Goal: Information Seeking & Learning: Learn about a topic

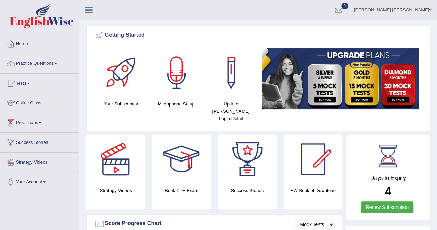
click at [44, 58] on link "Practice Questions" at bounding box center [39, 62] width 79 height 17
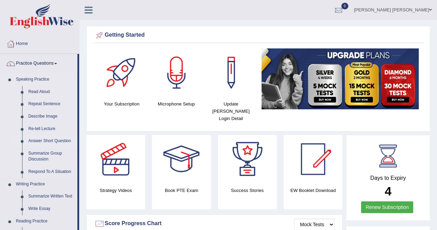
click at [62, 142] on link "Answer Short Question" at bounding box center [51, 141] width 52 height 12
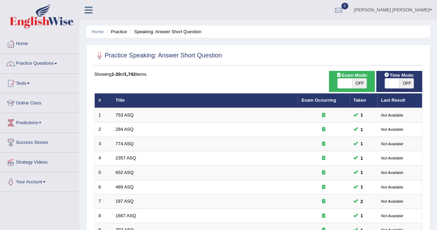
scroll to position [224, 0]
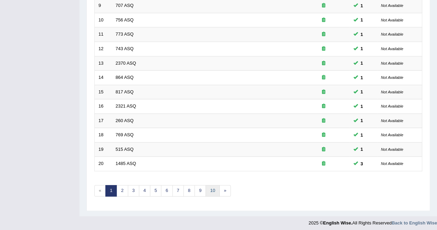
click at [212, 188] on link "10" at bounding box center [213, 190] width 14 height 11
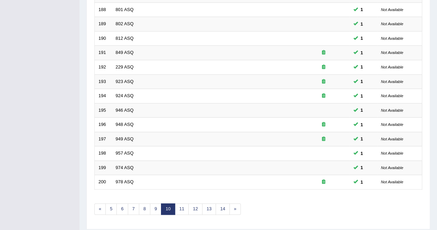
scroll to position [205, 0]
click at [223, 205] on link "14" at bounding box center [223, 209] width 14 height 11
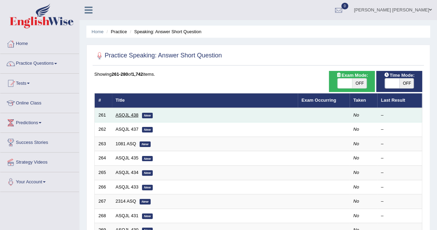
click at [127, 114] on link "ASQJL 438" at bounding box center [127, 114] width 23 height 5
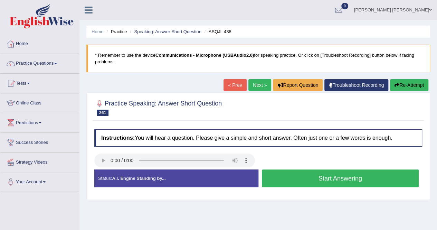
click at [292, 172] on button "Start Answering" at bounding box center [340, 178] width 157 height 18
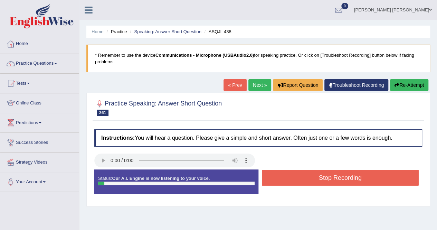
click at [292, 172] on button "Stop Recording" at bounding box center [340, 178] width 157 height 16
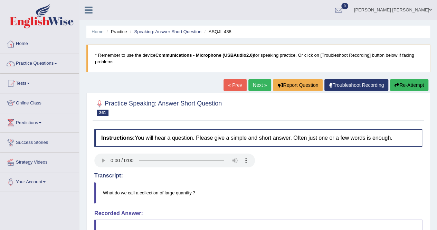
click at [266, 84] on link "Next »" at bounding box center [260, 85] width 23 height 12
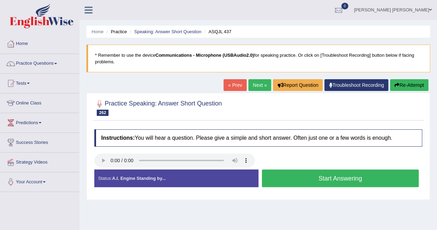
click at [290, 176] on button "Start Answering" at bounding box center [340, 178] width 157 height 18
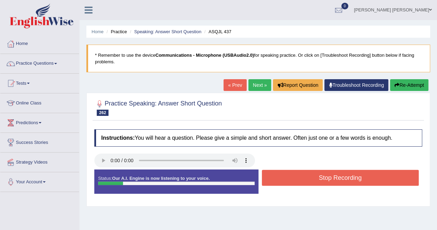
click at [290, 176] on button "Stop Recording" at bounding box center [340, 178] width 157 height 16
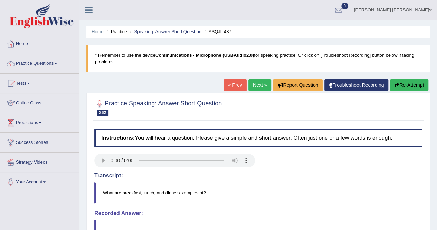
click at [261, 85] on link "Next »" at bounding box center [260, 85] width 23 height 12
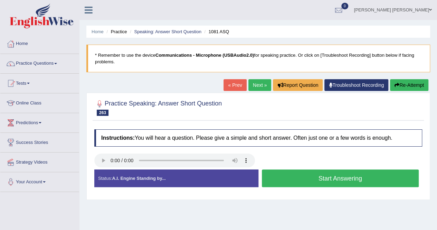
click at [299, 172] on button "Start Answering" at bounding box center [340, 178] width 157 height 18
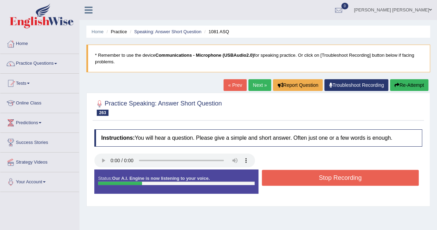
click at [299, 172] on button "Stop Recording" at bounding box center [340, 178] width 157 height 16
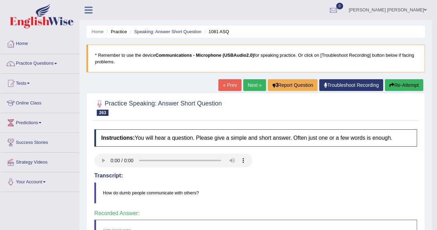
click at [253, 85] on link "Next »" at bounding box center [254, 85] width 23 height 12
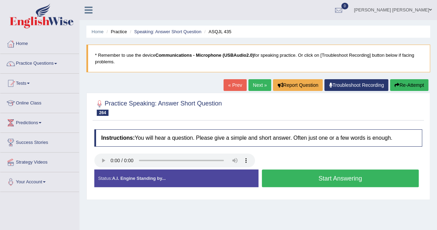
click at [348, 179] on button "Start Answering" at bounding box center [340, 178] width 157 height 18
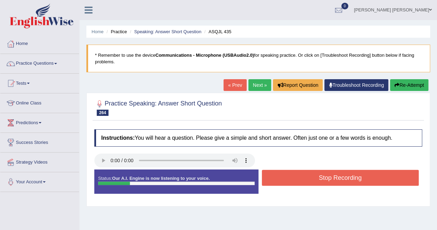
click at [350, 179] on button "Stop Recording" at bounding box center [340, 178] width 157 height 16
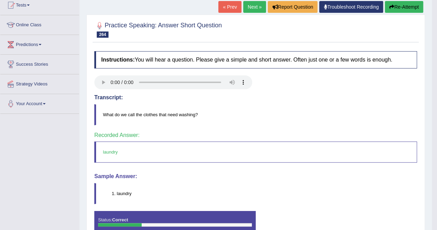
scroll to position [80, 0]
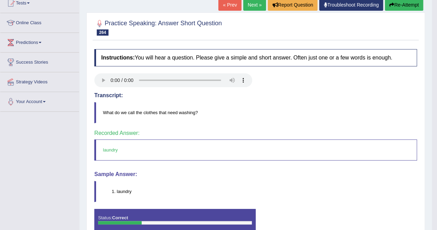
drag, startPoint x: 432, startPoint y: 182, endPoint x: 442, endPoint y: 123, distance: 59.3
click at [437, 123] on html "Toggle navigation Home Practice Questions Speaking Practice Read Aloud Repeat S…" at bounding box center [218, 35] width 437 height 230
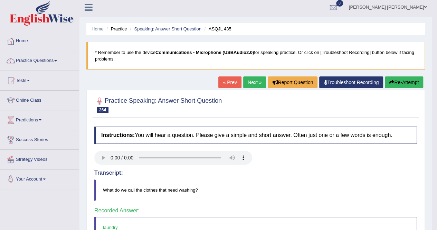
scroll to position [2, 0]
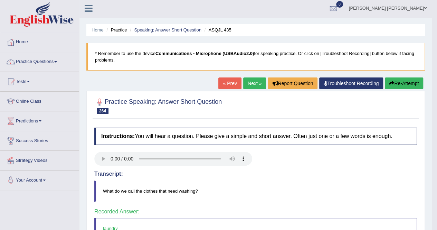
click at [250, 85] on link "Next »" at bounding box center [254, 83] width 23 height 12
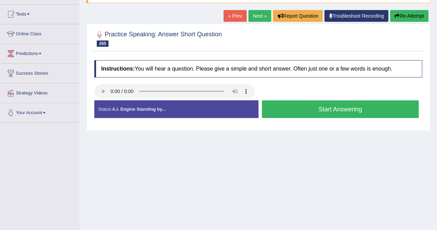
scroll to position [73, 0]
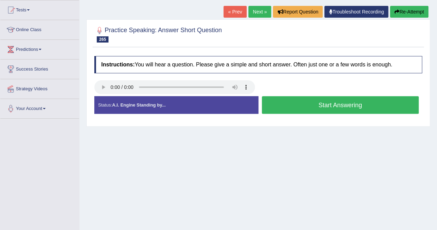
click at [311, 103] on button "Start Answering" at bounding box center [340, 105] width 157 height 18
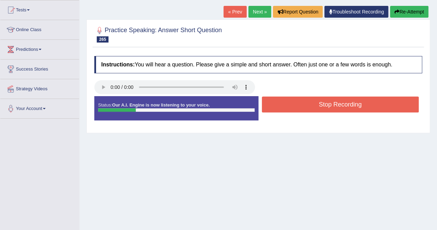
click at [311, 103] on button "Stop Recording" at bounding box center [340, 104] width 157 height 16
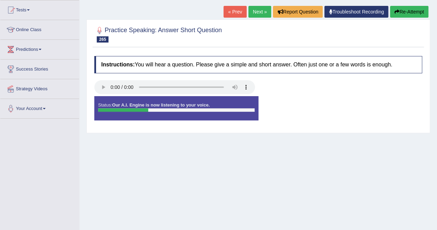
click at [311, 103] on div "Status: Our A.I. Engine is now listening to your voice. Start Answering Stop Re…" at bounding box center [258, 111] width 328 height 31
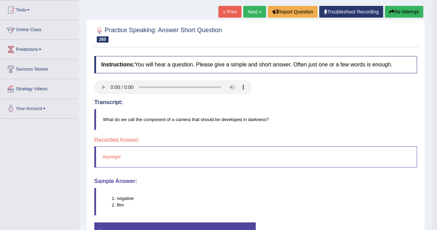
click at [252, 10] on link "Next »" at bounding box center [254, 12] width 23 height 12
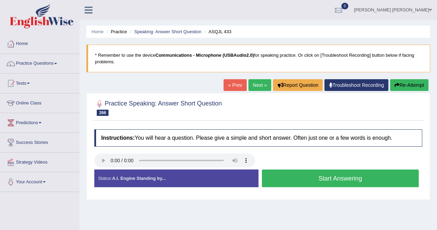
click at [382, 182] on button "Start Answering" at bounding box center [340, 178] width 157 height 18
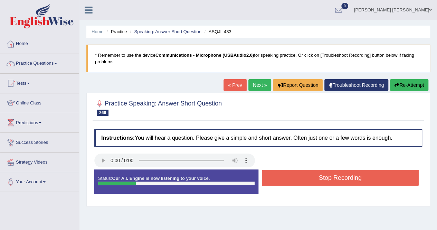
click at [382, 182] on button "Stop Recording" at bounding box center [340, 178] width 157 height 16
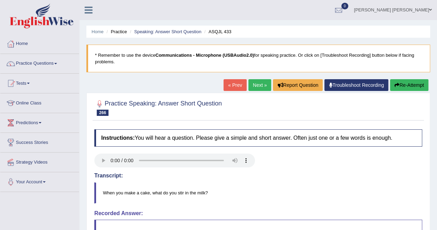
click at [258, 81] on link "Next »" at bounding box center [260, 85] width 23 height 12
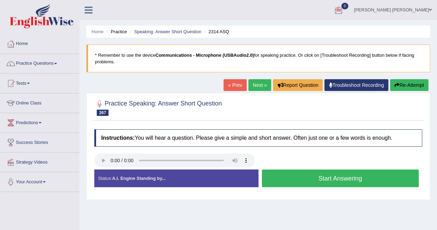
click at [376, 185] on button "Start Answering" at bounding box center [340, 178] width 157 height 18
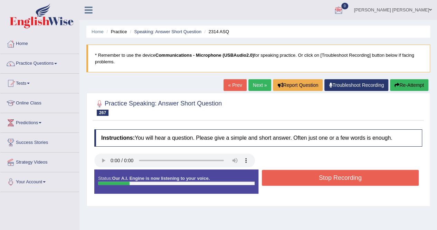
click at [371, 174] on button "Stop Recording" at bounding box center [340, 178] width 157 height 16
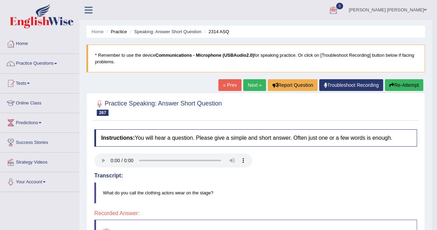
click at [243, 86] on link "Next »" at bounding box center [254, 85] width 23 height 12
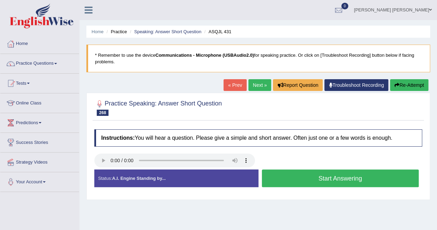
click at [352, 183] on button "Start Answering" at bounding box center [340, 178] width 157 height 18
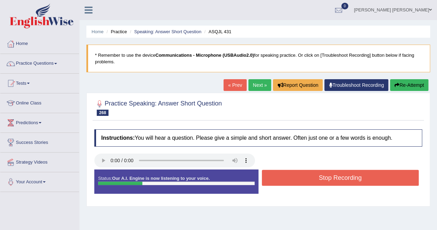
click at [352, 183] on button "Stop Recording" at bounding box center [340, 178] width 157 height 16
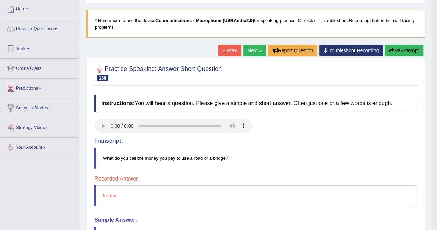
scroll to position [29, 0]
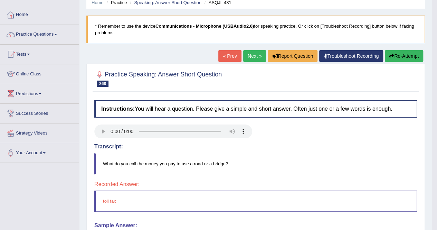
click at [249, 60] on link "Next »" at bounding box center [254, 56] width 23 height 12
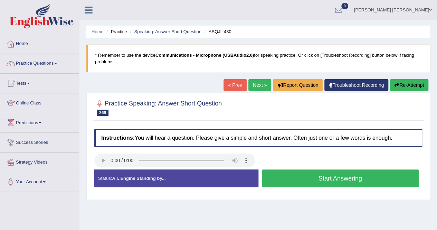
click at [364, 180] on button "Start Answering" at bounding box center [340, 178] width 157 height 18
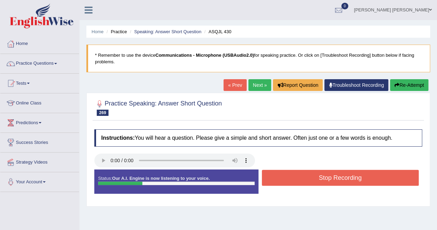
click at [364, 180] on button "Stop Recording" at bounding box center [340, 178] width 157 height 16
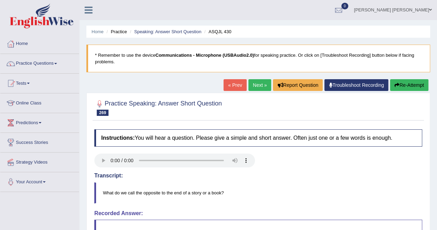
click at [260, 91] on div "« Prev Next » Report Question Troubleshoot Recording Re-Attempt" at bounding box center [327, 85] width 207 height 13
click at [256, 84] on link "Next »" at bounding box center [260, 85] width 23 height 12
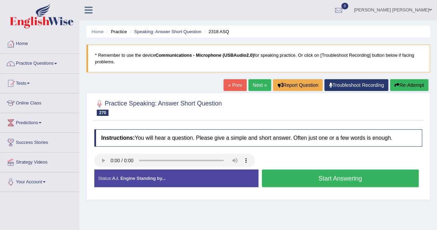
click at [316, 180] on button "Start Answering" at bounding box center [340, 178] width 157 height 18
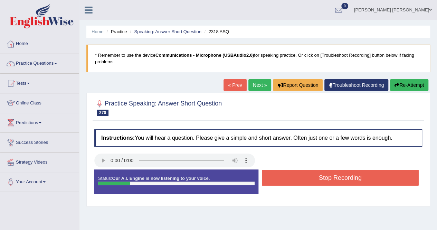
click at [315, 179] on button "Stop Recording" at bounding box center [340, 178] width 157 height 16
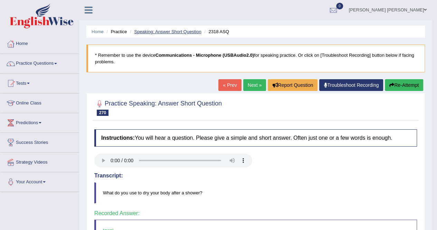
click at [171, 30] on link "Speaking: Answer Short Question" at bounding box center [167, 31] width 67 height 5
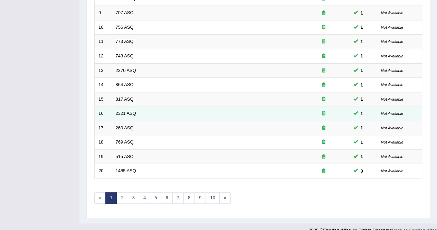
scroll to position [224, 0]
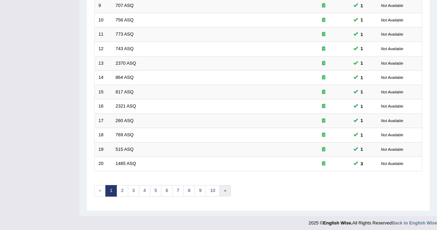
click at [223, 189] on link "»" at bounding box center [225, 190] width 11 height 11
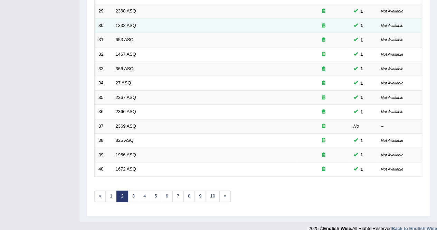
scroll to position [224, 0]
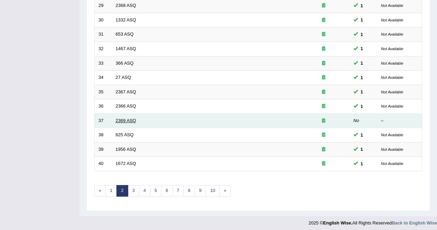
click at [122, 118] on link "2369 ASQ" at bounding box center [126, 120] width 20 height 5
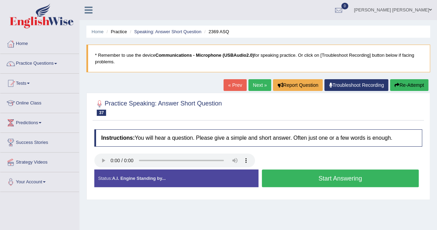
click at [324, 180] on button "Start Answering" at bounding box center [340, 178] width 157 height 18
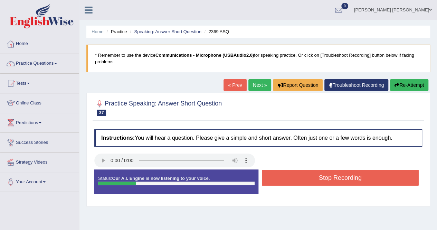
click at [324, 180] on button "Stop Recording" at bounding box center [340, 178] width 157 height 16
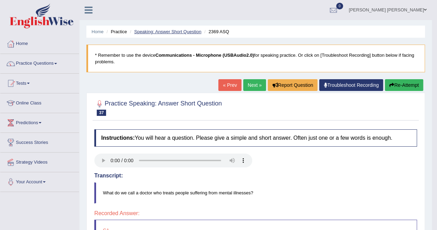
click at [147, 31] on link "Speaking: Answer Short Question" at bounding box center [167, 31] width 67 height 5
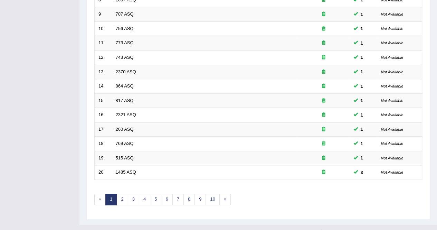
scroll to position [224, 0]
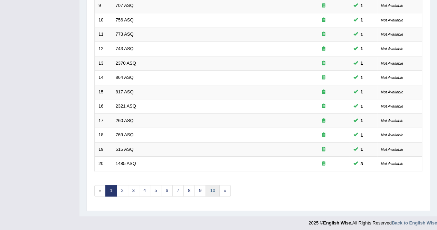
click at [206, 185] on link "10" at bounding box center [213, 190] width 14 height 11
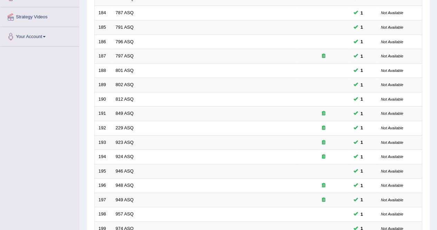
scroll to position [224, 0]
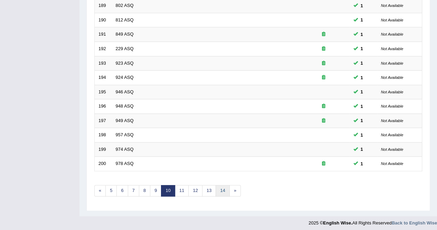
click at [216, 188] on link "14" at bounding box center [223, 190] width 14 height 11
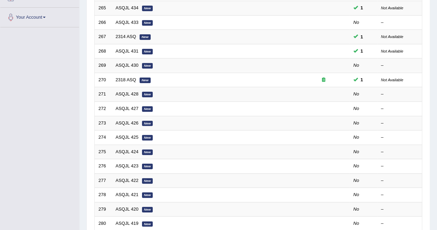
scroll to position [173, 0]
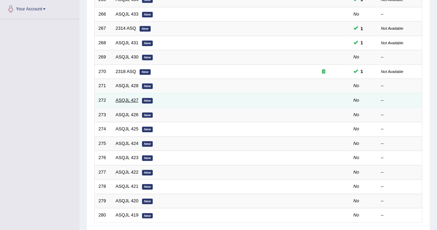
click at [128, 100] on link "ASQJL 427" at bounding box center [127, 99] width 23 height 5
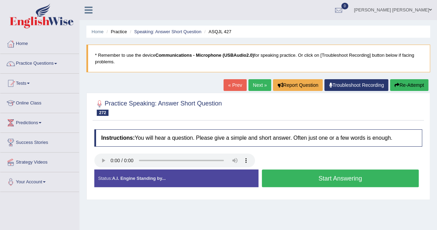
click at [361, 181] on button "Start Answering" at bounding box center [340, 178] width 157 height 18
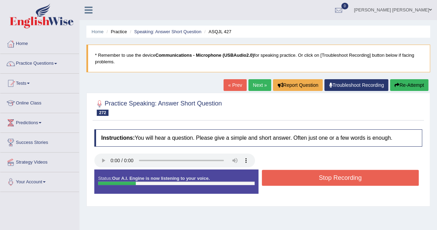
click at [361, 181] on button "Stop Recording" at bounding box center [340, 178] width 157 height 16
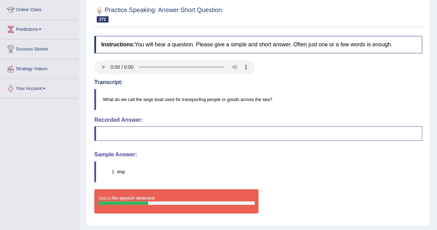
scroll to position [64, 0]
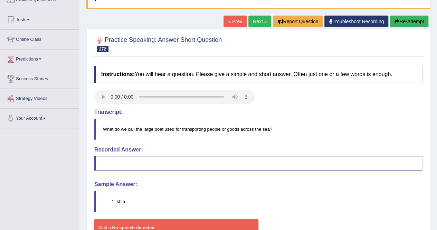
click at [254, 19] on link "Next »" at bounding box center [260, 22] width 23 height 12
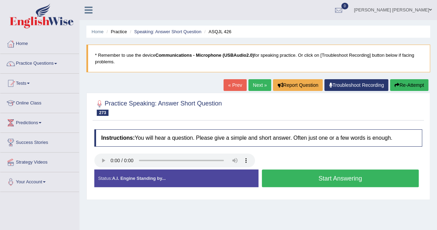
click at [360, 176] on button "Start Answering" at bounding box center [340, 178] width 157 height 18
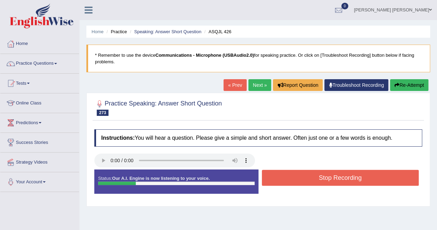
click at [360, 176] on button "Stop Recording" at bounding box center [340, 178] width 157 height 16
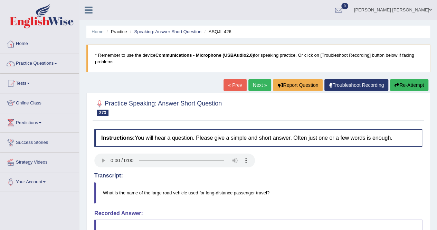
click at [254, 86] on link "Next »" at bounding box center [260, 85] width 23 height 12
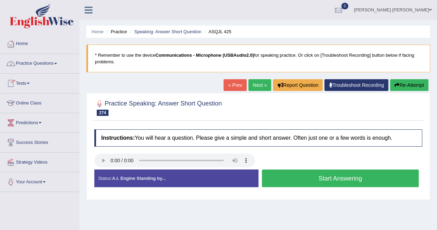
click at [312, 177] on button "Start Answering" at bounding box center [340, 178] width 157 height 18
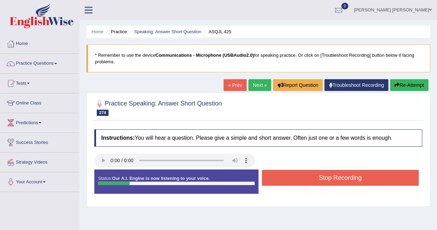
click at [312, 177] on button "Stop Recording" at bounding box center [340, 178] width 157 height 16
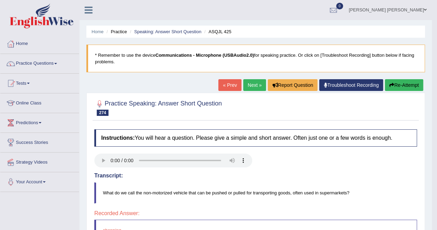
click at [247, 86] on link "Next »" at bounding box center [254, 85] width 23 height 12
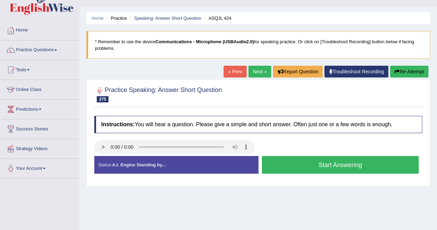
scroll to position [69, 0]
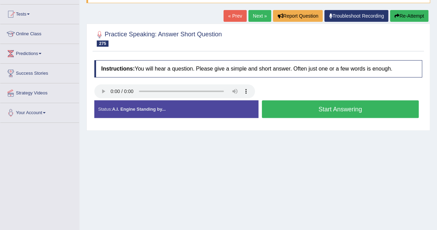
click at [330, 101] on button "Start Answering" at bounding box center [340, 109] width 157 height 18
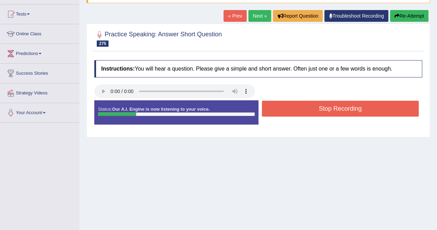
click at [332, 104] on button "Stop Recording" at bounding box center [340, 109] width 157 height 16
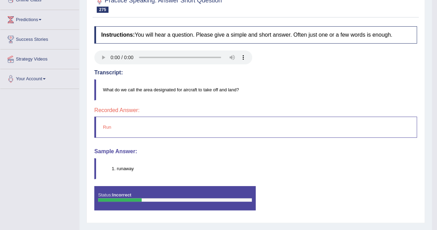
scroll to position [64, 0]
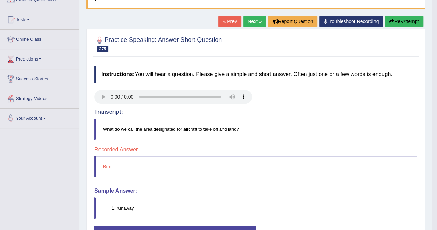
click at [247, 17] on link "Next »" at bounding box center [254, 22] width 23 height 12
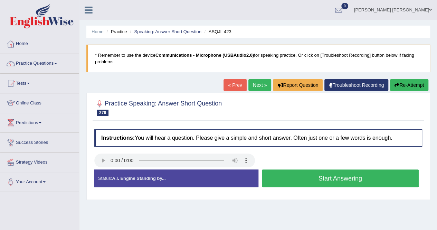
click at [335, 181] on button "Start Answering" at bounding box center [340, 178] width 157 height 18
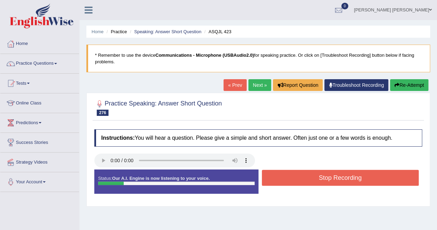
click at [335, 181] on button "Stop Recording" at bounding box center [340, 178] width 157 height 16
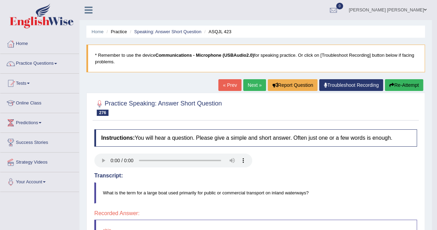
click at [247, 89] on link "Next »" at bounding box center [254, 85] width 23 height 12
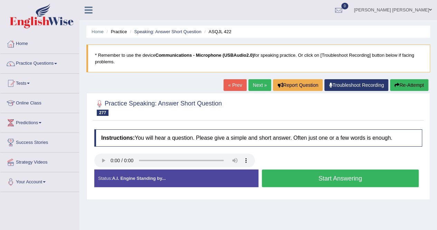
click at [326, 174] on button "Start Answering" at bounding box center [340, 178] width 157 height 18
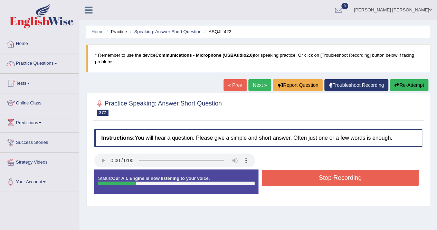
click at [326, 174] on button "Stop Recording" at bounding box center [340, 178] width 157 height 16
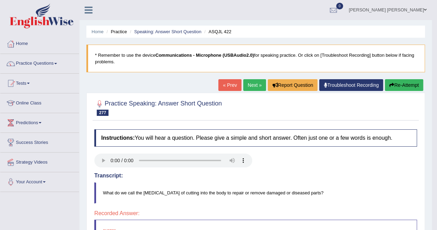
click at [252, 86] on link "Next »" at bounding box center [254, 85] width 23 height 12
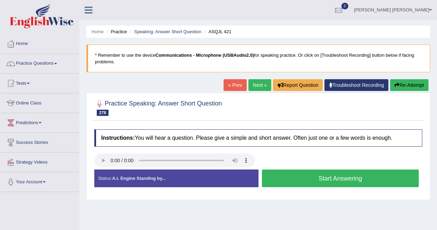
click at [336, 174] on button "Start Answering" at bounding box center [340, 178] width 157 height 18
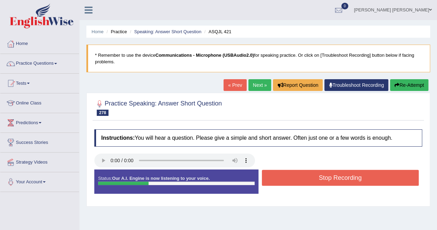
click at [336, 174] on button "Stop Recording" at bounding box center [340, 178] width 157 height 16
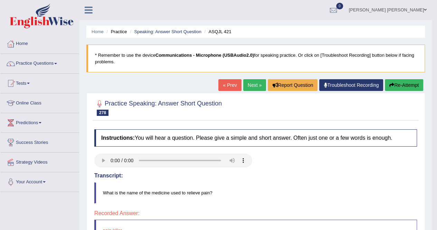
click at [250, 187] on blockquote "What is the name of the medicine used to relieve pain?" at bounding box center [255, 192] width 323 height 21
click at [251, 85] on link "Next »" at bounding box center [254, 85] width 23 height 12
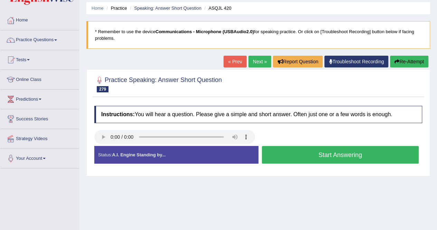
scroll to position [35, 0]
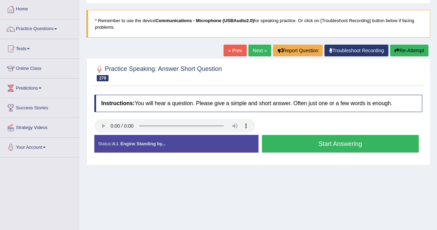
click at [362, 147] on button "Start Answering" at bounding box center [340, 144] width 157 height 18
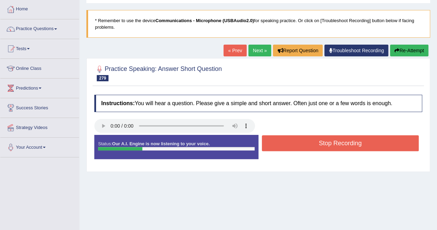
click at [362, 147] on button "Stop Recording" at bounding box center [340, 143] width 157 height 16
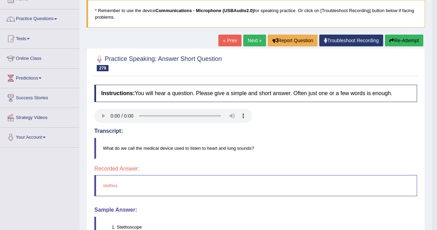
scroll to position [0, 0]
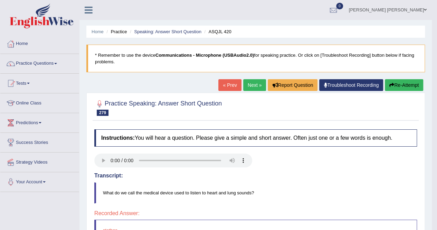
click at [251, 85] on link "Next »" at bounding box center [254, 85] width 23 height 12
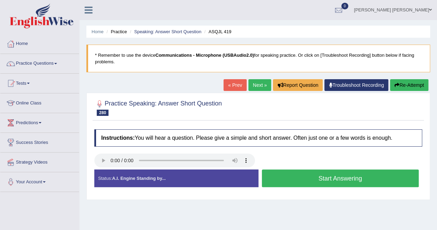
click at [308, 179] on button "Start Answering" at bounding box center [340, 178] width 157 height 18
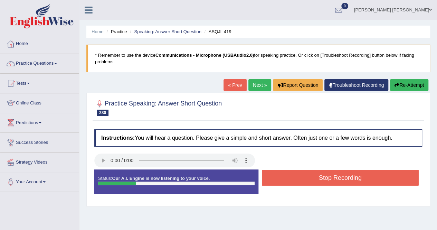
click at [308, 179] on button "Stop Recording" at bounding box center [340, 178] width 157 height 16
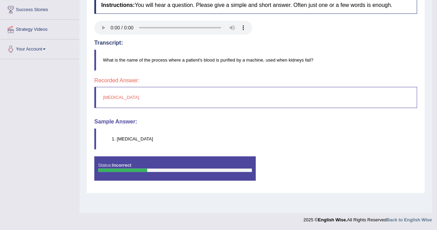
scroll to position [64, 0]
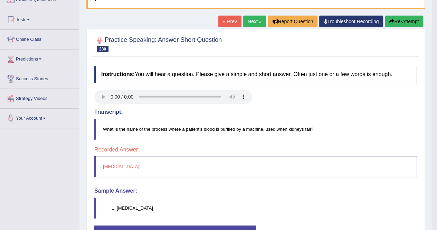
click at [253, 21] on link "Next »" at bounding box center [254, 22] width 23 height 12
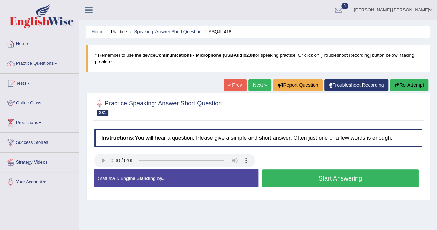
click at [342, 180] on button "Start Answering" at bounding box center [340, 178] width 157 height 18
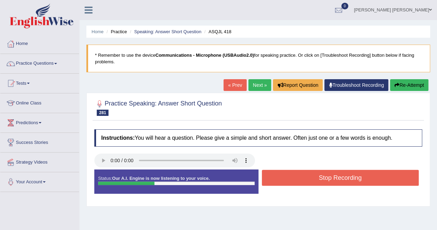
click at [342, 180] on button "Stop Recording" at bounding box center [340, 178] width 157 height 16
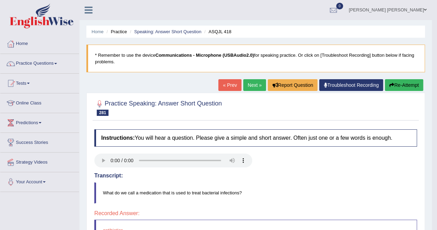
click at [252, 83] on link "Next »" at bounding box center [254, 85] width 23 height 12
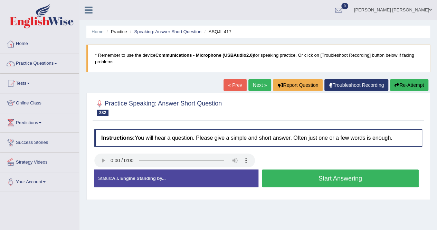
click at [327, 178] on button "Start Answering" at bounding box center [340, 178] width 157 height 18
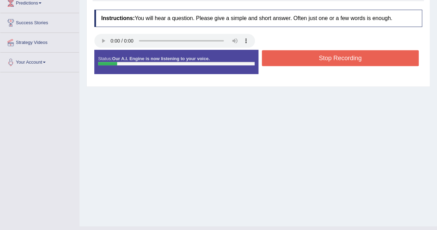
scroll to position [133, 0]
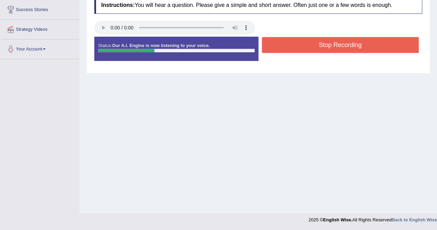
click at [319, 45] on button "Stop Recording" at bounding box center [340, 45] width 157 height 16
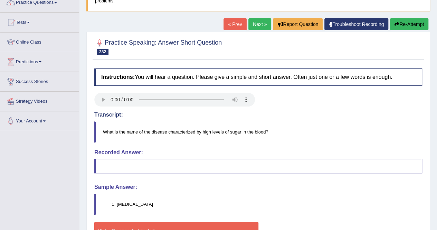
scroll to position [0, 0]
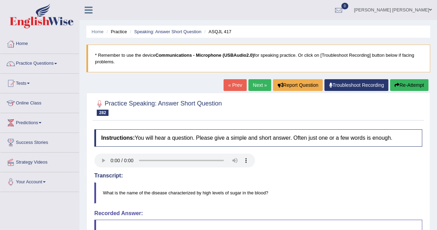
click at [261, 81] on link "Next »" at bounding box center [260, 85] width 23 height 12
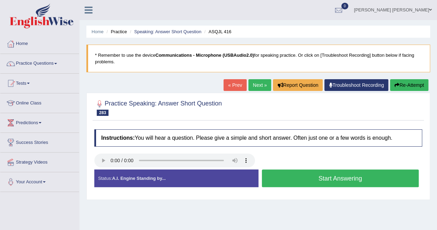
click at [328, 175] on button "Start Answering" at bounding box center [340, 178] width 157 height 18
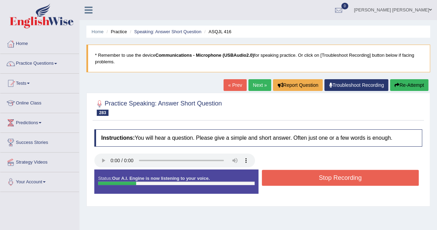
click at [328, 175] on button "Stop Recording" at bounding box center [340, 178] width 157 height 16
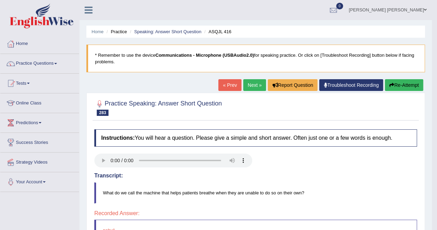
click at [254, 87] on link "Next »" at bounding box center [254, 85] width 23 height 12
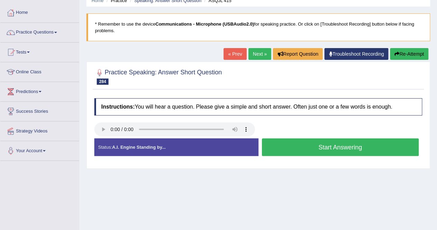
scroll to position [69, 0]
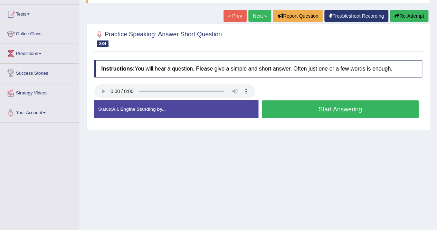
click at [155, 79] on div "Instructions: You will hear a question. Please give a simple and short answer. …" at bounding box center [259, 92] width 332 height 70
click at [346, 110] on button "Start Answering" at bounding box center [340, 109] width 157 height 18
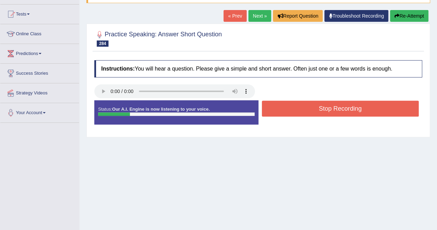
click at [346, 110] on button "Stop Recording" at bounding box center [340, 109] width 157 height 16
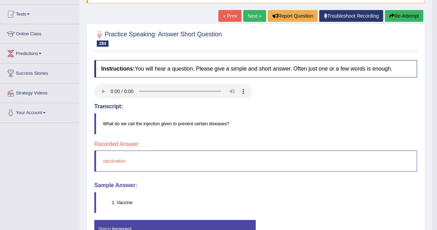
click at [243, 11] on link "Next »" at bounding box center [254, 16] width 23 height 12
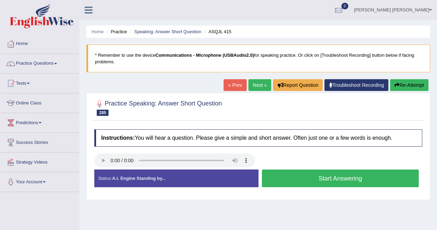
click at [343, 180] on button "Start Answering" at bounding box center [340, 178] width 157 height 18
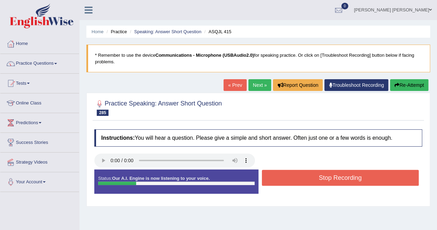
click at [343, 180] on button "Stop Recording" at bounding box center [340, 178] width 157 height 16
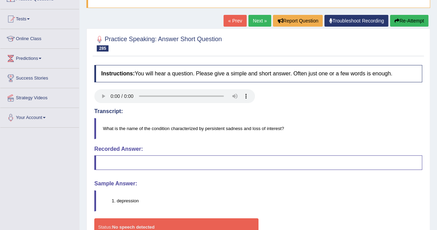
scroll to position [64, 0]
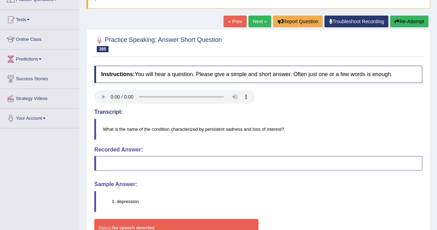
click at [260, 16] on link "Next »" at bounding box center [260, 22] width 23 height 12
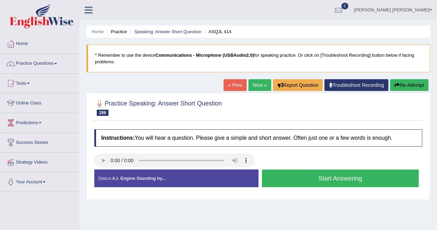
click at [336, 180] on button "Start Answering" at bounding box center [340, 178] width 157 height 18
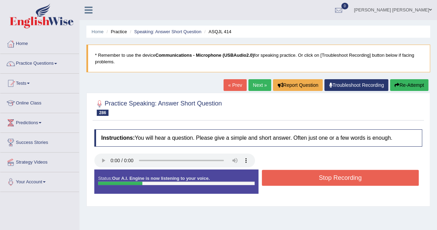
click at [336, 180] on button "Stop Recording" at bounding box center [340, 178] width 157 height 16
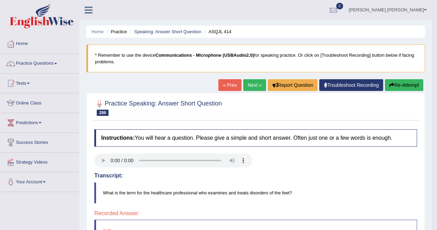
click at [218, 184] on blockquote "What is the term for the healthcare professional who examines and treats disord…" at bounding box center [255, 192] width 323 height 21
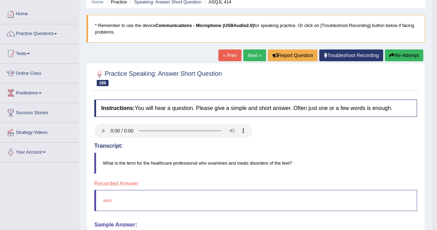
scroll to position [29, 0]
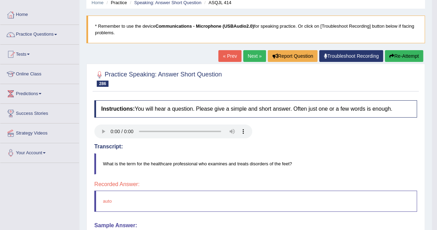
click at [243, 56] on link "Next »" at bounding box center [254, 56] width 23 height 12
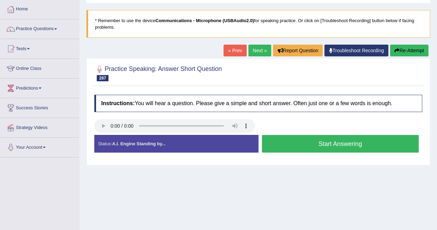
click at [262, 51] on link "Next »" at bounding box center [260, 51] width 23 height 12
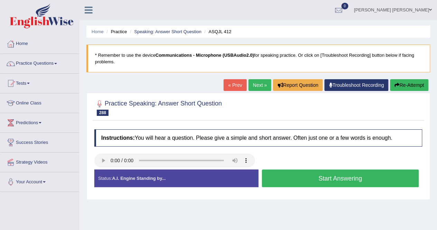
click at [321, 180] on button "Start Answering" at bounding box center [340, 178] width 157 height 18
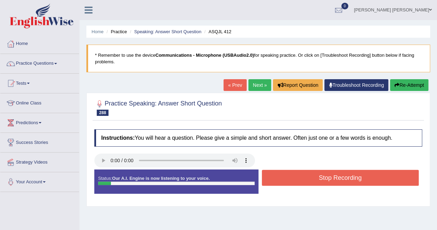
click at [321, 179] on button "Stop Recording" at bounding box center [340, 178] width 157 height 16
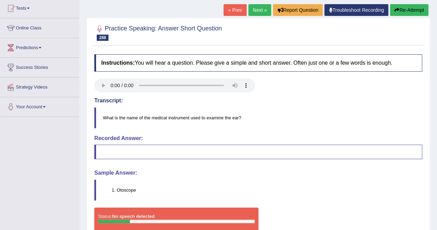
scroll to position [64, 0]
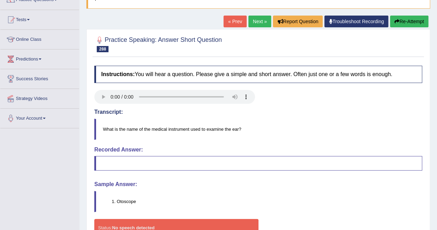
click at [254, 23] on link "Next »" at bounding box center [260, 22] width 23 height 12
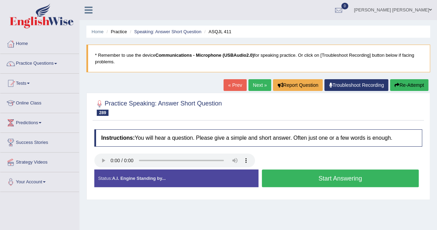
click at [349, 182] on button "Start Answering" at bounding box center [340, 178] width 157 height 18
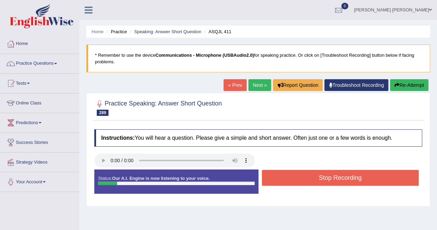
click at [349, 182] on button "Stop Recording" at bounding box center [340, 178] width 157 height 16
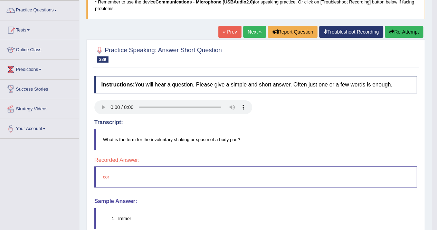
scroll to position [69, 0]
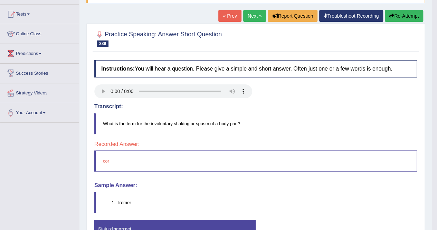
click at [250, 16] on link "Next »" at bounding box center [254, 16] width 23 height 12
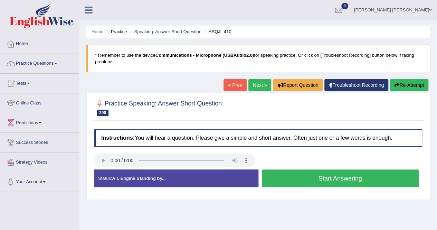
click at [306, 174] on button "Start Answering" at bounding box center [340, 178] width 157 height 18
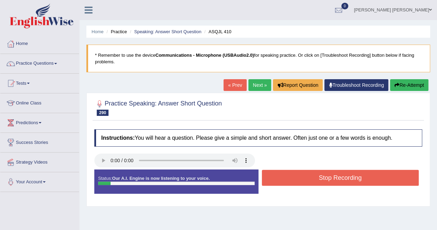
click at [306, 175] on button "Stop Recording" at bounding box center [340, 178] width 157 height 16
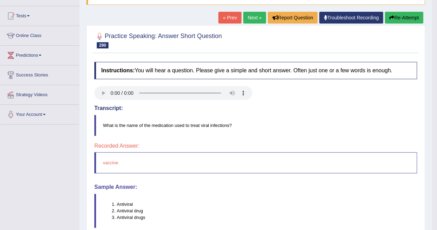
scroll to position [64, 0]
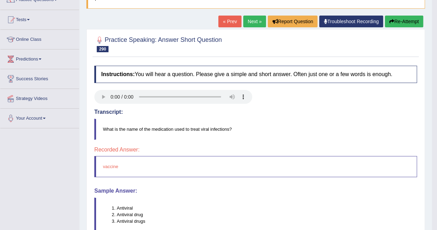
click at [245, 17] on link "Next »" at bounding box center [254, 22] width 23 height 12
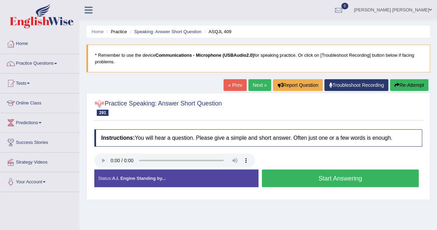
drag, startPoint x: 105, startPoint y: 151, endPoint x: 103, endPoint y: 156, distance: 5.3
click at [105, 152] on div "Instructions: You will hear a question. Please give a simple and short answer. …" at bounding box center [259, 161] width 332 height 70
click at [326, 175] on button "Start Answering" at bounding box center [340, 178] width 157 height 18
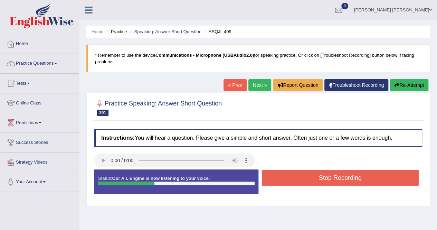
click at [325, 177] on button "Stop Recording" at bounding box center [340, 178] width 157 height 16
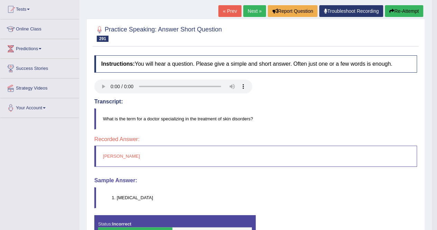
scroll to position [35, 0]
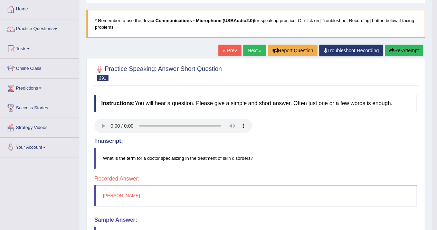
click at [254, 55] on link "Next »" at bounding box center [254, 51] width 23 height 12
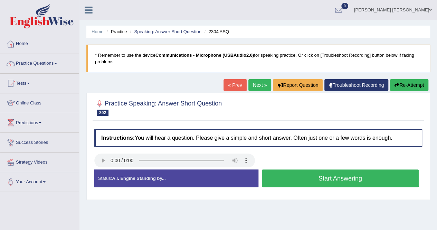
click at [312, 175] on button "Start Answering" at bounding box center [340, 178] width 157 height 18
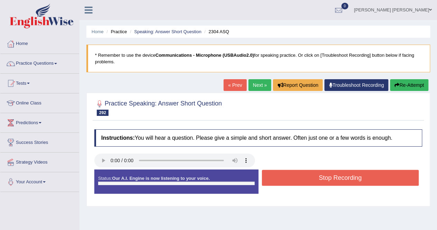
click at [312, 175] on button "Stop Recording" at bounding box center [340, 178] width 157 height 16
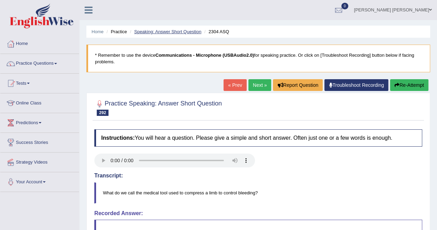
click at [161, 32] on link "Speaking: Answer Short Question" at bounding box center [167, 31] width 67 height 5
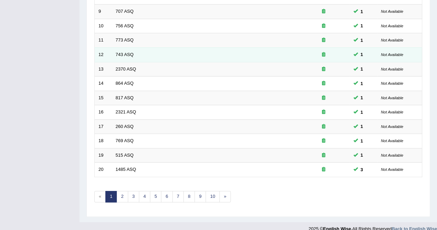
scroll to position [224, 0]
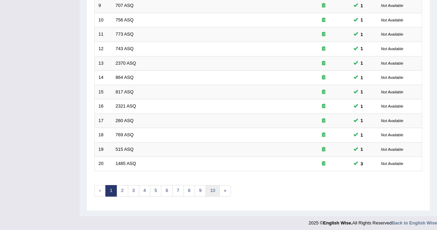
click at [206, 185] on link "10" at bounding box center [213, 190] width 14 height 11
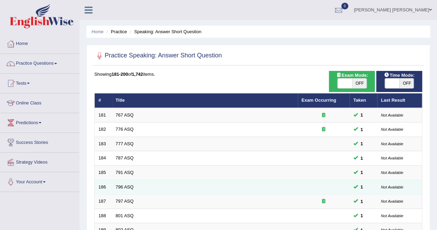
scroll to position [224, 0]
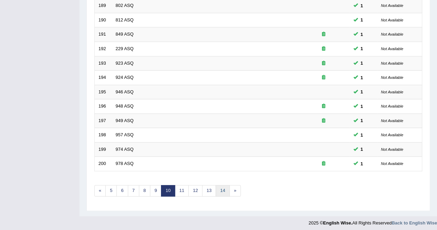
click at [223, 188] on link "14" at bounding box center [223, 190] width 14 height 11
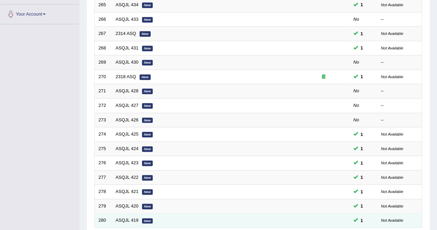
scroll to position [224, 0]
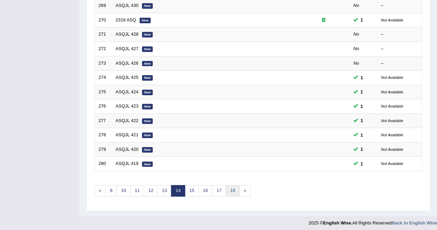
click at [226, 189] on link "18" at bounding box center [233, 190] width 14 height 11
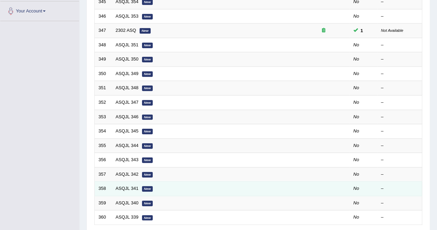
scroll to position [173, 0]
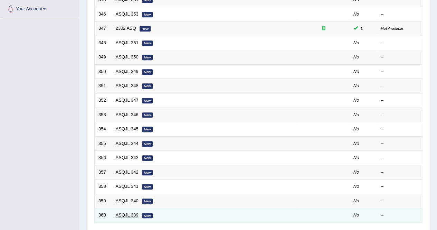
click at [129, 214] on link "ASQJL 339" at bounding box center [127, 214] width 23 height 5
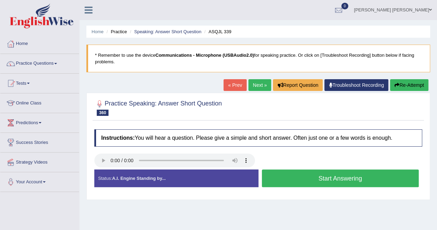
click at [337, 180] on button "Start Answering" at bounding box center [340, 178] width 157 height 18
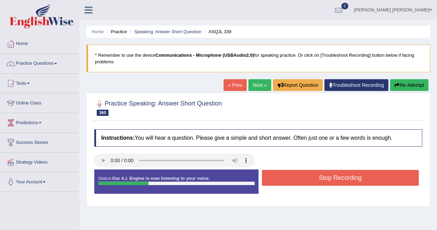
click at [335, 175] on button "Stop Recording" at bounding box center [340, 178] width 157 height 16
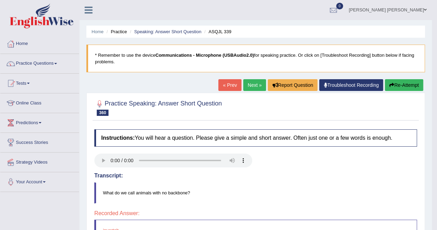
click at [248, 87] on link "Next »" at bounding box center [254, 85] width 23 height 12
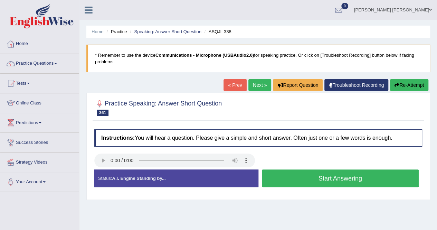
click at [371, 184] on button "Start Answering" at bounding box center [340, 178] width 157 height 18
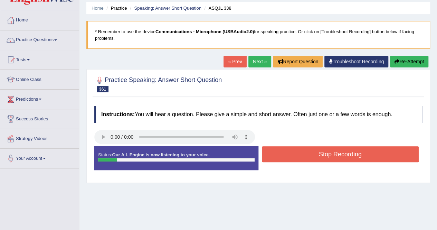
scroll to position [35, 0]
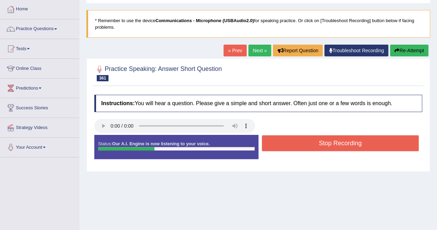
click at [356, 140] on button "Stop Recording" at bounding box center [340, 143] width 157 height 16
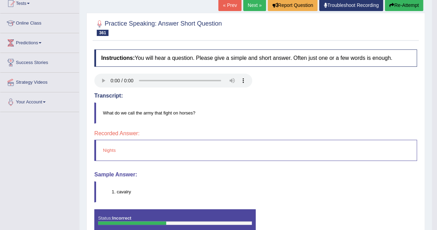
scroll to position [69, 0]
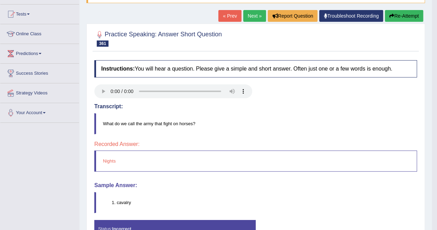
click at [251, 16] on link "Next »" at bounding box center [254, 16] width 23 height 12
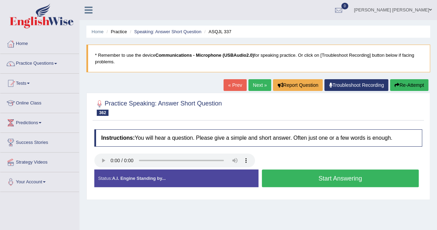
click at [300, 175] on button "Start Answering" at bounding box center [340, 178] width 157 height 18
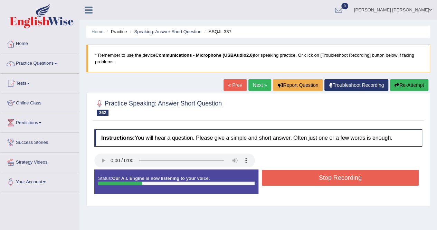
click at [333, 181] on button "Stop Recording" at bounding box center [340, 178] width 157 height 16
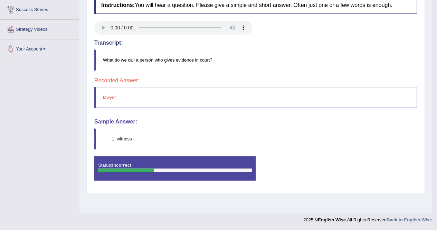
scroll to position [64, 0]
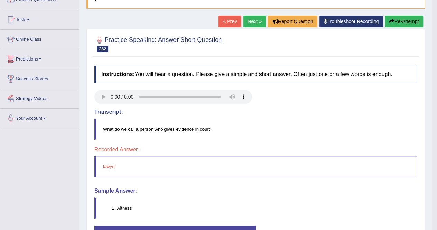
click at [251, 18] on link "Next »" at bounding box center [254, 22] width 23 height 12
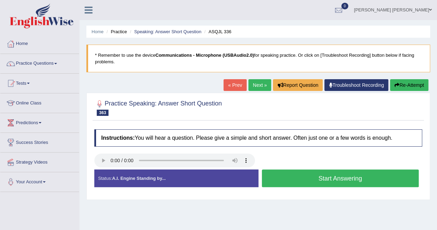
click at [362, 175] on button "Start Answering" at bounding box center [340, 178] width 157 height 18
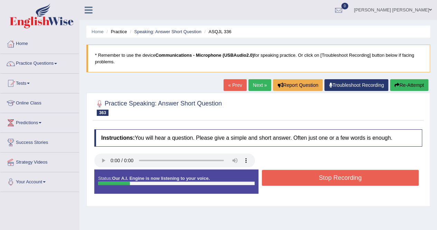
click at [362, 175] on button "Stop Recording" at bounding box center [340, 178] width 157 height 16
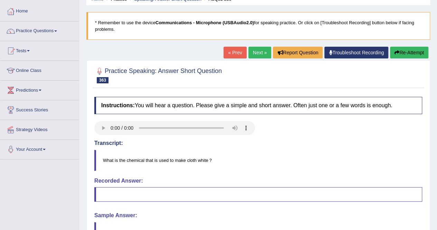
scroll to position [29, 0]
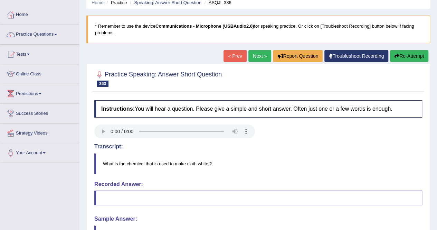
click at [254, 60] on link "Next »" at bounding box center [260, 56] width 23 height 12
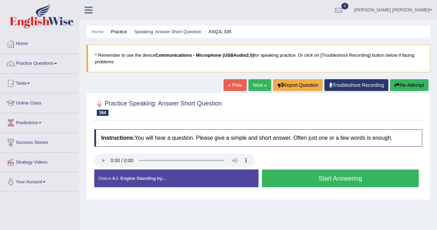
drag, startPoint x: 341, startPoint y: 185, endPoint x: 339, endPoint y: 176, distance: 9.0
click at [339, 176] on button "Start Answering" at bounding box center [340, 178] width 157 height 18
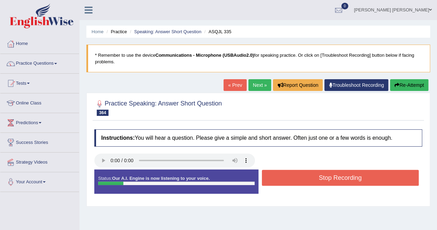
click at [339, 176] on button "Stop Recording" at bounding box center [340, 178] width 157 height 16
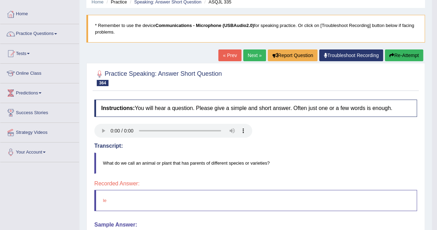
scroll to position [29, 0]
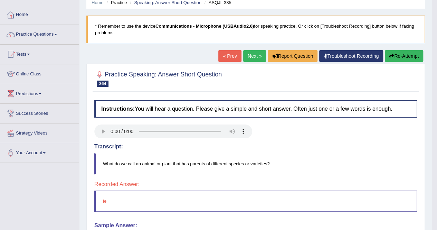
drag, startPoint x: 245, startPoint y: 52, endPoint x: 106, endPoint y: 172, distance: 184.6
click at [245, 52] on link "Next »" at bounding box center [254, 56] width 23 height 12
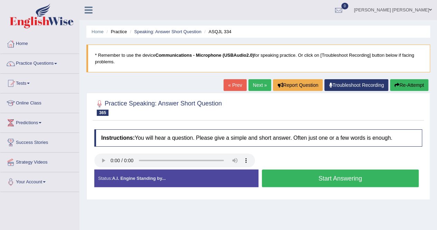
click at [341, 184] on button "Start Answering" at bounding box center [340, 178] width 157 height 18
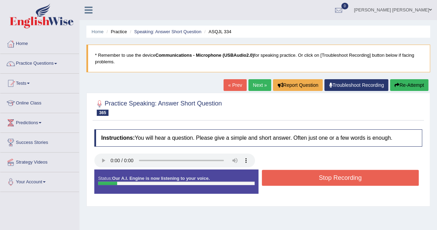
click at [341, 184] on button "Stop Recording" at bounding box center [340, 178] width 157 height 16
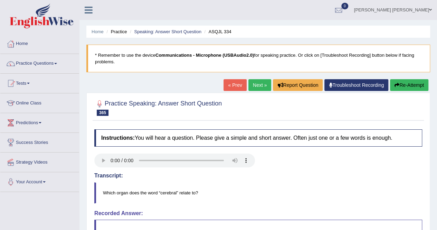
click at [257, 85] on link "Next »" at bounding box center [260, 85] width 23 height 12
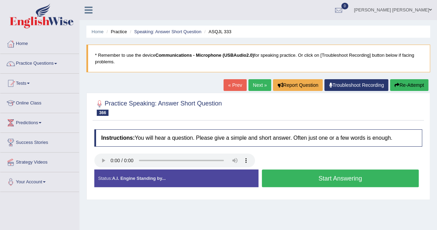
click at [313, 175] on button "Start Answering" at bounding box center [340, 178] width 157 height 18
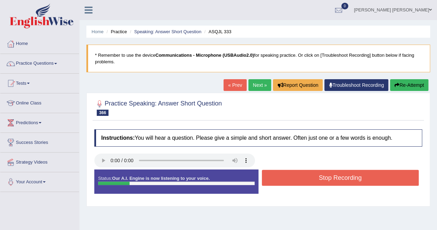
click at [313, 175] on button "Stop Recording" at bounding box center [340, 178] width 157 height 16
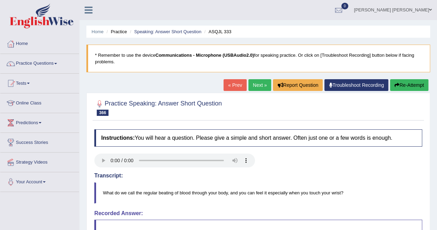
click at [256, 85] on link "Next »" at bounding box center [260, 85] width 23 height 12
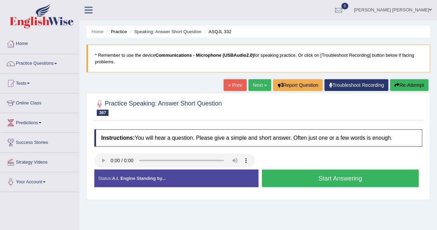
click at [336, 180] on button "Start Answering" at bounding box center [340, 178] width 157 height 18
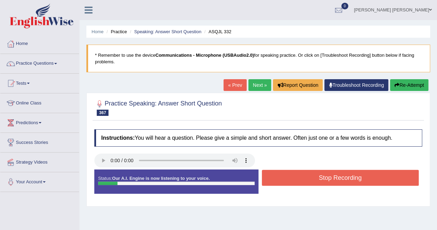
click at [336, 180] on button "Stop Recording" at bounding box center [340, 178] width 157 height 16
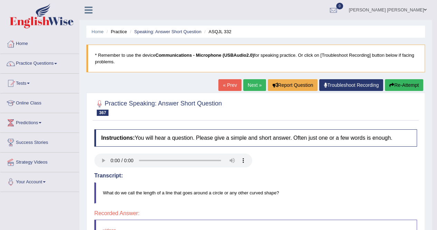
click at [243, 83] on link "Next »" at bounding box center [254, 85] width 23 height 12
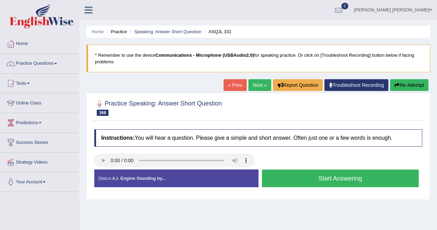
click at [331, 183] on button "Start Answering" at bounding box center [340, 178] width 157 height 18
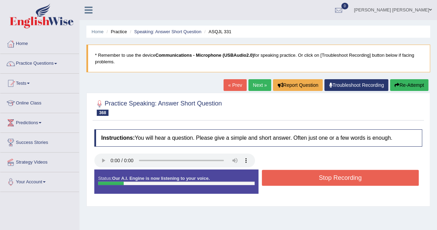
click at [331, 183] on button "Stop Recording" at bounding box center [340, 178] width 157 height 16
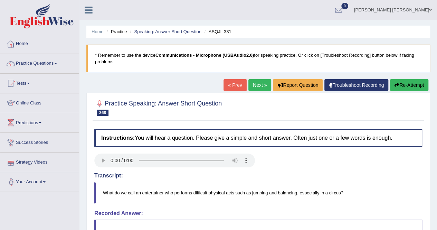
click at [251, 84] on link "Next »" at bounding box center [260, 85] width 23 height 12
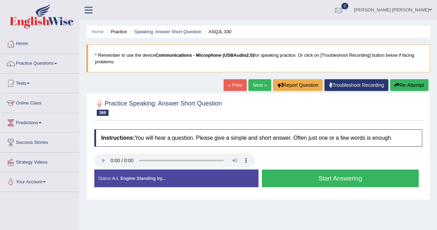
click at [331, 175] on button "Start Answering" at bounding box center [340, 178] width 157 height 18
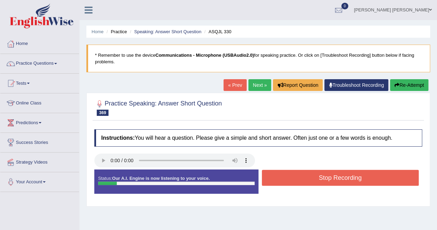
click at [331, 175] on button "Stop Recording" at bounding box center [340, 178] width 157 height 16
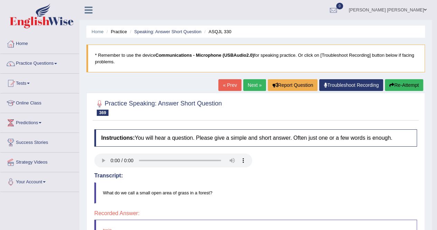
click at [247, 85] on link "Next »" at bounding box center [254, 85] width 23 height 12
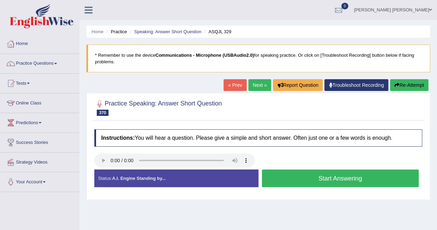
click at [326, 174] on button "Start Answering" at bounding box center [340, 178] width 157 height 18
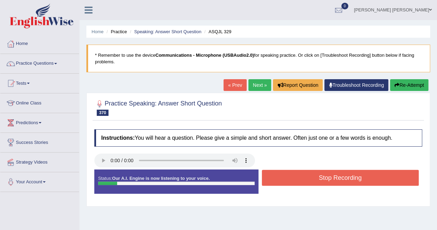
click at [326, 174] on button "Stop Recording" at bounding box center [340, 178] width 157 height 16
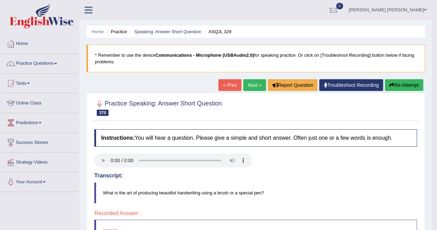
click at [249, 78] on div "Home Practice Speaking: Answer Short Question ASQJL 329 * Remember to use the d…" at bounding box center [256, 173] width 353 height 346
click at [247, 84] on link "Next »" at bounding box center [254, 85] width 23 height 12
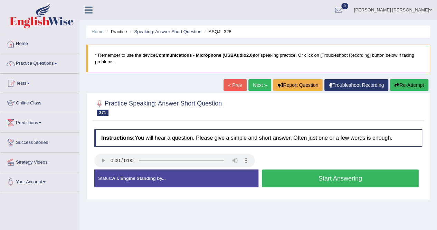
click at [337, 182] on button "Start Answering" at bounding box center [340, 178] width 157 height 18
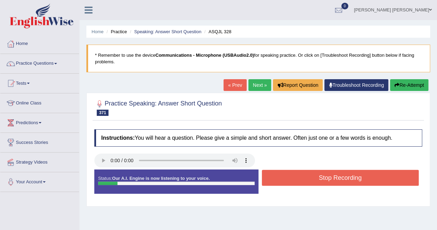
click at [337, 182] on button "Stop Recording" at bounding box center [340, 178] width 157 height 16
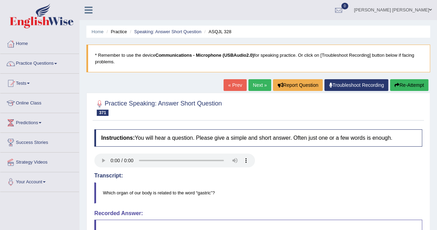
click at [256, 81] on link "Next »" at bounding box center [260, 85] width 23 height 12
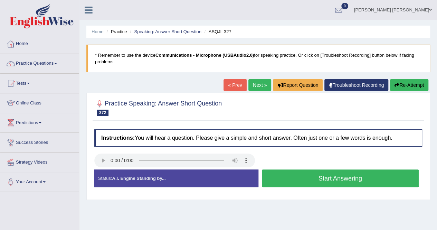
click at [97, 161] on div "Instructions: You will hear a question. Please give a simple and short answer. …" at bounding box center [259, 161] width 332 height 70
click at [313, 178] on button "Start Answering" at bounding box center [340, 178] width 157 height 18
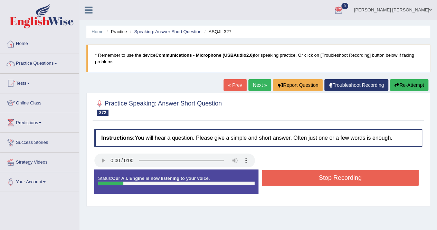
click at [313, 178] on button "Stop Recording" at bounding box center [340, 178] width 157 height 16
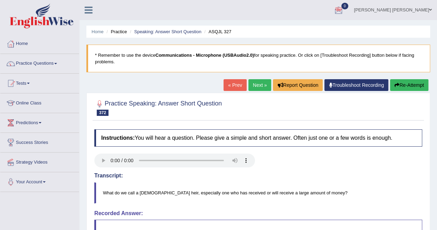
click at [249, 87] on link "Next »" at bounding box center [260, 85] width 23 height 12
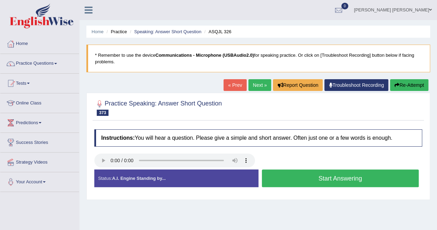
click at [305, 183] on button "Start Answering" at bounding box center [340, 178] width 157 height 18
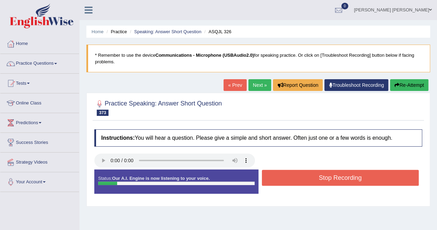
click at [305, 183] on button "Stop Recording" at bounding box center [340, 178] width 157 height 16
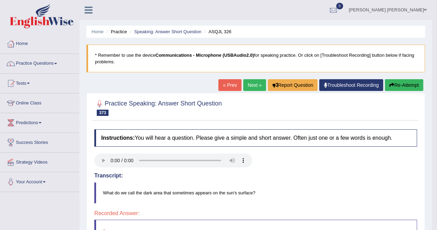
click at [254, 87] on link "Next »" at bounding box center [254, 85] width 23 height 12
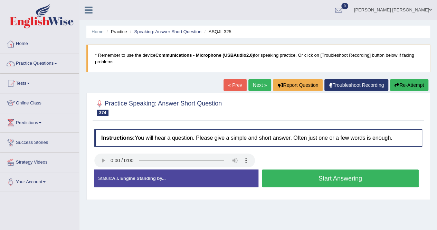
click at [317, 177] on button "Start Answering" at bounding box center [340, 178] width 157 height 18
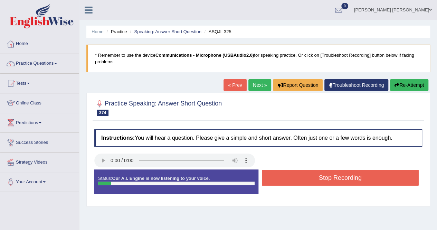
click at [317, 177] on button "Stop Recording" at bounding box center [340, 178] width 157 height 16
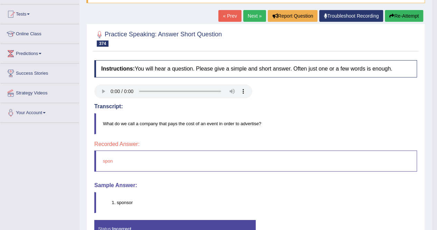
scroll to position [35, 0]
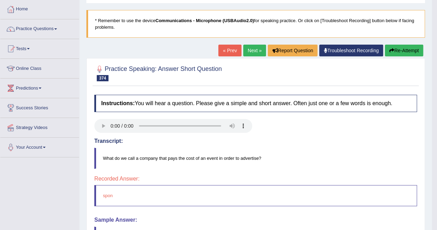
click at [246, 52] on link "Next »" at bounding box center [254, 51] width 23 height 12
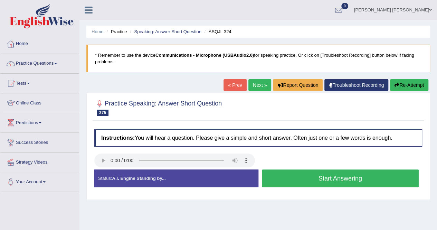
click at [377, 177] on button "Start Answering" at bounding box center [340, 178] width 157 height 18
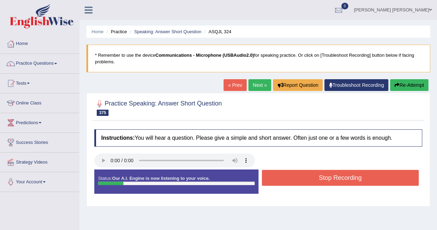
click at [377, 177] on button "Stop Recording" at bounding box center [340, 178] width 157 height 16
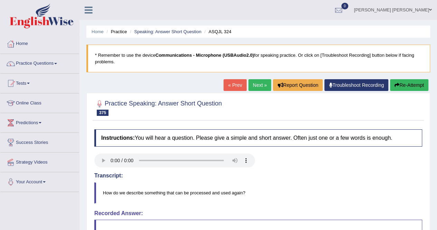
click at [254, 83] on link "Next »" at bounding box center [260, 85] width 23 height 12
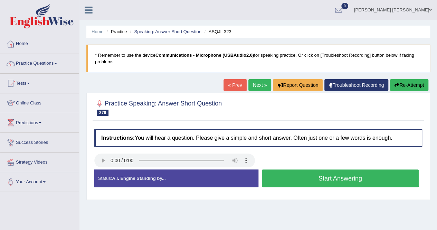
click at [360, 175] on button "Start Answering" at bounding box center [340, 178] width 157 height 18
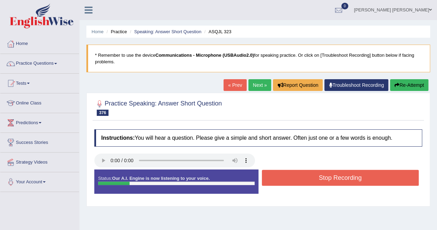
click at [360, 175] on button "Stop Recording" at bounding box center [340, 178] width 157 height 16
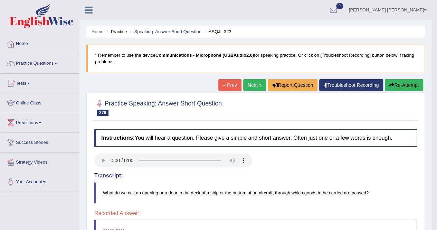
click at [253, 87] on link "Next »" at bounding box center [254, 85] width 23 height 12
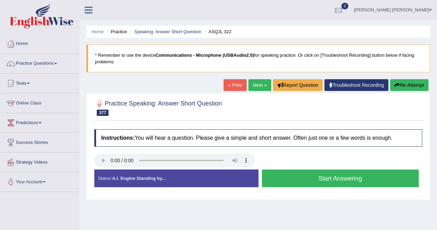
click at [315, 181] on button "Start Answering" at bounding box center [340, 178] width 157 height 18
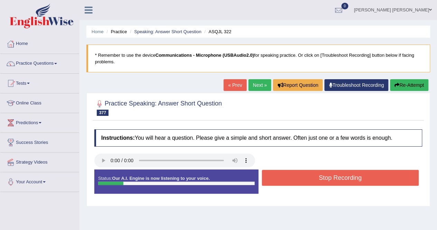
click at [315, 181] on button "Stop Recording" at bounding box center [340, 178] width 157 height 16
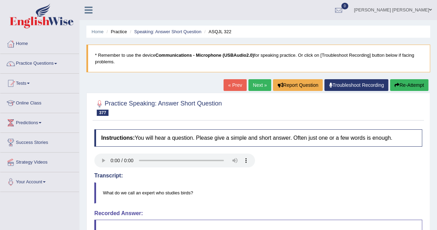
drag, startPoint x: 254, startPoint y: 90, endPoint x: 231, endPoint y: 102, distance: 26.4
click at [254, 90] on link "Next »" at bounding box center [260, 85] width 23 height 12
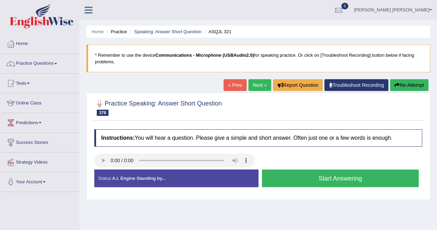
click at [332, 179] on button "Start Answering" at bounding box center [340, 178] width 157 height 18
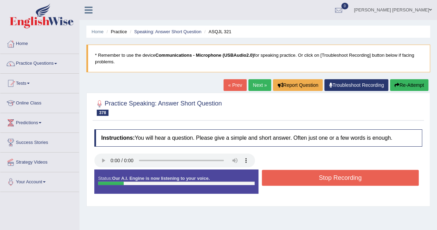
click at [332, 179] on button "Stop Recording" at bounding box center [340, 178] width 157 height 16
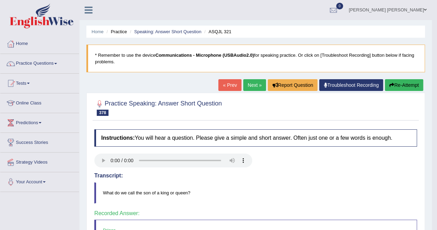
click at [253, 87] on link "Next »" at bounding box center [254, 85] width 23 height 12
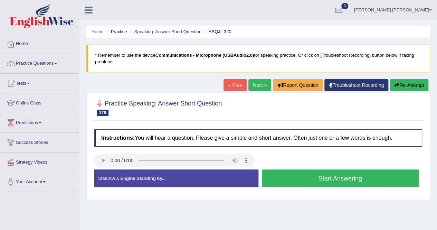
click at [352, 175] on button "Start Answering" at bounding box center [340, 178] width 157 height 18
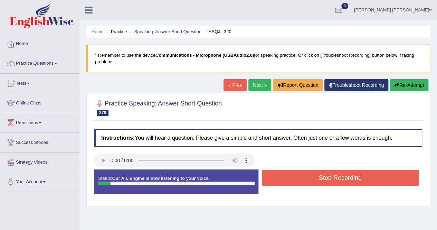
click at [351, 175] on button "Stop Recording" at bounding box center [340, 178] width 157 height 16
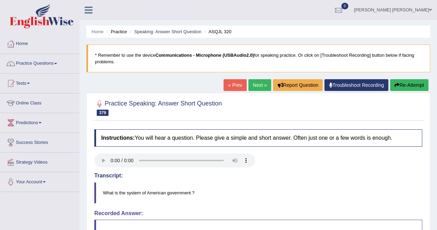
click at [249, 83] on link "Next »" at bounding box center [260, 85] width 23 height 12
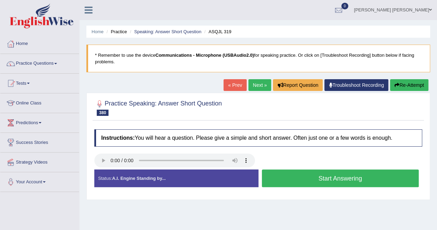
click at [352, 180] on button "Start Answering" at bounding box center [340, 178] width 157 height 18
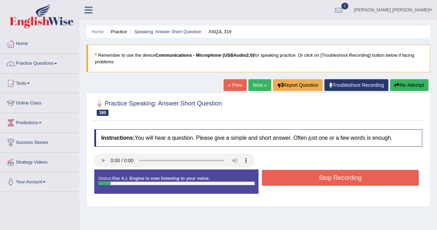
click at [352, 180] on button "Stop Recording" at bounding box center [340, 178] width 157 height 16
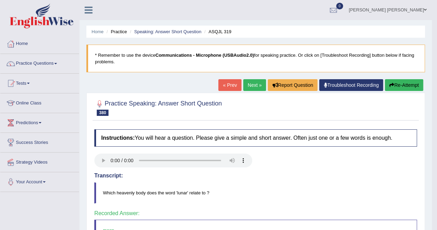
click at [256, 89] on link "Next »" at bounding box center [254, 85] width 23 height 12
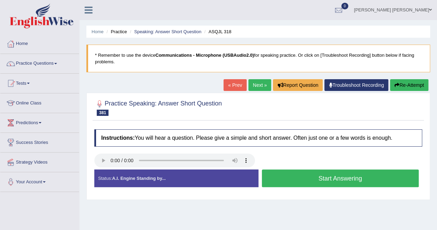
click at [334, 174] on button "Start Answering" at bounding box center [340, 178] width 157 height 18
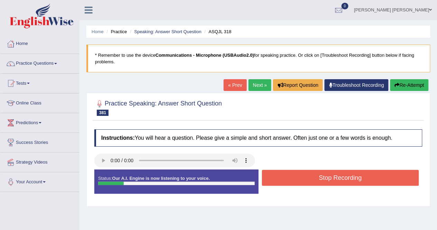
click at [334, 176] on button "Stop Recording" at bounding box center [340, 178] width 157 height 16
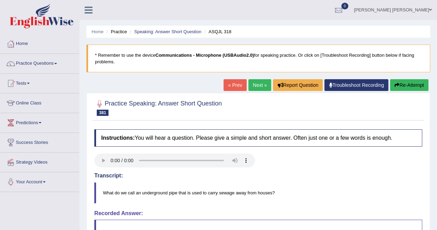
click at [249, 83] on link "Next »" at bounding box center [260, 85] width 23 height 12
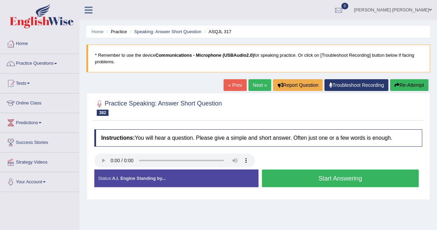
click at [321, 177] on button "Start Answering" at bounding box center [340, 178] width 157 height 18
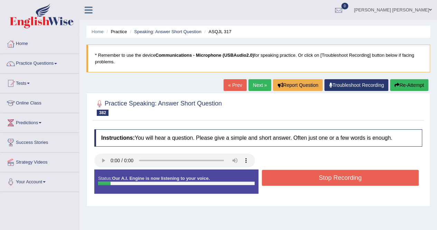
click at [321, 177] on button "Stop Recording" at bounding box center [340, 178] width 157 height 16
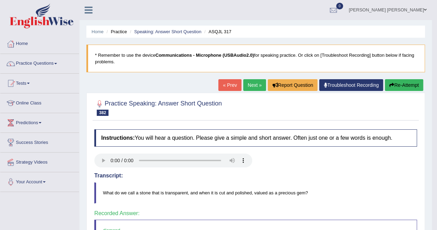
click at [254, 87] on link "Next »" at bounding box center [254, 85] width 23 height 12
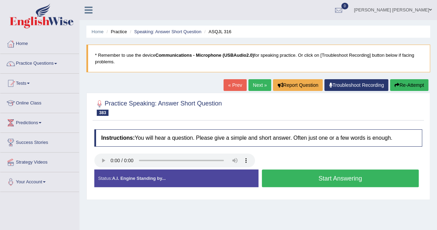
click at [327, 181] on button "Start Answering" at bounding box center [340, 178] width 157 height 18
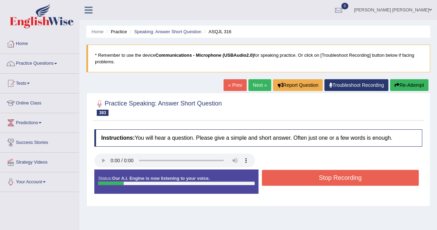
click at [327, 181] on button "Stop Recording" at bounding box center [340, 178] width 157 height 16
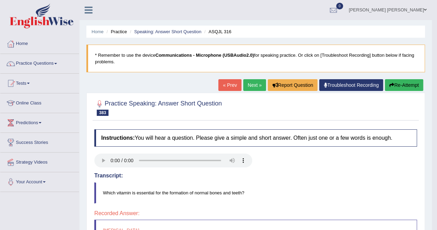
click at [253, 88] on link "Next »" at bounding box center [254, 85] width 23 height 12
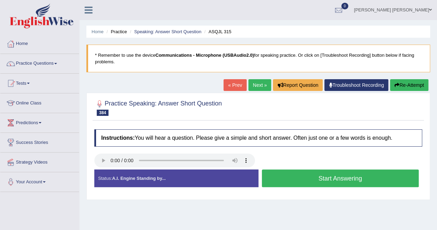
click at [336, 175] on button "Start Answering" at bounding box center [340, 178] width 157 height 18
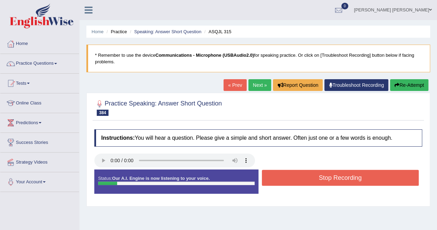
click at [336, 175] on button "Stop Recording" at bounding box center [340, 178] width 157 height 16
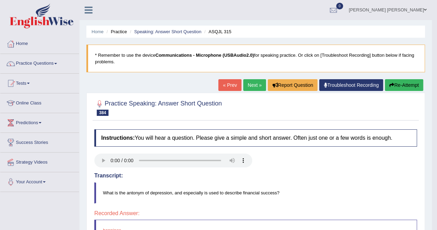
click at [249, 88] on link "Next »" at bounding box center [254, 85] width 23 height 12
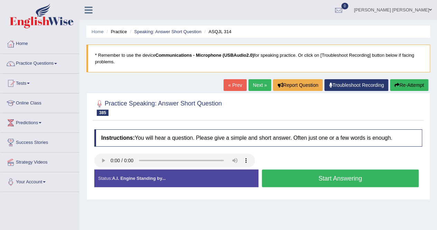
click at [297, 177] on button "Start Answering" at bounding box center [340, 178] width 157 height 18
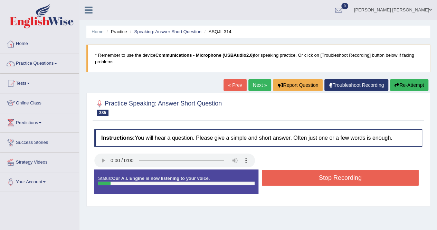
click at [297, 177] on button "Stop Recording" at bounding box center [340, 178] width 157 height 16
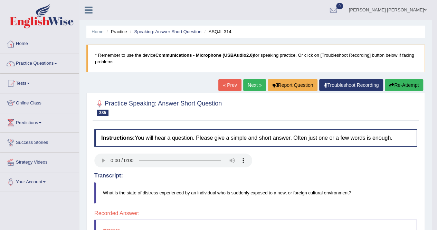
click at [248, 83] on link "Next »" at bounding box center [254, 85] width 23 height 12
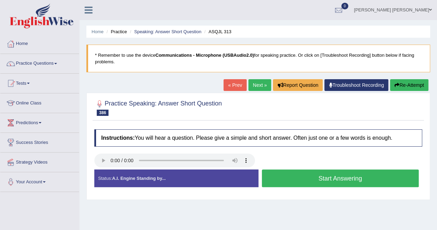
click at [351, 173] on button "Start Answering" at bounding box center [340, 178] width 157 height 18
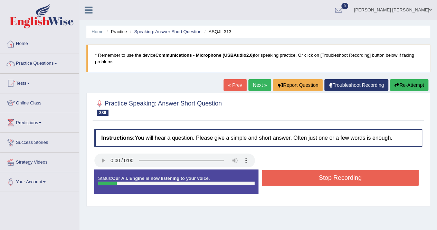
click at [342, 178] on button "Stop Recording" at bounding box center [340, 178] width 157 height 16
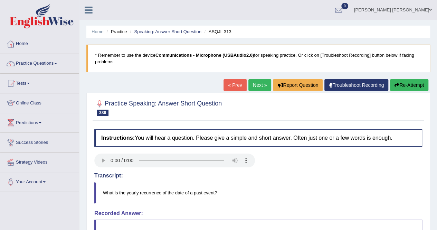
click at [249, 83] on link "Next »" at bounding box center [260, 85] width 23 height 12
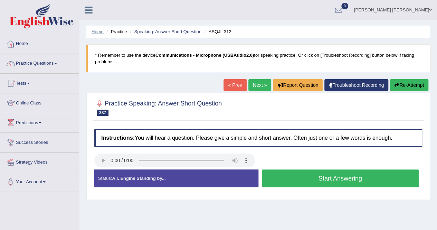
click at [98, 31] on link "Home" at bounding box center [98, 31] width 12 height 5
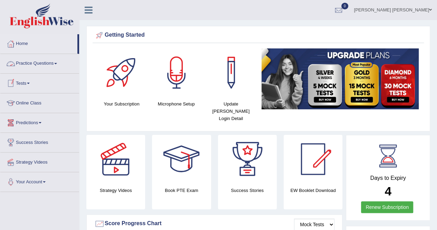
click at [48, 61] on link "Practice Questions" at bounding box center [39, 62] width 79 height 17
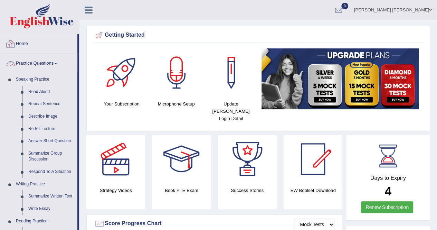
click at [20, 37] on link "Home" at bounding box center [38, 42] width 77 height 17
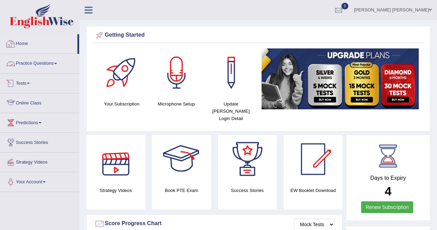
click at [36, 63] on link "Practice Questions" at bounding box center [39, 62] width 79 height 17
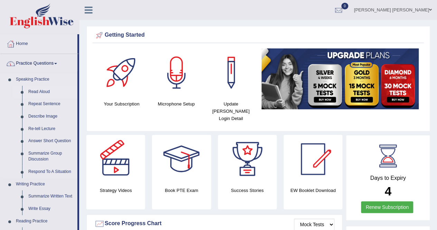
click at [40, 95] on link "Read Aloud" at bounding box center [51, 92] width 52 height 12
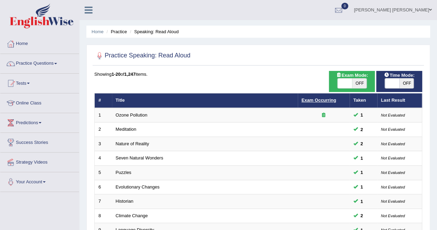
click at [323, 99] on link "Exam Occurring" at bounding box center [319, 99] width 35 height 5
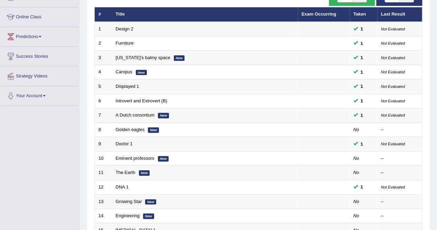
scroll to position [52, 0]
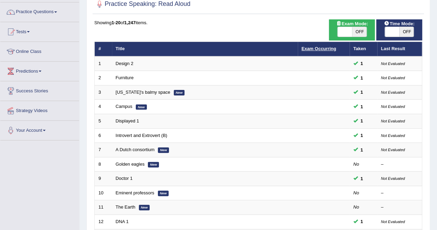
click at [321, 46] on link "Exam Occurring" at bounding box center [319, 48] width 35 height 5
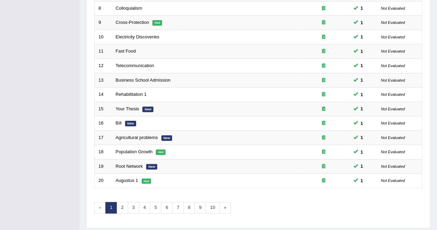
scroll to position [224, 0]
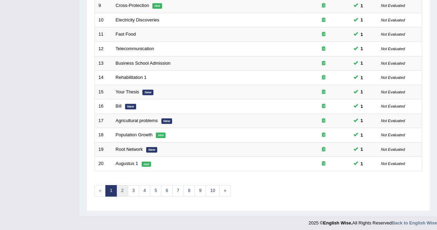
click at [119, 187] on link "2" at bounding box center [121, 190] width 11 height 11
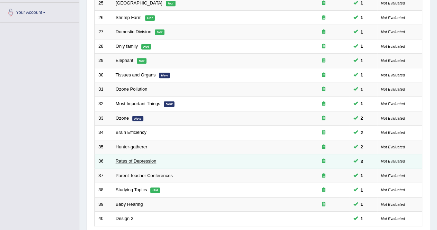
scroll to position [207, 0]
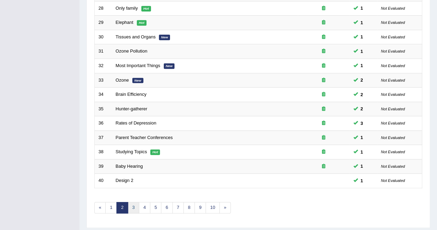
click at [136, 208] on link "3" at bounding box center [133, 207] width 11 height 11
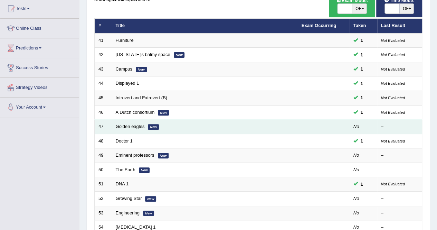
scroll to position [69, 0]
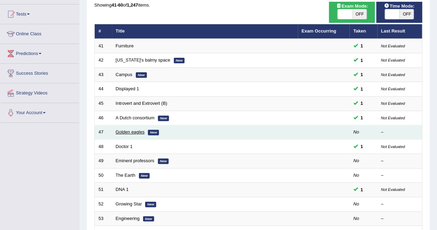
click at [138, 133] on link "Golden eagles" at bounding box center [130, 131] width 29 height 5
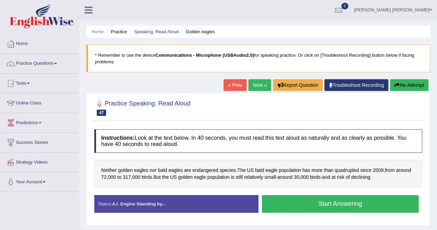
click at [342, 203] on button "Start Answering" at bounding box center [340, 204] width 157 height 18
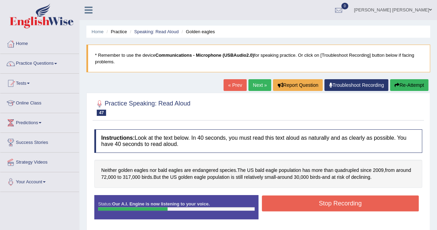
click at [377, 201] on button "Stop Recording" at bounding box center [340, 203] width 157 height 16
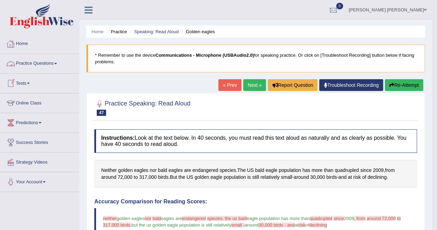
click at [54, 62] on link "Practice Questions" at bounding box center [39, 62] width 79 height 17
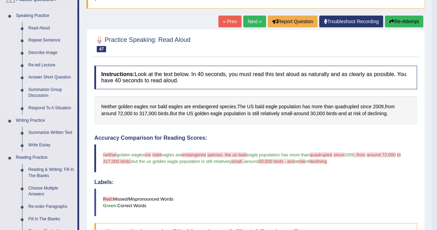
scroll to position [69, 0]
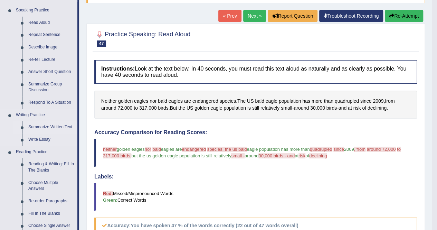
click at [53, 126] on link "Summarize Written Text" at bounding box center [51, 127] width 52 height 12
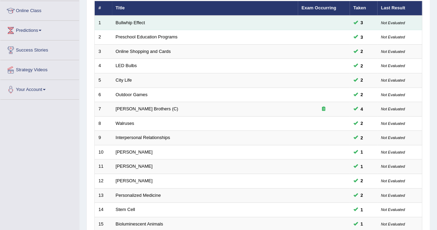
scroll to position [224, 0]
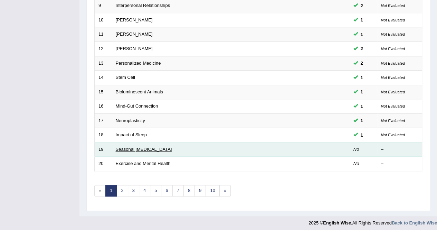
click at [141, 148] on link "Seasonal [MEDICAL_DATA]" at bounding box center [144, 149] width 56 height 5
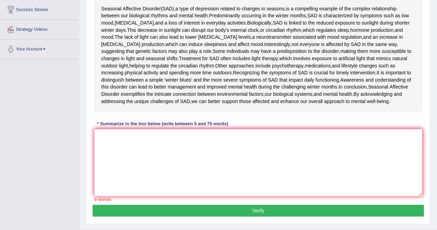
scroll to position [138, 0]
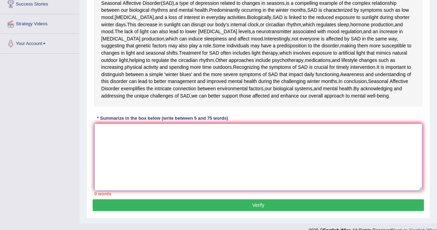
click at [241, 165] on textarea at bounding box center [258, 156] width 328 height 67
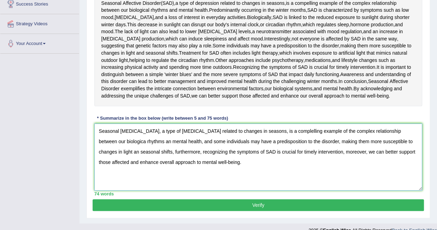
type textarea "Seasonal Affective Disorder, a type of depression related to changes in seasons…"
click at [232, 211] on button "Verify" at bounding box center [259, 205] width 332 height 12
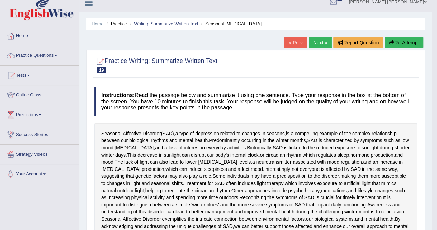
scroll to position [0, 0]
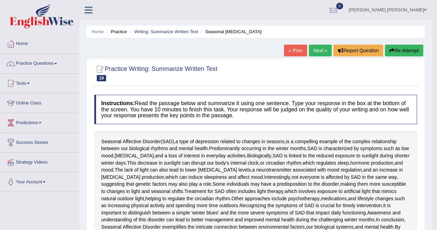
click at [316, 53] on link "Next »" at bounding box center [320, 51] width 23 height 12
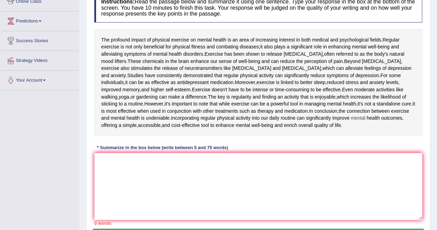
scroll to position [104, 0]
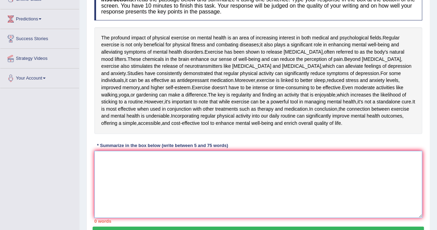
click at [128, 193] on textarea at bounding box center [258, 184] width 328 height 67
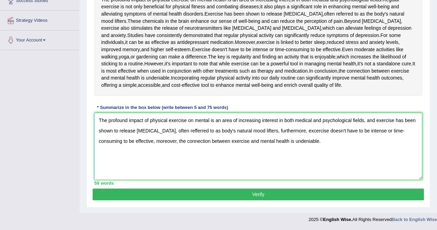
scroll to position [169, 0]
type textarea "The profound impact of physical exercise on mental is an area of increasing int…"
click at [265, 197] on button "Verify" at bounding box center [259, 194] width 332 height 12
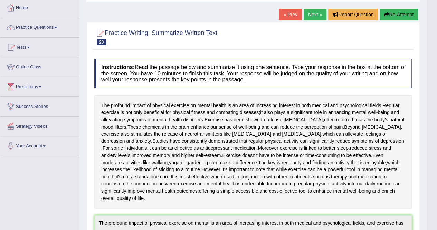
scroll to position [5, 0]
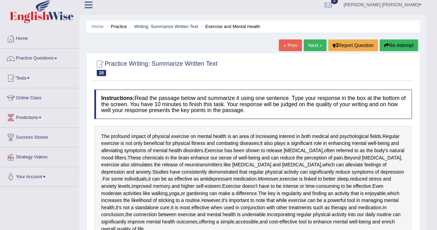
click at [314, 43] on link "Next »" at bounding box center [315, 45] width 23 height 12
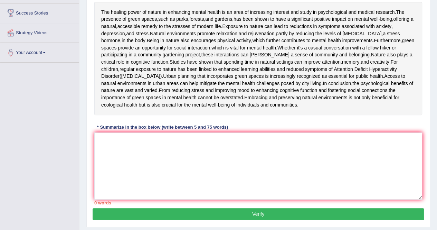
scroll to position [138, 0]
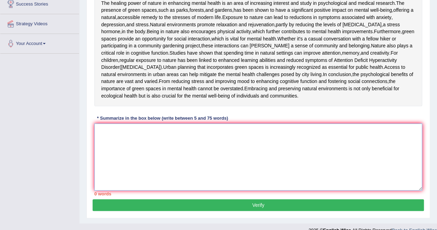
click at [209, 187] on textarea at bounding box center [258, 156] width 328 height 67
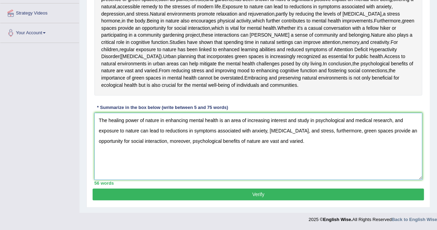
scroll to position [163, 0]
click at [171, 179] on textarea "The healing power of nature in enhancing mental health is an area of increasing…" at bounding box center [258, 146] width 328 height 67
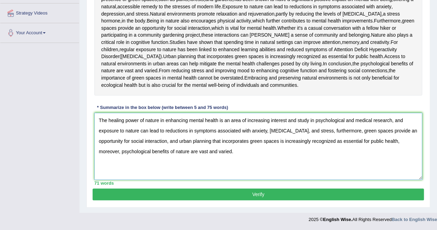
type textarea "The healing power of nature in enhancing mental health is an area of increasing…"
click at [216, 200] on button "Verify" at bounding box center [259, 194] width 332 height 12
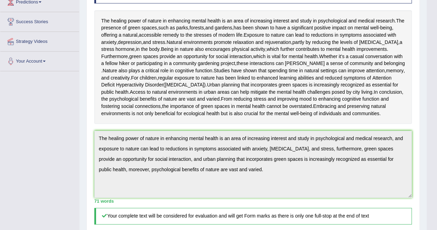
scroll to position [47, 0]
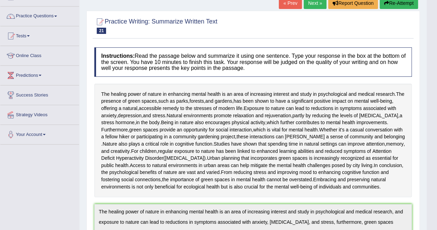
click at [310, 6] on link "Next »" at bounding box center [315, 3] width 23 height 12
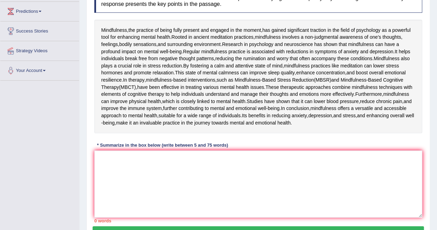
scroll to position [113, 0]
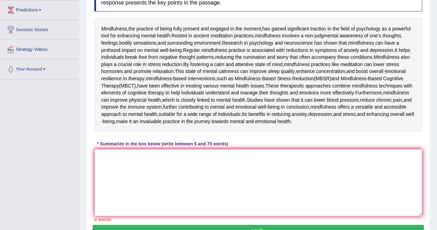
click at [174, 216] on textarea at bounding box center [258, 182] width 328 height 67
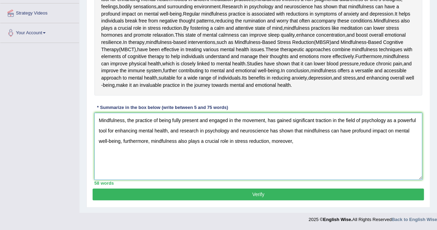
scroll to position [170, 0]
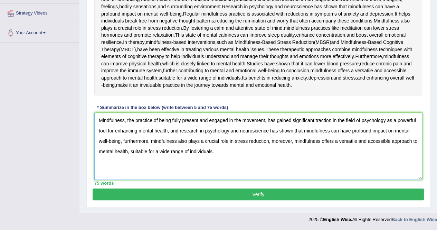
type textarea "Mindfulness, the practice of being fully present and engaged in the movement, h…"
click at [219, 196] on button "Verify" at bounding box center [259, 194] width 332 height 12
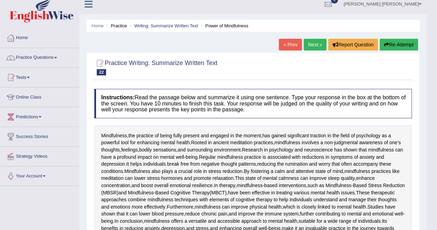
scroll to position [0, 0]
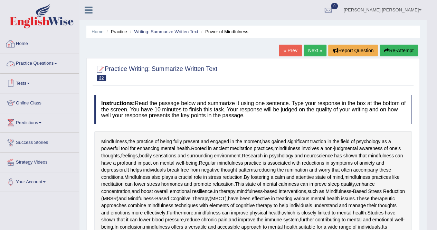
click at [27, 38] on link "Home" at bounding box center [39, 42] width 79 height 17
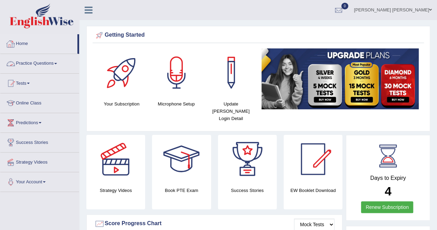
click at [37, 67] on link "Practice Questions" at bounding box center [39, 62] width 79 height 17
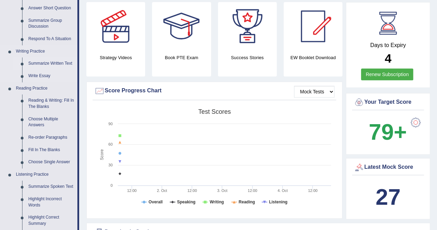
scroll to position [173, 0]
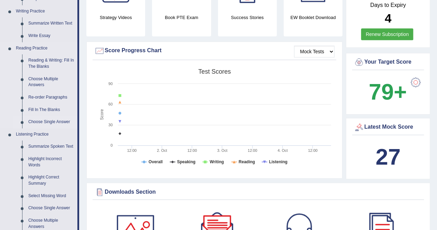
click at [46, 121] on link "Choose Single Answer" at bounding box center [51, 122] width 52 height 12
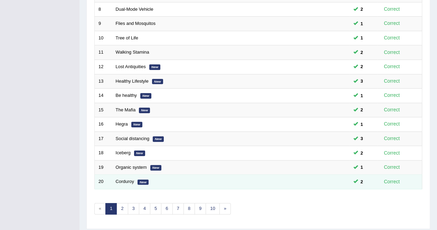
scroll to position [207, 0]
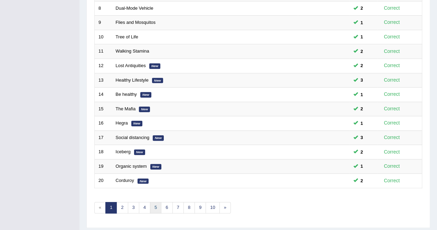
click at [153, 202] on link "5" at bounding box center [155, 207] width 11 height 11
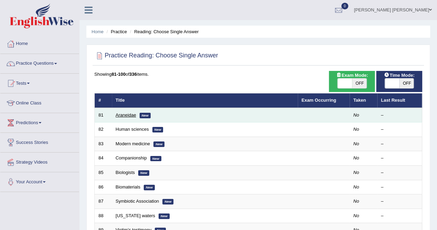
click at [127, 116] on link "Araneidae" at bounding box center [126, 114] width 20 height 5
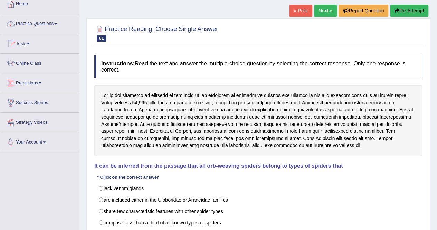
scroll to position [35, 0]
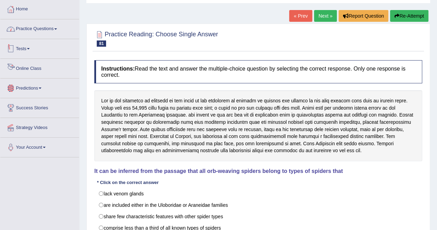
click at [21, 27] on link "Practice Questions" at bounding box center [39, 27] width 79 height 17
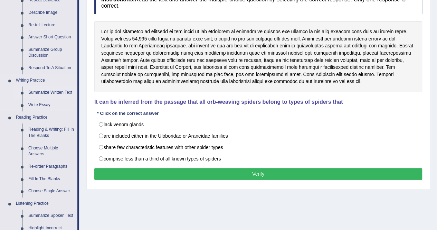
scroll to position [69, 0]
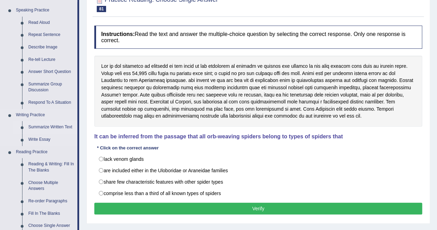
click at [63, 126] on link "Summarize Written Text" at bounding box center [51, 127] width 52 height 12
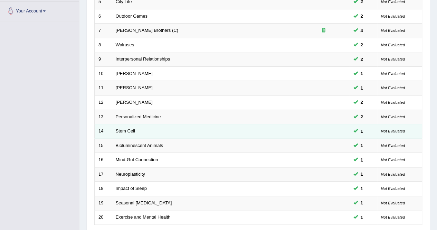
scroll to position [224, 0]
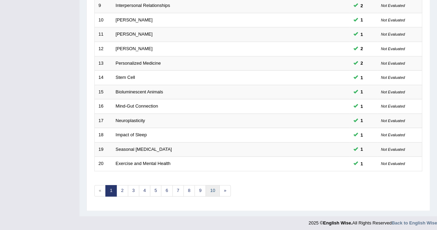
click at [208, 188] on link "10" at bounding box center [213, 190] width 14 height 11
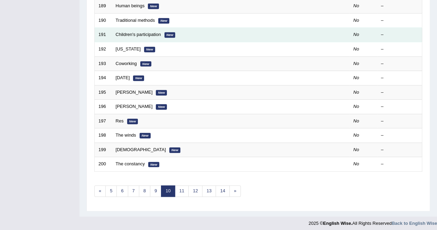
scroll to position [224, 0]
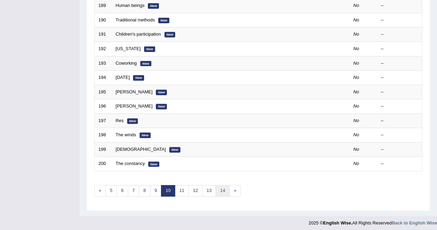
click at [221, 185] on link "14" at bounding box center [223, 190] width 14 height 11
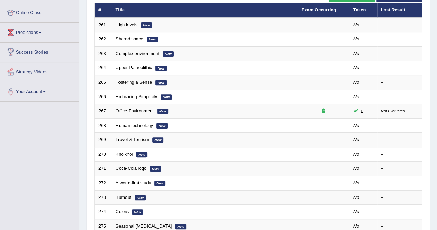
scroll to position [207, 0]
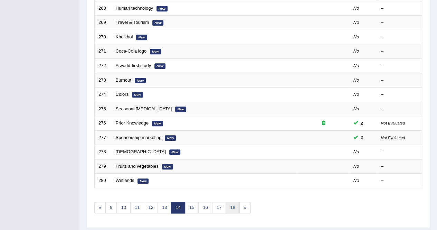
click at [232, 204] on link "18" at bounding box center [233, 207] width 14 height 11
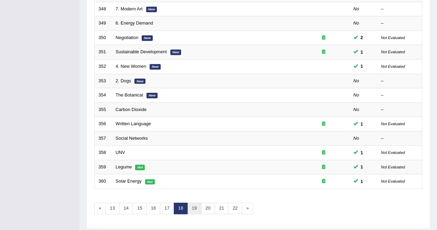
scroll to position [207, 0]
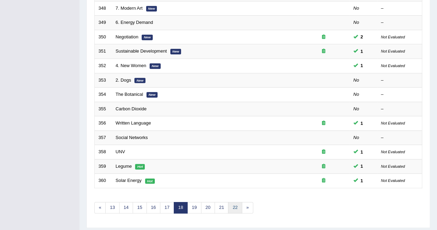
click at [233, 209] on link "22" at bounding box center [235, 207] width 14 height 11
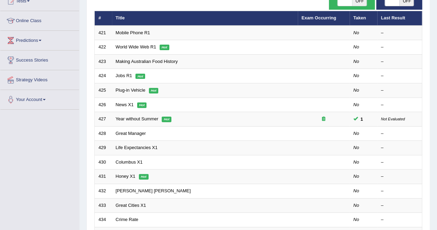
scroll to position [224, 0]
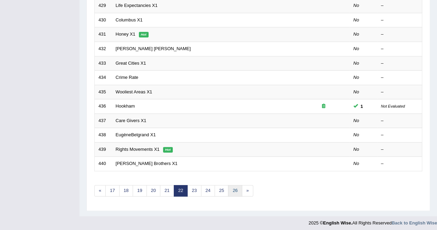
click at [228, 187] on link "26" at bounding box center [235, 190] width 14 height 11
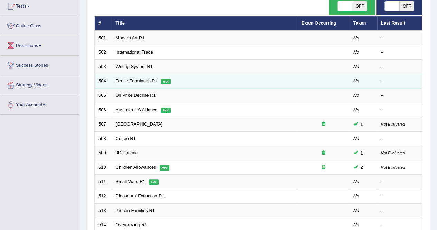
scroll to position [207, 0]
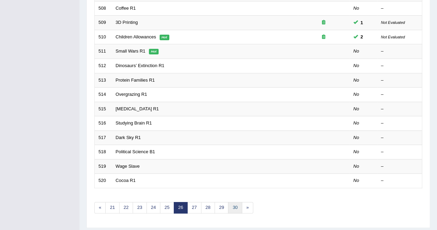
click at [232, 207] on link "30" at bounding box center [235, 207] width 14 height 11
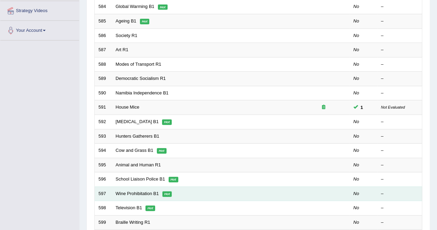
scroll to position [224, 0]
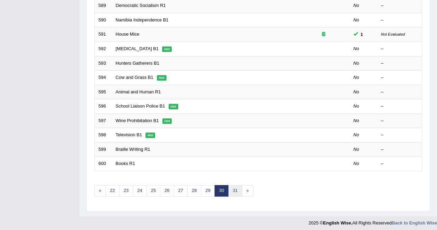
click at [236, 191] on link "31" at bounding box center [235, 190] width 14 height 11
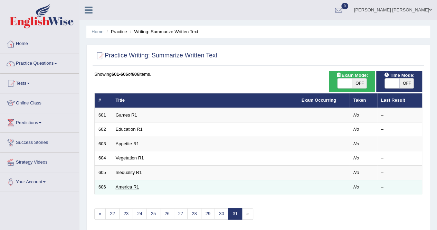
click at [134, 185] on link "America R1" at bounding box center [128, 186] width 24 height 5
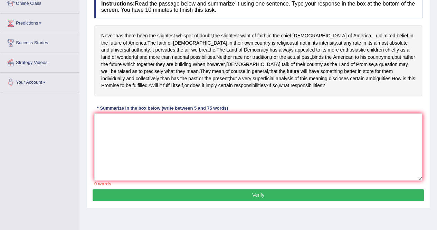
scroll to position [64, 0]
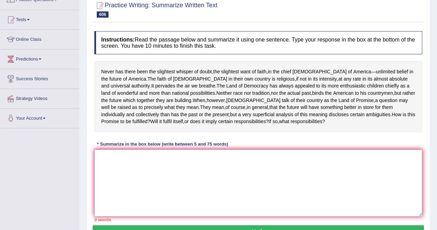
click at [139, 175] on textarea at bounding box center [258, 182] width 328 height 67
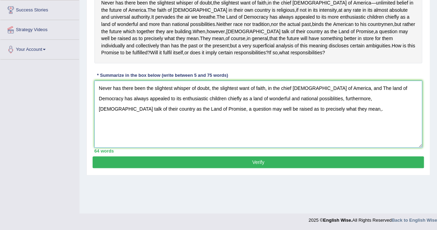
scroll to position [133, 0]
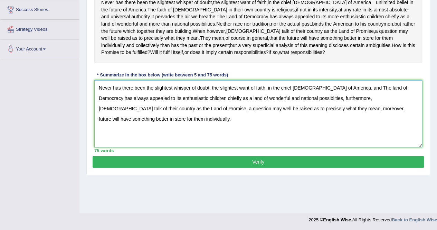
type textarea "Never has there been the slightest whisper of doubt, the slightest want of fait…"
click at [177, 168] on button "Verify" at bounding box center [259, 162] width 332 height 12
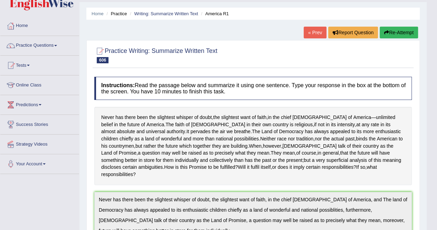
scroll to position [0, 0]
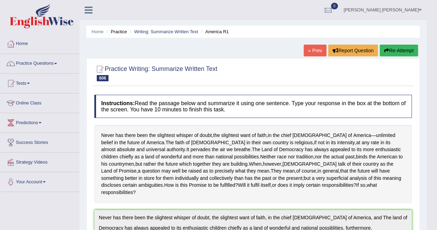
click at [311, 52] on link "« Prev" at bounding box center [315, 51] width 23 height 12
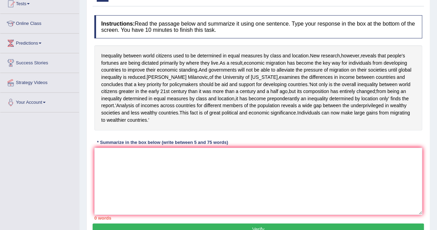
scroll to position [104, 0]
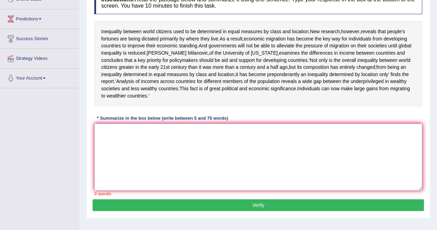
click at [231, 153] on textarea at bounding box center [258, 156] width 328 height 67
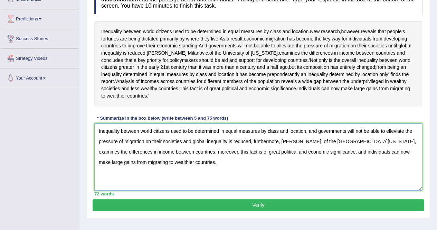
type textarea "Inequality between world citizens used to be determined in equal measures by cl…"
click at [302, 211] on button "Verify" at bounding box center [259, 205] width 332 height 12
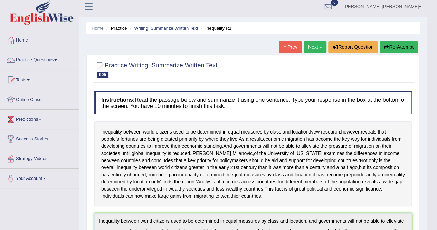
scroll to position [0, 0]
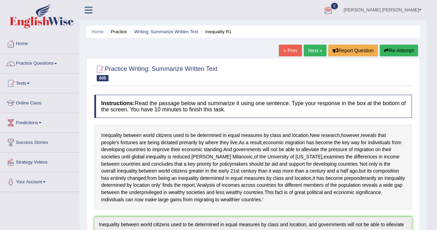
click at [291, 48] on link "« Prev" at bounding box center [290, 51] width 23 height 12
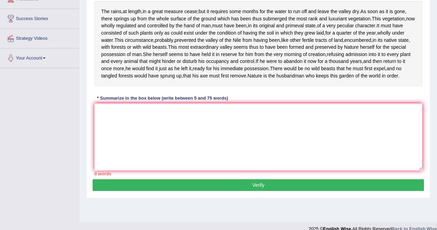
scroll to position [124, 0]
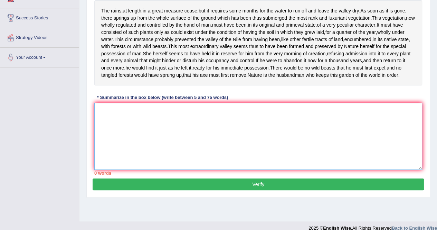
click at [138, 131] on textarea at bounding box center [258, 136] width 328 height 67
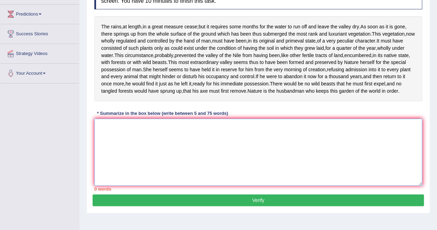
scroll to position [109, 0]
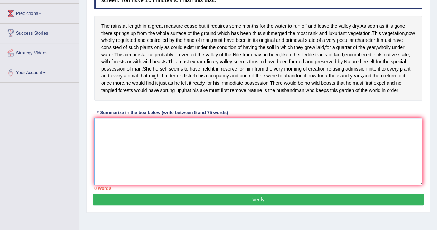
click at [119, 142] on textarea at bounding box center [258, 151] width 328 height 67
click at [109, 153] on textarea at bounding box center [258, 151] width 328 height 67
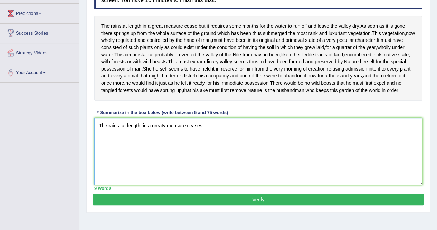
click at [165, 139] on textarea "The rains, at length, in a greaty measure ceases" at bounding box center [258, 151] width 328 height 67
click at [201, 139] on textarea "The rains, at length, in a great measure ceases" at bounding box center [258, 151] width 328 height 67
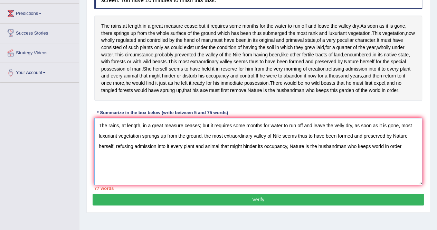
click at [395, 159] on textarea "The rains, at length, in a great measure ceases; but it requires some months fo…" at bounding box center [258, 151] width 328 height 67
click at [404, 159] on textarea "The rains, at length, in a great measure ceases; but it requires some months fo…" at bounding box center [258, 151] width 328 height 67
click at [255, 148] on textarea "The rains, at length, in a great measure ceases; but it requires some months fo…" at bounding box center [258, 151] width 328 height 67
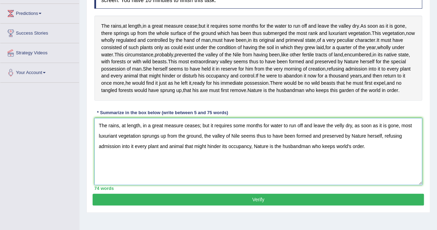
type textarea "The rains, at length, in a great measure ceases; but it requires some months fo…"
click at [326, 205] on button "Verify" at bounding box center [259, 200] width 332 height 12
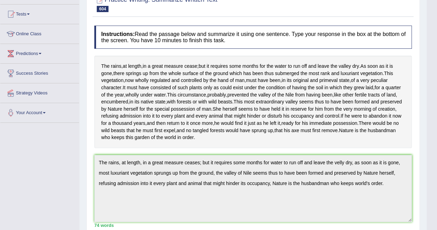
scroll to position [0, 0]
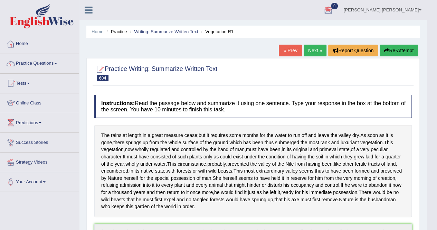
click at [290, 48] on link "« Prev" at bounding box center [290, 51] width 23 height 12
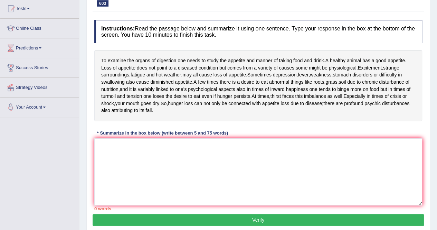
scroll to position [79, 0]
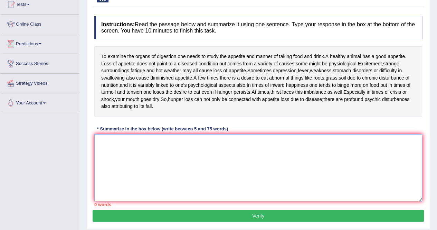
click at [151, 149] on textarea at bounding box center [258, 167] width 328 height 67
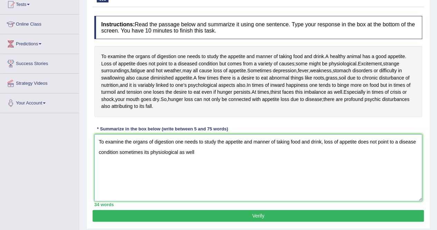
click at [199, 157] on textarea "To examine the organs of digestion one needs to study the appetite and manner o…" at bounding box center [258, 167] width 328 height 67
click at [231, 156] on textarea "To examine the organs of digestion one needs to study the appetite and manner o…" at bounding box center [258, 167] width 328 height 67
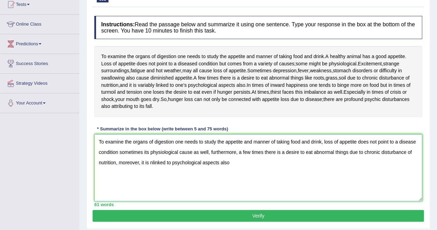
click at [186, 168] on textarea "To examine the organs of digestion one needs to study the appetite and manner o…" at bounding box center [258, 167] width 328 height 67
click at [263, 165] on textarea "To examine the organs of digestion one needs to study the appetite and manner o…" at bounding box center [258, 167] width 328 height 67
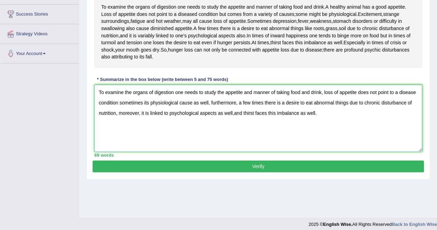
scroll to position [133, 0]
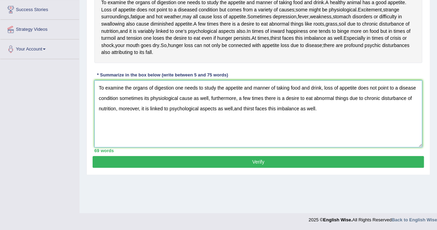
type textarea "To examine the organs of digestion one needs to study the appetite and manner o…"
click at [290, 165] on button "Verify" at bounding box center [259, 162] width 332 height 12
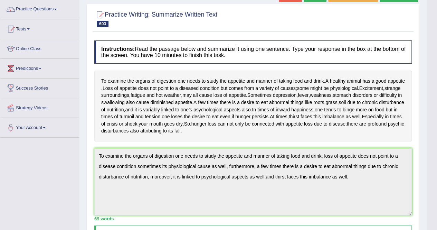
scroll to position [0, 0]
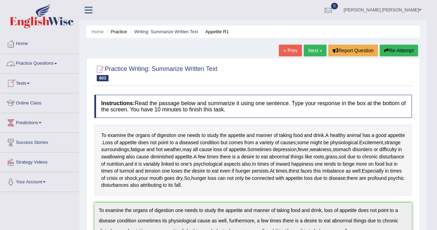
click at [39, 62] on link "Practice Questions" at bounding box center [39, 62] width 79 height 17
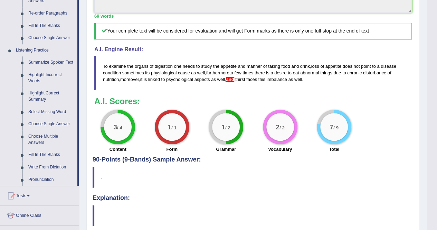
scroll to position [258, 0]
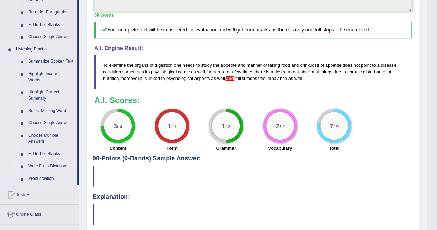
click at [46, 167] on link "Write From Dictation" at bounding box center [51, 166] width 52 height 12
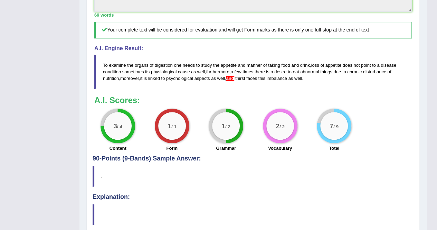
scroll to position [109, 0]
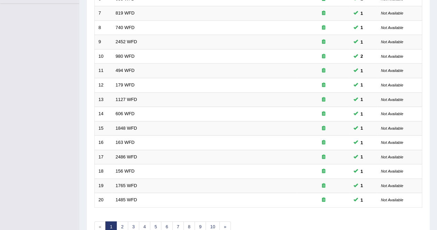
scroll to position [224, 0]
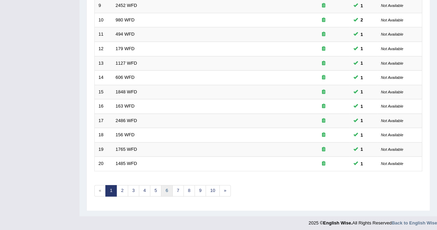
click at [167, 189] on link "6" at bounding box center [166, 190] width 11 height 11
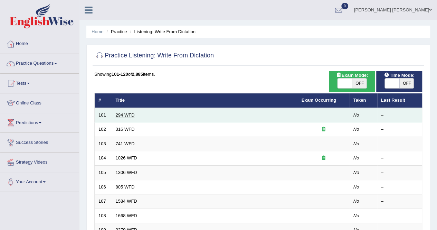
click at [124, 113] on link "294 WFD" at bounding box center [125, 114] width 19 height 5
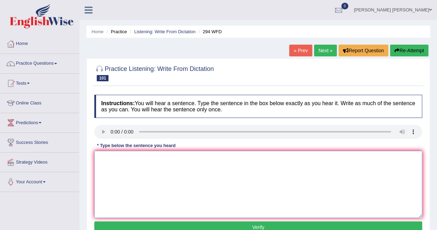
click at [132, 165] on textarea at bounding box center [258, 184] width 328 height 67
click at [105, 158] on textarea at bounding box center [258, 184] width 328 height 67
click at [101, 158] on textarea "some people regar it as eye wash whereas some people take it as status tontheir…" at bounding box center [258, 184] width 328 height 67
click at [139, 157] on textarea "Some people regar it as eye wash whereas some people take it as status tontheir…" at bounding box center [258, 184] width 328 height 67
click at [162, 158] on textarea "Some people regard it as eye wash whereas some people take it as status tonthei…" at bounding box center [258, 184] width 328 height 67
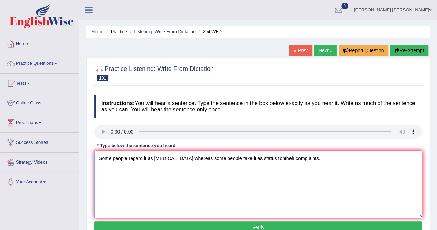
click at [182, 158] on textarea "Some people regard it as eyewash whereas some people take it as status tontheir…" at bounding box center [258, 184] width 328 height 67
click at [188, 158] on textarea "Some people regard it as eyewash wheareas some people take it as status tonthei…" at bounding box center [258, 184] width 328 height 67
click at [189, 158] on textarea "Some people regard it as eyewash wheareas some people take it as status tonthei…" at bounding box center [258, 184] width 328 height 67
click at [265, 157] on textarea "Some people regard it as eyewash whearas some people take it as status tontheir…" at bounding box center [258, 184] width 328 height 67
type textarea "Some people regard it as eyewash whearas some people take it as status to their…"
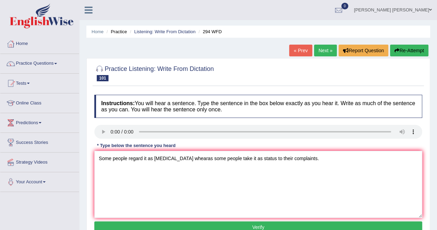
click at [301, 225] on button "Verify" at bounding box center [258, 227] width 328 height 12
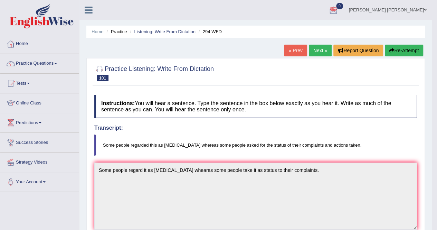
click at [299, 49] on link "« Prev" at bounding box center [295, 51] width 23 height 12
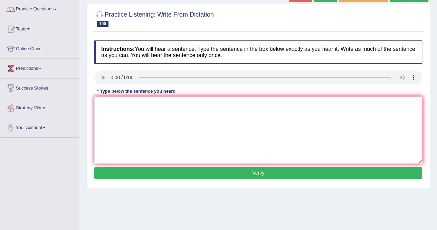
scroll to position [53, 0]
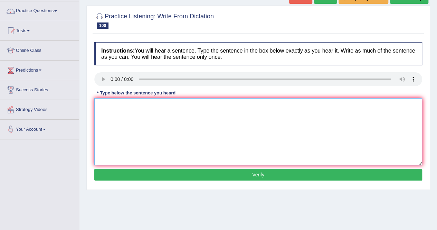
click at [109, 105] on textarea at bounding box center [258, 131] width 328 height 67
click at [101, 105] on textarea "parents talk to children tend to be simplified." at bounding box center [258, 131] width 328 height 67
click at [159, 105] on textarea "Parents talk to children tend to be simplified." at bounding box center [258, 131] width 328 height 67
type textarea "Parents talk to children tends to be simplified."
click at [175, 172] on button "Verify" at bounding box center [258, 175] width 328 height 12
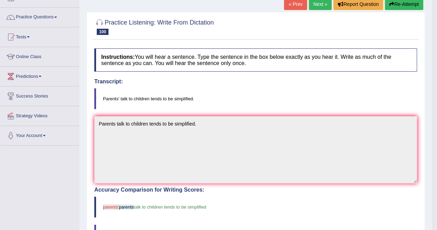
scroll to position [46, 0]
click at [301, 3] on link "« Prev" at bounding box center [295, 5] width 23 height 12
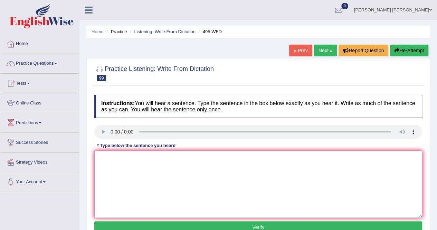
click at [105, 166] on textarea at bounding box center [258, 184] width 328 height 67
click at [115, 158] on textarea "studennts must wear protective clothing provided in laboratory" at bounding box center [258, 184] width 328 height 67
drag, startPoint x: 115, startPoint y: 158, endPoint x: 129, endPoint y: 182, distance: 28.3
click at [129, 182] on textarea "students must wear protective clothing provided in laboratory" at bounding box center [258, 184] width 328 height 67
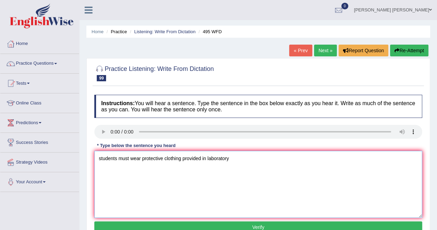
click at [100, 157] on textarea "students must wear protective clothing provided in laboratory" at bounding box center [258, 184] width 328 height 67
click at [208, 157] on textarea "Students must wear protective clothing provided in laboratory" at bounding box center [258, 184] width 328 height 67
click at [251, 157] on textarea "Students must wear protective clothing provided in science laboratory" at bounding box center [258, 184] width 328 height 67
click at [209, 157] on textarea "Students must wear protective clothing provided in science laboratory." at bounding box center [258, 184] width 328 height 67
type textarea "Students must wear protective clothing provided in the science laboratory."
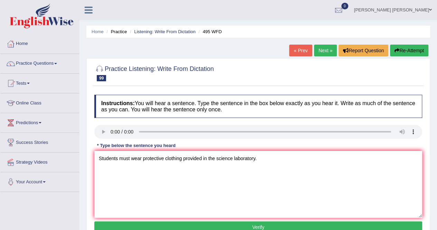
click at [249, 222] on button "Verify" at bounding box center [258, 227] width 328 height 12
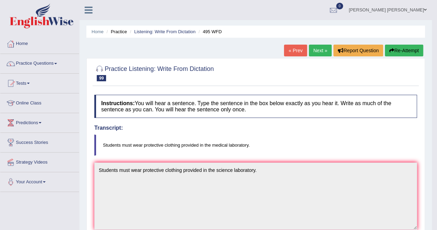
click at [25, 45] on link "Home" at bounding box center [39, 42] width 79 height 17
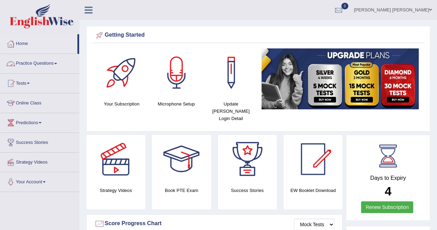
click at [56, 63] on link "Practice Questions" at bounding box center [39, 62] width 79 height 17
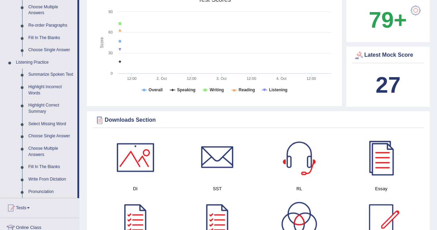
scroll to position [246, 0]
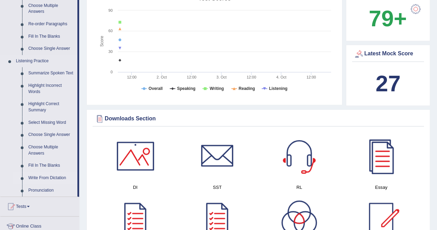
click at [50, 178] on link "Write From Dictation" at bounding box center [51, 178] width 52 height 12
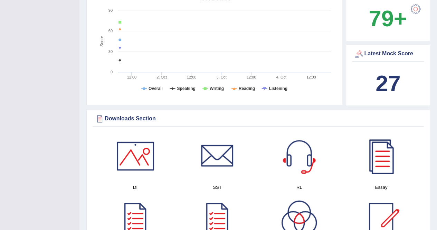
scroll to position [103, 0]
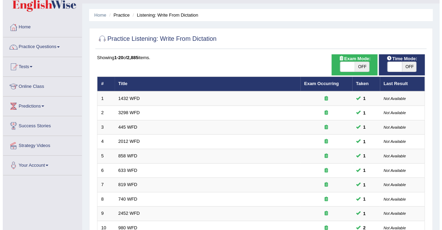
scroll to position [15, 0]
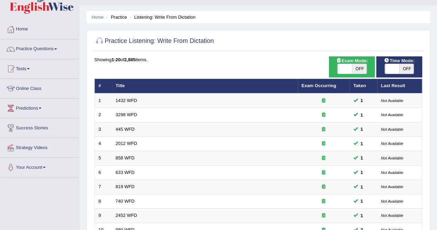
click at [362, 67] on span "OFF" at bounding box center [359, 69] width 15 height 10
checkbox input "true"
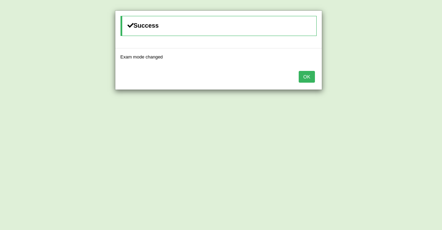
click at [306, 75] on button "OK" at bounding box center [307, 77] width 16 height 12
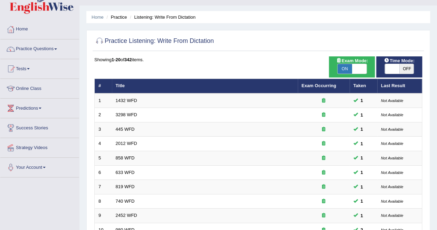
click at [404, 71] on span "OFF" at bounding box center [407, 69] width 15 height 10
checkbox input "true"
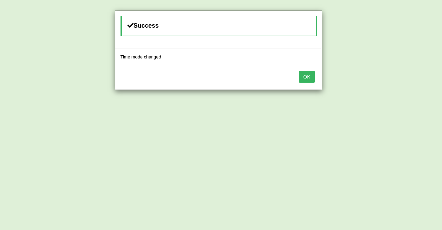
click at [308, 78] on button "OK" at bounding box center [307, 77] width 16 height 12
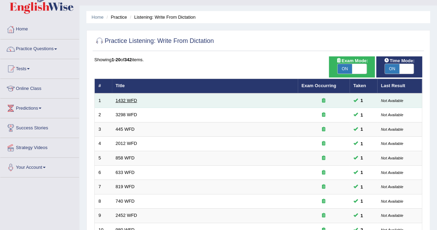
click at [130, 99] on link "1432 WFD" at bounding box center [126, 100] width 21 height 5
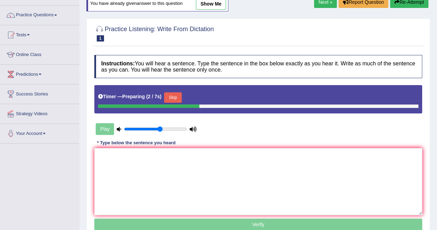
scroll to position [61, 0]
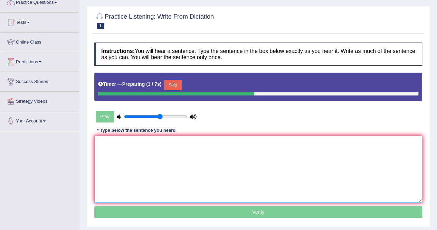
click at [311, 145] on textarea at bounding box center [258, 169] width 328 height 67
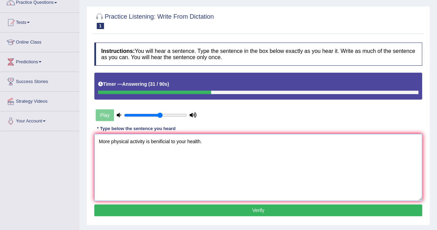
type textarea "More physical activity is benificial to your health."
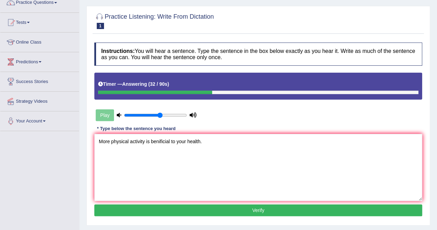
click at [203, 207] on button "Verify" at bounding box center [258, 210] width 328 height 12
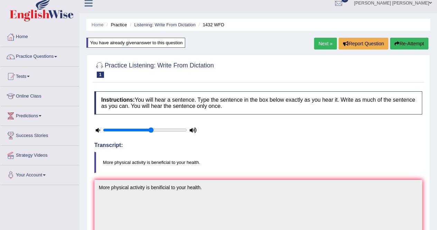
scroll to position [8, 0]
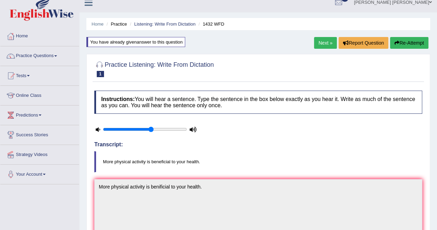
click at [325, 41] on link "Next »" at bounding box center [325, 43] width 23 height 12
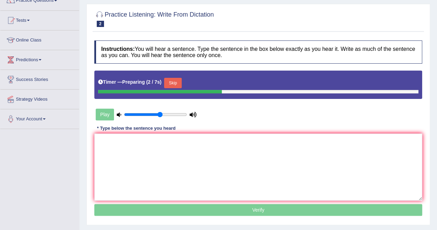
scroll to position [70, 0]
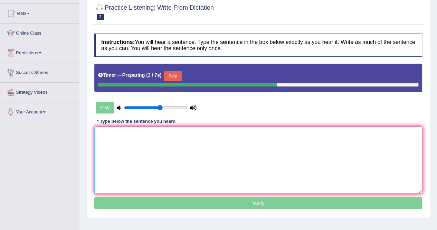
click at [265, 142] on textarea at bounding box center [258, 160] width 328 height 67
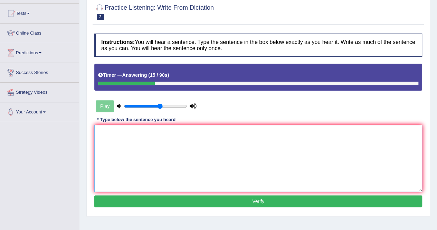
click at [256, 136] on textarea at bounding box center [258, 158] width 328 height 67
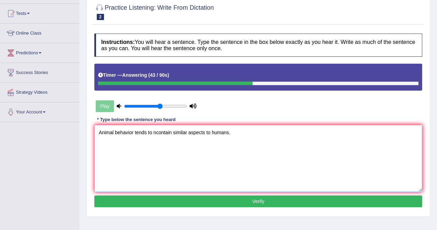
click at [156, 131] on textarea "Animal behavior tends to ncontain similar aspects to humans." at bounding box center [258, 158] width 328 height 67
type textarea "Animal behavior tends to contain similar aspects to humans."
click at [236, 199] on button "Verify" at bounding box center [258, 201] width 328 height 12
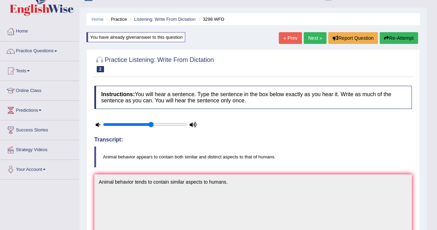
scroll to position [11, 0]
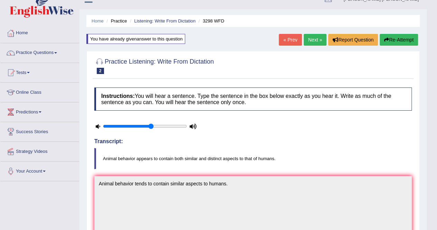
click at [316, 34] on link "Next »" at bounding box center [315, 40] width 23 height 12
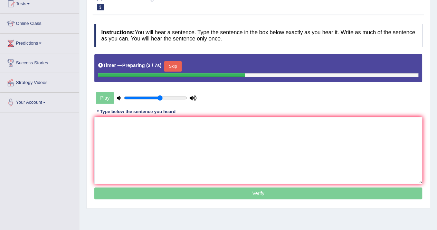
scroll to position [80, 0]
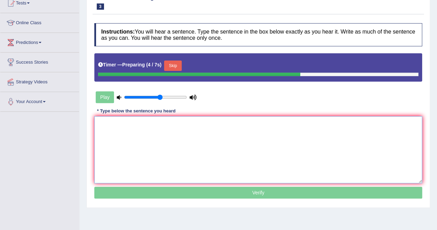
click at [250, 129] on textarea at bounding box center [258, 149] width 328 height 67
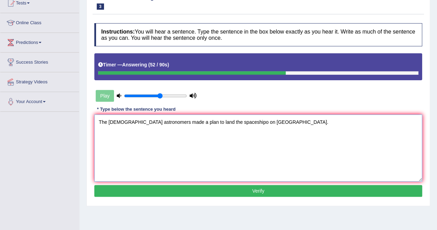
click at [236, 121] on textarea "The [DEMOGRAPHIC_DATA] astronomers made a plan to land the spaceshipo on [GEOGR…" at bounding box center [258, 147] width 328 height 67
type textarea "The American astronomers made a plan to land the spaceship on Mars."
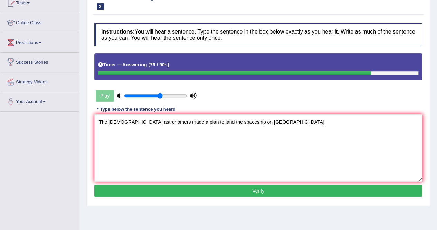
click at [198, 188] on button "Verify" at bounding box center [258, 191] width 328 height 12
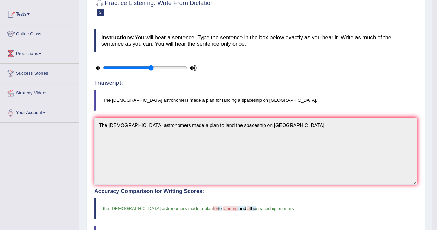
scroll to position [0, 0]
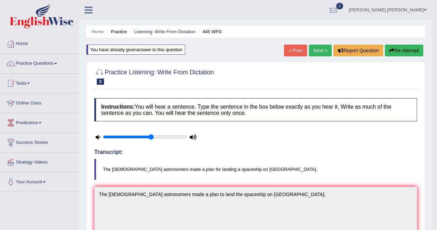
click at [320, 50] on link "Next »" at bounding box center [320, 51] width 23 height 12
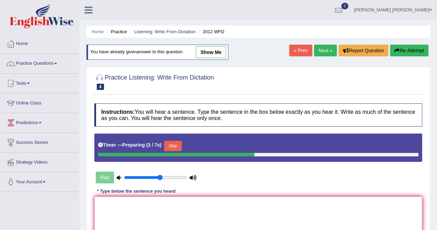
click at [250, 207] on textarea at bounding box center [258, 229] width 328 height 67
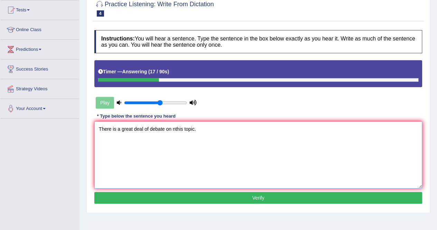
scroll to position [77, 0]
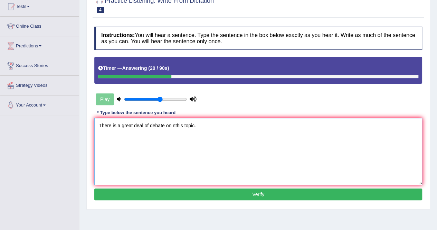
click at [175, 124] on textarea "There is a great deal of debate on nthis topic." at bounding box center [258, 151] width 328 height 67
type textarea "There is a great deal of debate on this topic."
click at [212, 189] on button "Verify" at bounding box center [258, 194] width 328 height 12
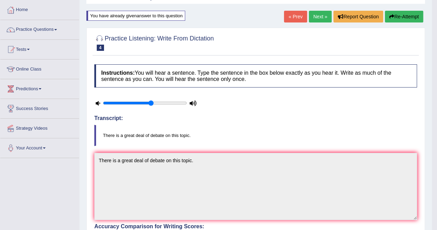
scroll to position [0, 0]
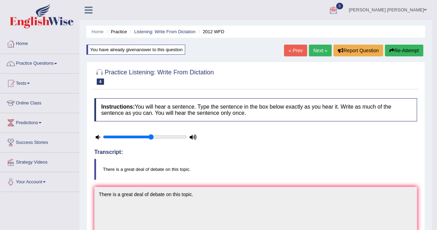
click at [324, 46] on link "Next »" at bounding box center [320, 51] width 23 height 12
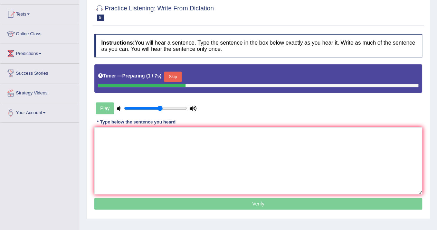
scroll to position [69, 0]
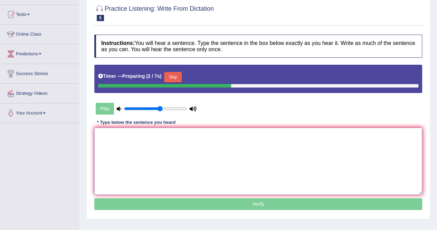
click at [243, 140] on textarea at bounding box center [258, 161] width 328 height 67
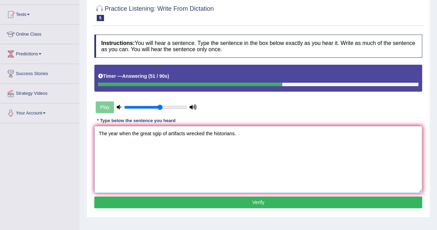
click at [232, 130] on textarea "The year when the great sgip of artifacts wrecked the historians." at bounding box center [258, 159] width 328 height 67
click at [157, 134] on textarea "The year when the great sgip of artifacts wrecked the historiens." at bounding box center [258, 159] width 328 height 67
click at [232, 132] on textarea "The year when the great ship of artifacts wrecked the historiens." at bounding box center [258, 159] width 328 height 67
type textarea "The year when the great ship of artifacts wrecked the historians."
click at [303, 197] on button "Verify" at bounding box center [258, 202] width 328 height 12
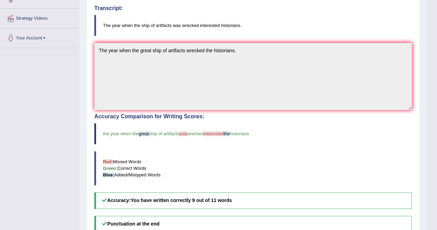
scroll to position [0, 0]
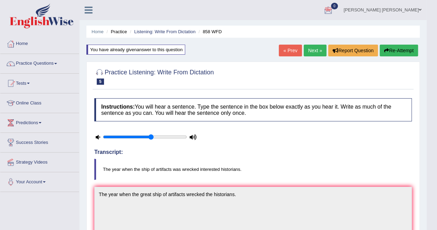
click at [313, 51] on link "Next »" at bounding box center [315, 51] width 23 height 12
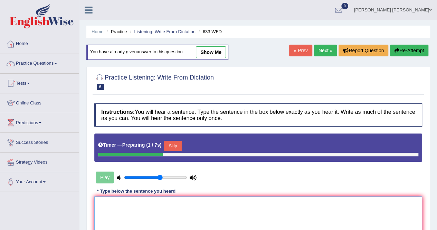
click at [180, 209] on textarea at bounding box center [258, 229] width 328 height 67
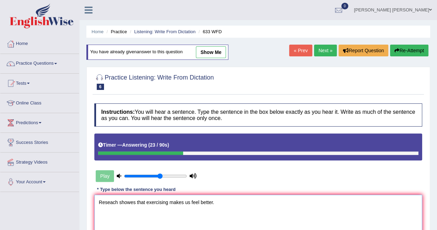
click at [111, 201] on textarea "Reseach showes that exercising makes us feel better." at bounding box center [258, 228] width 328 height 67
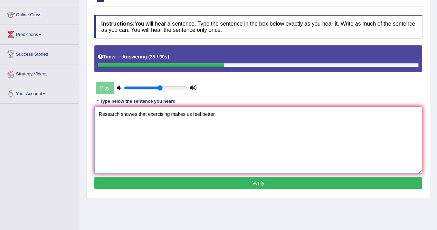
scroll to position [92, 0]
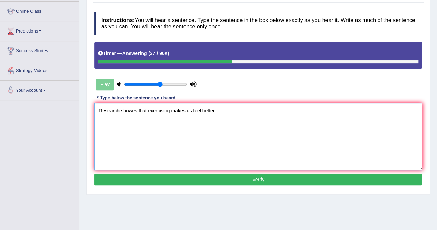
type textarea "Research showes that exercising makes us feel better."
click at [229, 183] on button "Verify" at bounding box center [258, 180] width 328 height 12
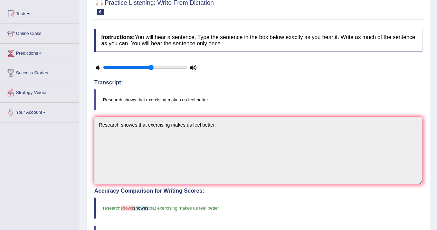
scroll to position [0, 0]
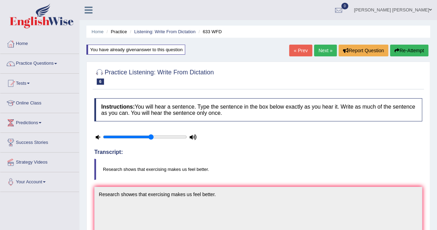
click at [330, 50] on link "Next »" at bounding box center [325, 51] width 23 height 12
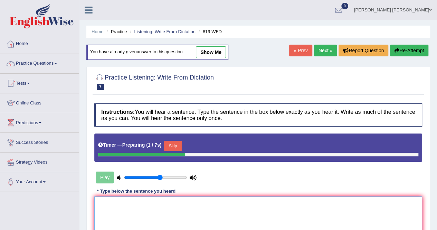
click at [214, 213] on textarea at bounding box center [258, 229] width 328 height 67
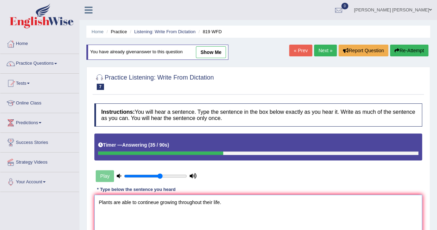
click at [159, 200] on textarea "Plants are able to contineue growing throughout their life." at bounding box center [258, 228] width 328 height 67
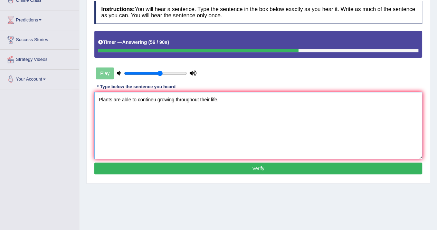
scroll to position [104, 0]
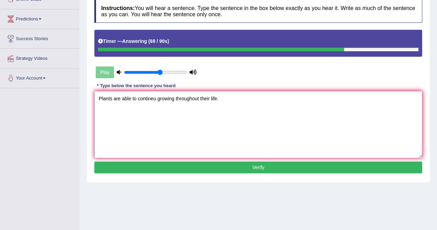
type textarea "Plants are able to contineu growing throughout their life."
click at [196, 165] on button "Verify" at bounding box center [258, 167] width 328 height 12
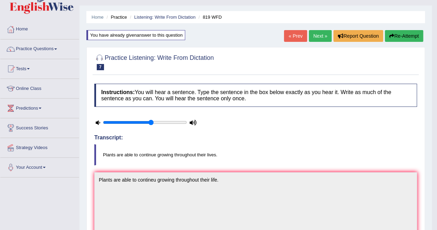
scroll to position [0, 0]
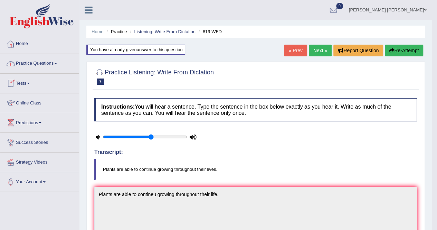
click at [46, 65] on link "Practice Questions" at bounding box center [39, 62] width 79 height 17
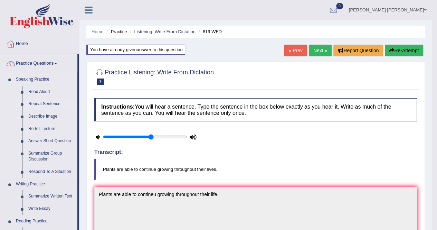
click at [44, 101] on link "Repeat Sentence" at bounding box center [51, 104] width 52 height 12
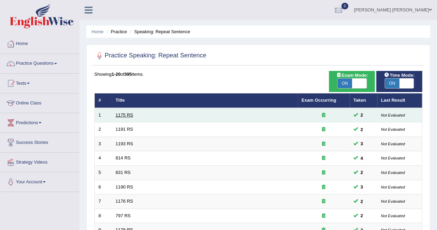
click at [120, 114] on link "1175 RS" at bounding box center [125, 114] width 18 height 5
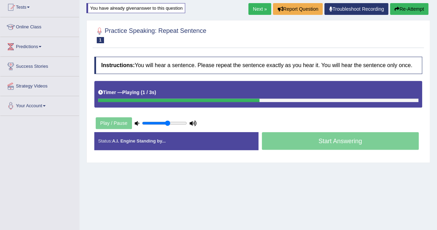
scroll to position [98, 0]
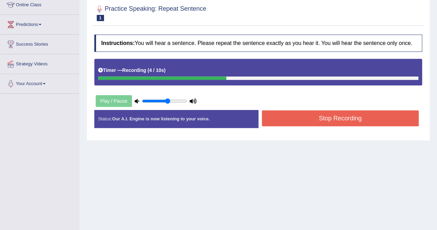
click at [347, 117] on button "Stop Recording" at bounding box center [340, 118] width 157 height 16
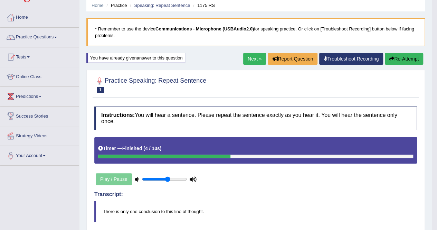
scroll to position [28, 0]
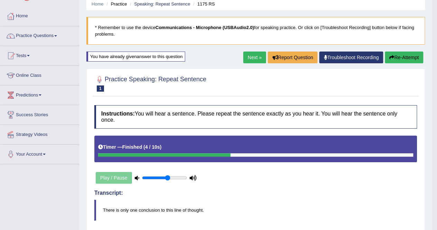
click at [247, 52] on link "Next »" at bounding box center [254, 58] width 23 height 12
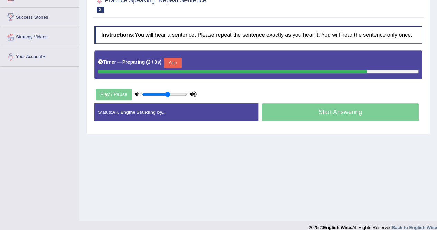
scroll to position [128, 0]
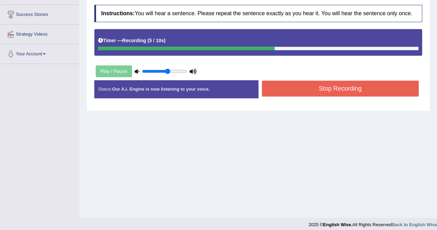
click at [365, 85] on button "Stop Recording" at bounding box center [340, 89] width 157 height 16
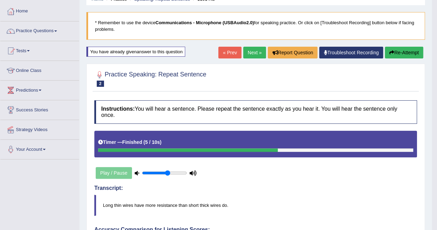
scroll to position [12, 0]
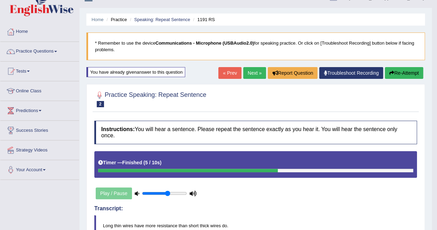
click at [257, 69] on link "Next »" at bounding box center [254, 73] width 23 height 12
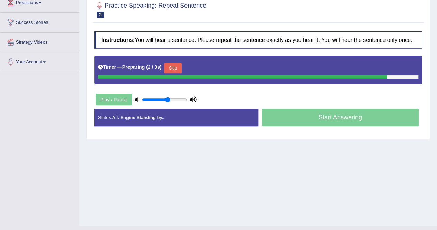
scroll to position [133, 0]
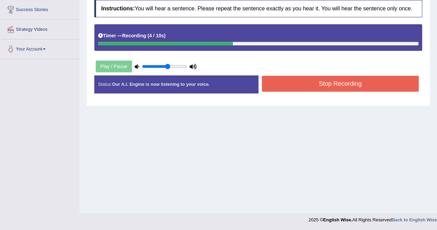
click at [360, 87] on button "Stop Recording" at bounding box center [340, 84] width 157 height 16
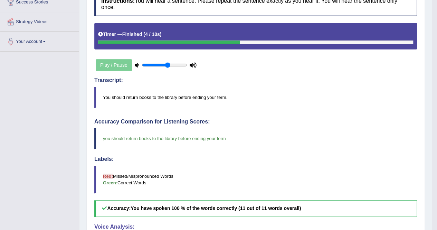
scroll to position [0, 0]
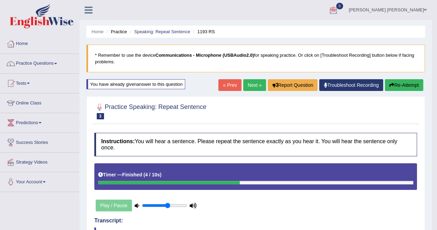
click at [252, 83] on link "Next »" at bounding box center [254, 85] width 23 height 12
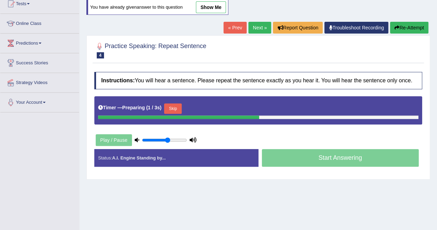
scroll to position [133, 0]
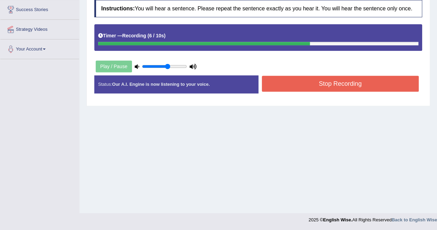
click at [344, 81] on button "Stop Recording" at bounding box center [340, 84] width 157 height 16
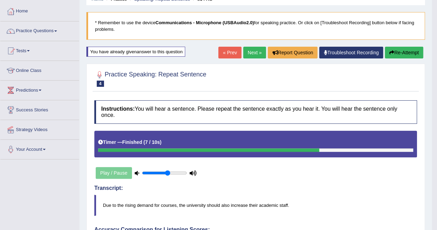
scroll to position [0, 0]
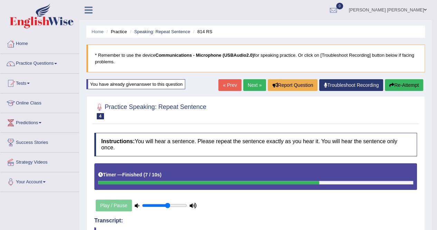
click at [255, 81] on link "Next »" at bounding box center [254, 85] width 23 height 12
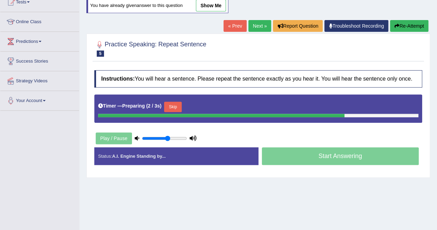
scroll to position [81, 0]
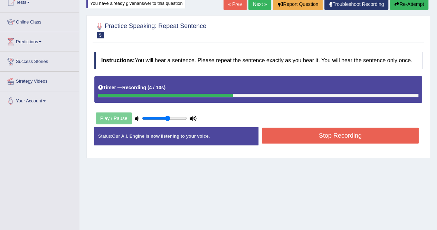
click at [367, 134] on button "Stop Recording" at bounding box center [340, 136] width 157 height 16
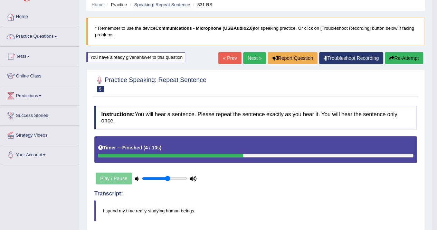
scroll to position [0, 0]
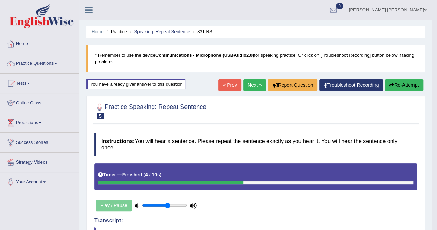
click at [258, 83] on link "Next »" at bounding box center [254, 85] width 23 height 12
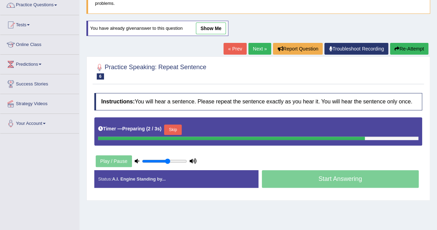
scroll to position [57, 0]
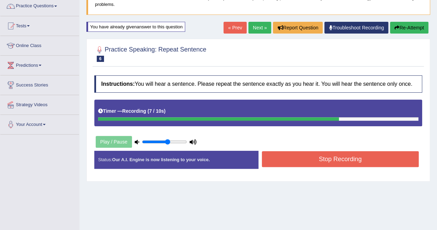
click at [386, 152] on button "Stop Recording" at bounding box center [340, 159] width 157 height 16
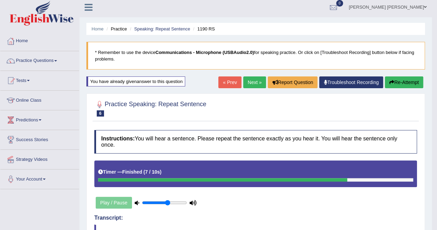
scroll to position [0, 0]
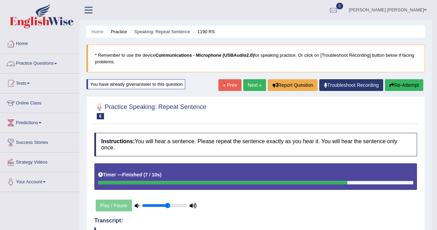
click at [36, 59] on link "Practice Questions" at bounding box center [39, 62] width 79 height 17
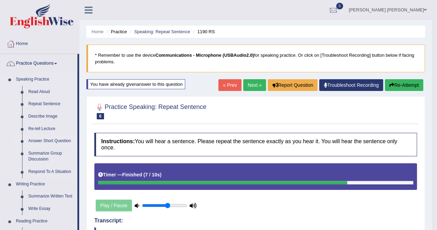
click at [54, 138] on link "Answer Short Question" at bounding box center [51, 141] width 52 height 12
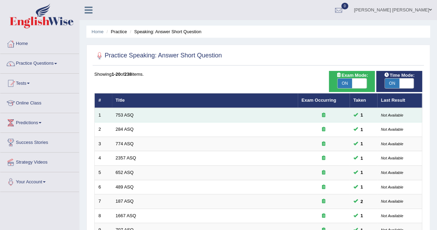
click at [185, 120] on td "753 ASQ" at bounding box center [205, 115] width 186 height 15
click at [124, 115] on link "753 ASQ" at bounding box center [125, 114] width 18 height 5
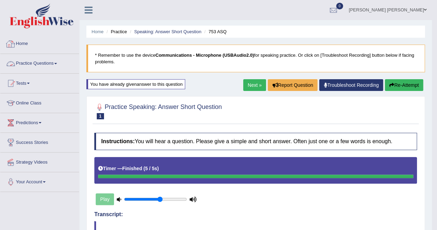
click at [38, 61] on link "Practice Questions" at bounding box center [39, 62] width 79 height 17
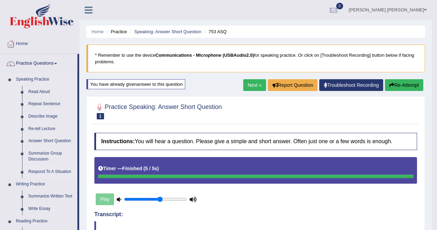
click at [44, 168] on link "Respond To A Situation" at bounding box center [51, 172] width 52 height 12
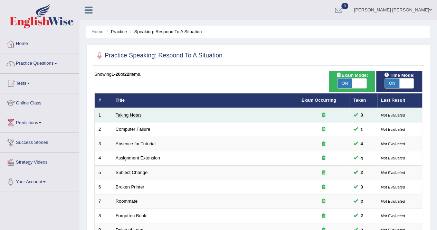
click at [130, 114] on link "Taking Notes" at bounding box center [129, 114] width 26 height 5
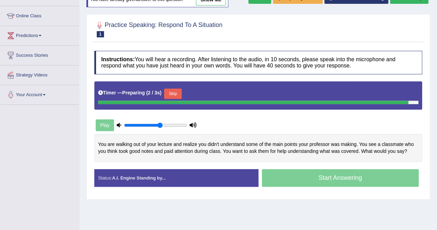
scroll to position [89, 0]
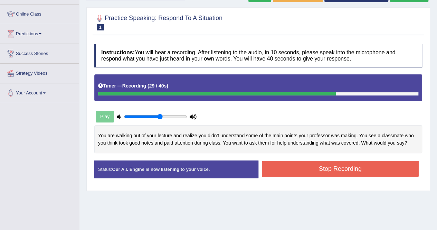
click at [376, 166] on button "Stop Recording" at bounding box center [340, 169] width 157 height 16
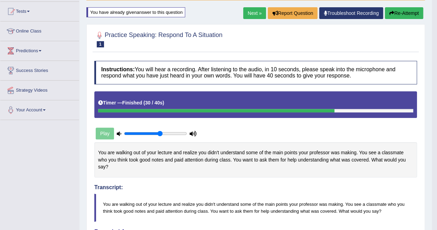
scroll to position [68, 0]
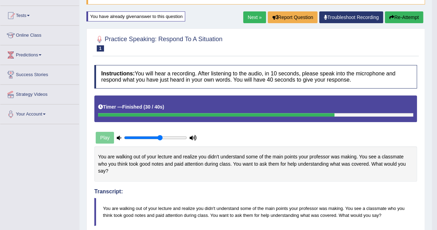
click at [261, 15] on link "Next »" at bounding box center [254, 17] width 23 height 12
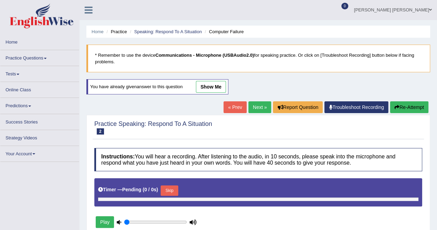
type input "0.6"
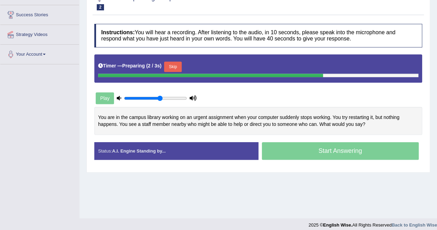
scroll to position [133, 0]
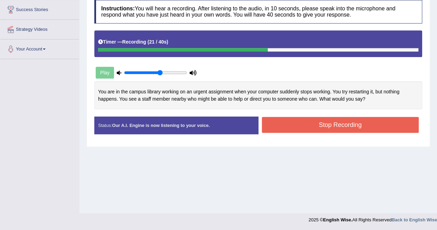
click at [352, 124] on button "Stop Recording" at bounding box center [340, 125] width 157 height 16
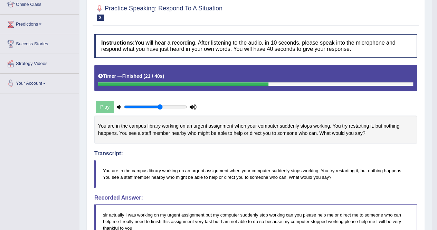
scroll to position [0, 0]
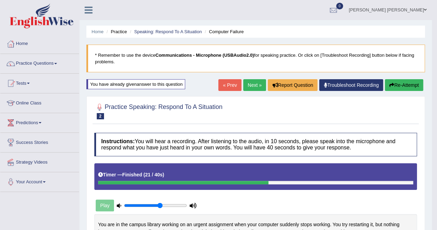
click at [256, 83] on link "Next »" at bounding box center [254, 85] width 23 height 12
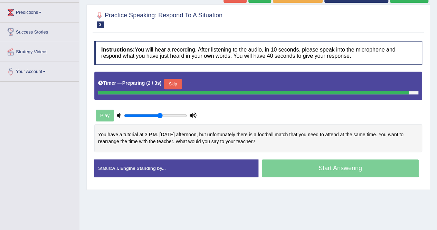
scroll to position [109, 0]
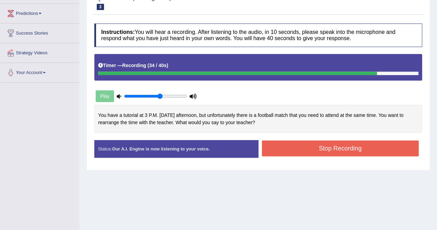
click at [349, 146] on button "Stop Recording" at bounding box center [340, 148] width 157 height 16
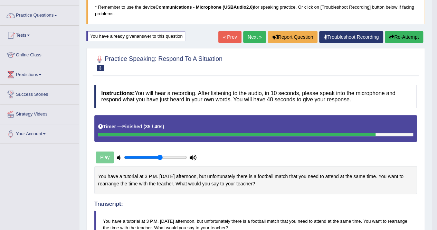
scroll to position [49, 0]
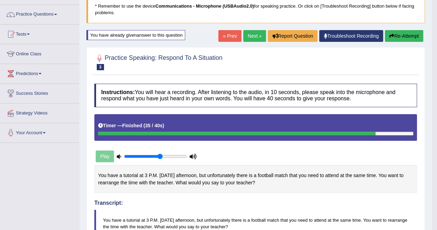
click at [249, 30] on link "Next »" at bounding box center [254, 36] width 23 height 12
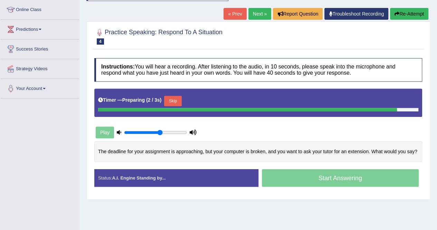
scroll to position [92, 0]
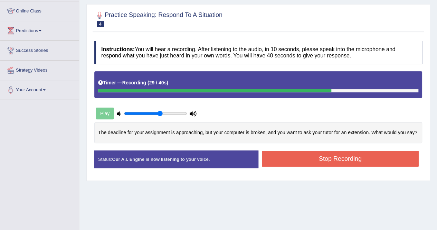
click at [359, 162] on button "Stop Recording" at bounding box center [340, 159] width 157 height 16
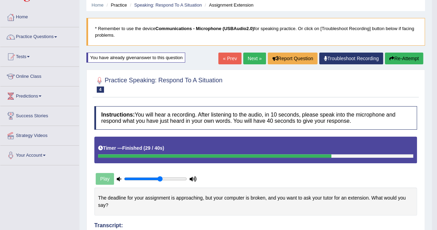
scroll to position [28, 0]
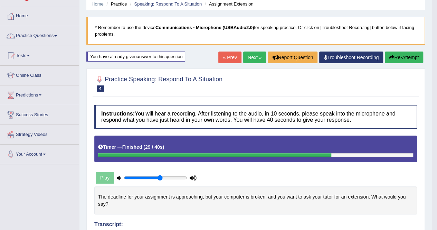
click at [251, 56] on link "Next »" at bounding box center [254, 58] width 23 height 12
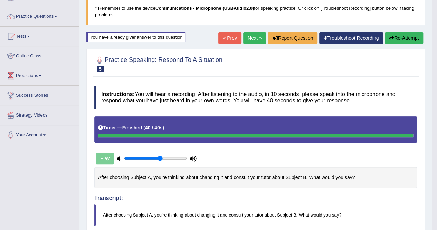
scroll to position [36, 0]
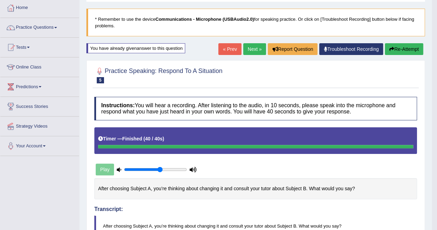
click at [254, 48] on link "Next »" at bounding box center [254, 49] width 23 height 12
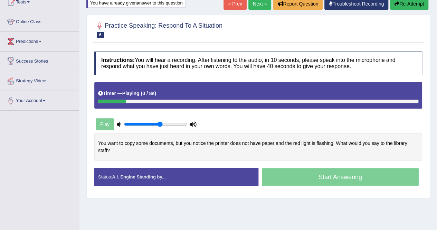
scroll to position [83, 0]
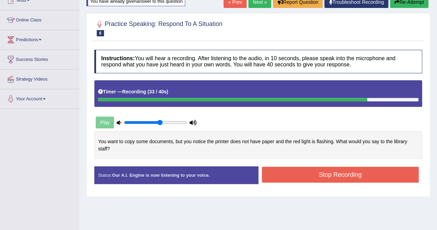
click at [409, 173] on button "Stop Recording" at bounding box center [340, 175] width 157 height 16
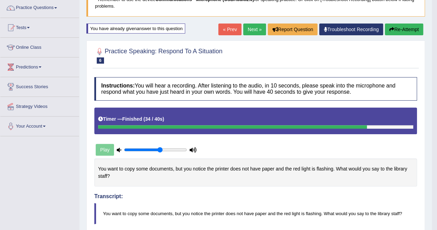
scroll to position [57, 0]
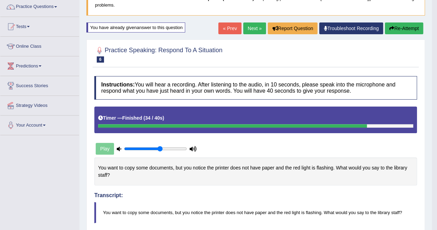
click at [252, 27] on link "Next »" at bounding box center [254, 28] width 23 height 12
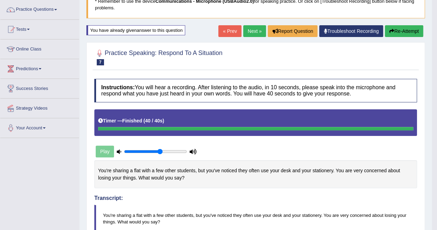
scroll to position [55, 0]
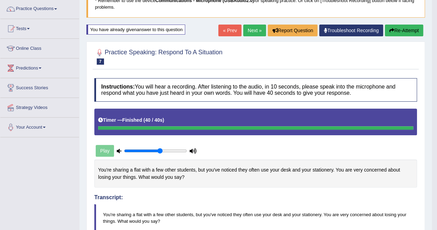
click at [252, 31] on link "Next »" at bounding box center [254, 31] width 23 height 12
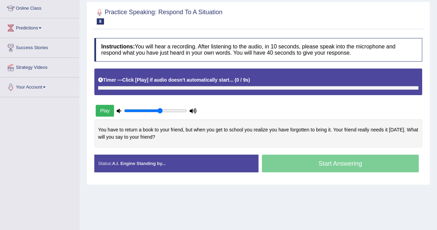
scroll to position [97, 0]
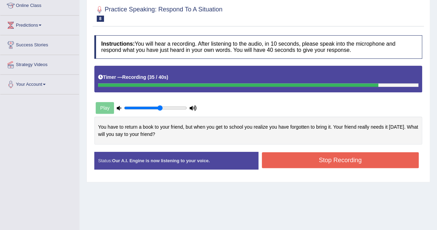
click at [380, 159] on button "Stop Recording" at bounding box center [340, 160] width 157 height 16
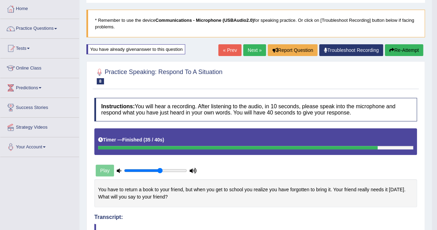
scroll to position [0, 0]
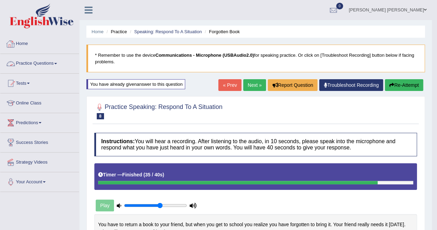
click at [53, 61] on link "Practice Questions" at bounding box center [39, 62] width 79 height 17
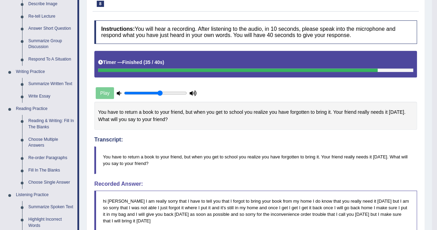
scroll to position [121, 0]
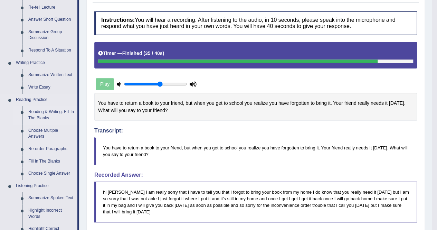
click at [40, 114] on link "Reading & Writing: Fill In The Blanks" at bounding box center [51, 115] width 52 height 18
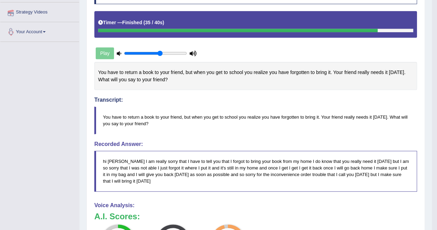
scroll to position [206, 0]
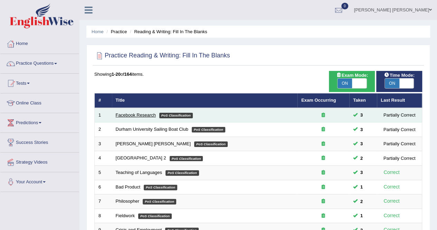
click at [128, 116] on link "Facebook Research" at bounding box center [136, 114] width 40 height 5
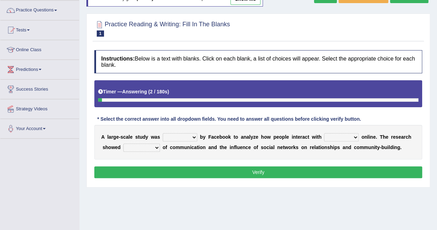
scroll to position [56, 0]
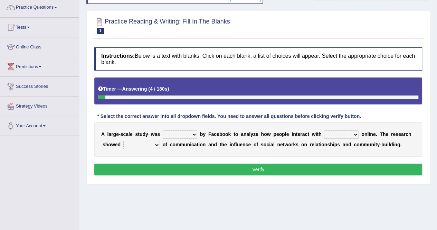
click at [190, 133] on select "surveyed had asked made" at bounding box center [180, 134] width 35 height 8
select select "surveyed"
click at [163, 130] on select "surveyed had asked made" at bounding box center [180, 134] width 35 height 8
click at [342, 132] on select "together all each other another" at bounding box center [341, 134] width 35 height 8
select select "each other"
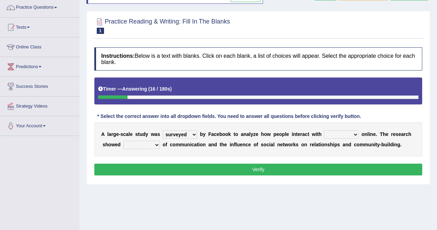
click at [324, 130] on select "together all each other another" at bounding box center [341, 134] width 35 height 8
click at [133, 143] on select "advantages standards fellowships patterns" at bounding box center [141, 145] width 37 height 8
select select "advantages"
click at [123, 141] on select "advantages standards fellowships patterns" at bounding box center [141, 145] width 37 height 8
click at [289, 167] on button "Verify" at bounding box center [258, 170] width 328 height 12
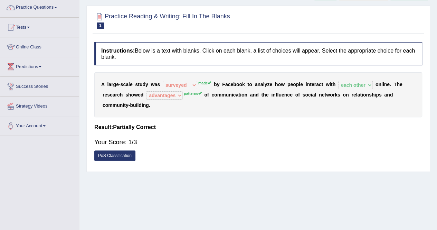
scroll to position [0, 0]
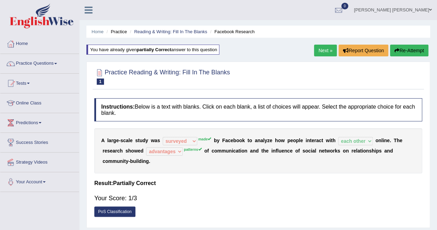
click at [329, 46] on link "Next »" at bounding box center [325, 51] width 23 height 12
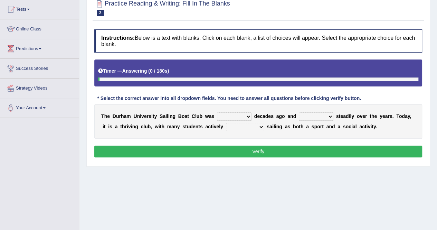
scroll to position [77, 0]
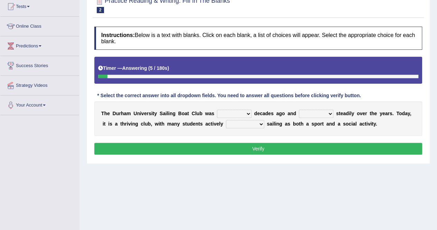
click at [241, 112] on select "found fund founded find" at bounding box center [234, 114] width 35 height 8
select select "founded"
click at [217, 110] on select "found fund founded find" at bounding box center [234, 114] width 35 height 8
click at [318, 112] on select "grow growing has grown grown" at bounding box center [316, 114] width 35 height 8
select select "has grown"
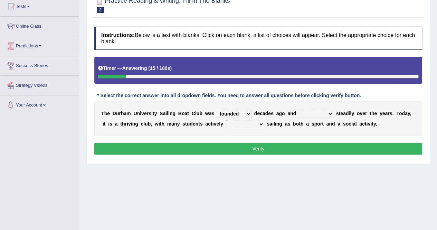
click at [299, 110] on select "grow growing has grown grown" at bounding box center [316, 114] width 35 height 8
click at [226, 123] on select "enjoy enjoyed are enjoying enjoying" at bounding box center [245, 124] width 38 height 8
select select "enjoying"
click at [226, 120] on select "enjoy enjoyed are enjoying enjoying" at bounding box center [245, 124] width 38 height 8
click at [301, 150] on button "Verify" at bounding box center [258, 149] width 328 height 12
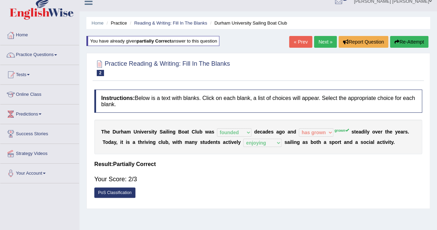
scroll to position [0, 0]
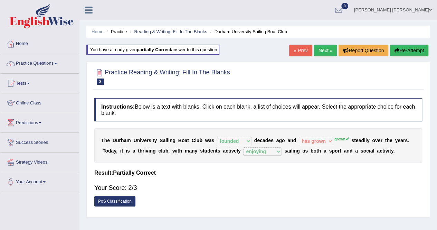
click at [324, 47] on link "Next »" at bounding box center [325, 51] width 23 height 12
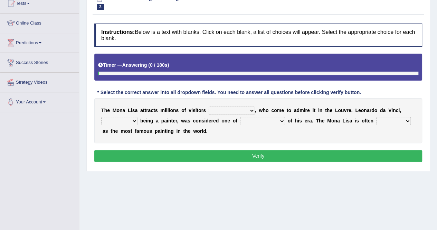
drag, startPoint x: 439, startPoint y: 63, endPoint x: 442, endPoint y: 117, distance: 54.4
click at [437, 117] on html "Toggle navigation Home Practice Questions Speaking Practice Read Aloud Repeat S…" at bounding box center [218, 35] width 437 height 230
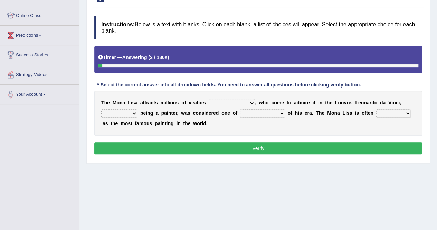
click at [235, 100] on select "around the year the all year all year round per year" at bounding box center [232, 103] width 46 height 8
select select "all year round"
click at [209, 99] on select "around the year the all year all year round per year" at bounding box center [232, 103] width 46 height 8
click at [129, 113] on select "rather than as much as as well as as long as" at bounding box center [119, 113] width 36 height 8
select select "as well as"
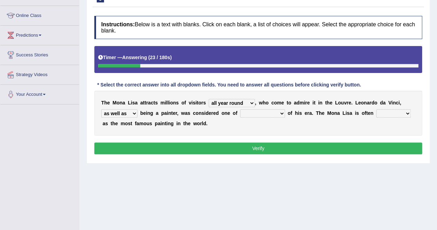
click at [101, 109] on select "rather than as much as as well as as long as" at bounding box center [119, 113] width 36 height 8
click at [270, 112] on select "better artists artist the better artist the best artists" at bounding box center [262, 113] width 45 height 8
select select "the best artists"
click at [240, 109] on select "better artists artist the better artist the best artists" at bounding box center [262, 113] width 45 height 8
click at [389, 111] on select "classified suggested predicted described" at bounding box center [393, 113] width 35 height 8
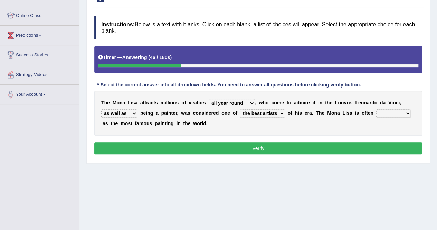
select select "described"
click at [376, 109] on select "classified suggested predicted described" at bounding box center [393, 113] width 35 height 8
click at [373, 144] on button "Verify" at bounding box center [258, 148] width 328 height 12
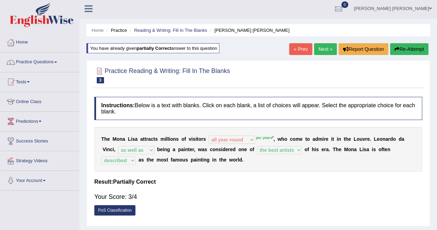
scroll to position [0, 0]
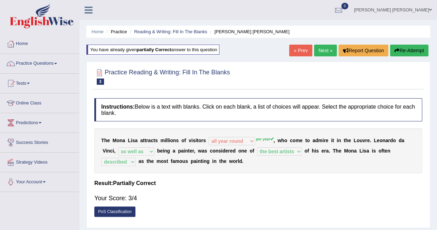
click at [326, 48] on link "Next »" at bounding box center [325, 51] width 23 height 12
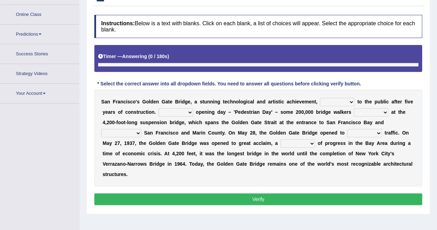
scroll to position [101, 0]
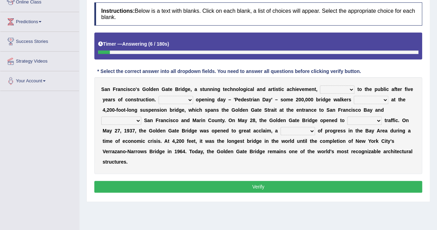
click at [334, 89] on select "opens closes appears equals" at bounding box center [337, 89] width 35 height 8
select select "opens"
click at [320, 85] on select "opens closes appears equals" at bounding box center [337, 89] width 35 height 8
click at [160, 99] on select "On During Since When" at bounding box center [176, 100] width 35 height 8
select select "On"
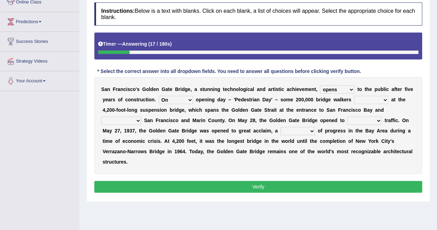
click at [159, 96] on select "On During Since When" at bounding box center [176, 100] width 35 height 8
click at [166, 98] on select "On During Since When" at bounding box center [176, 100] width 35 height 8
click at [354, 96] on select "stationed looked marveled laughed" at bounding box center [371, 100] width 35 height 8
select select "stationed"
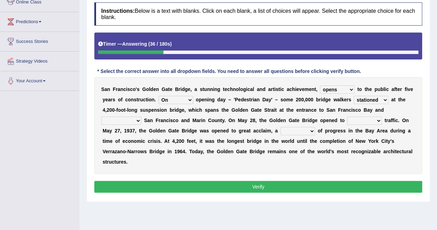
click at [354, 96] on select "stationed looked marveled laughed" at bounding box center [371, 100] width 35 height 8
click at [141, 116] on select "separates connects channels differentiates" at bounding box center [121, 120] width 40 height 8
select select "connects"
click at [141, 116] on select "separates connects channels differentiates" at bounding box center [121, 120] width 40 height 8
click at [347, 120] on select "aquatic vehicular airborne watertight" at bounding box center [364, 120] width 35 height 8
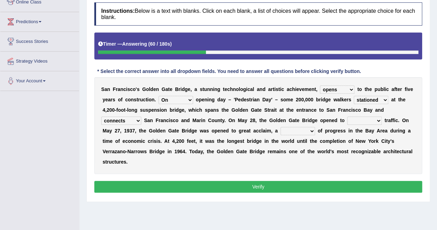
select select "vehicular"
click at [347, 116] on select "aquatic vehicular airborne watertight" at bounding box center [364, 120] width 35 height 8
click at [281, 129] on select "denial symbol technique yield" at bounding box center [298, 131] width 35 height 8
select select "symbol"
click at [281, 127] on select "denial symbol technique yield" at bounding box center [298, 131] width 35 height 8
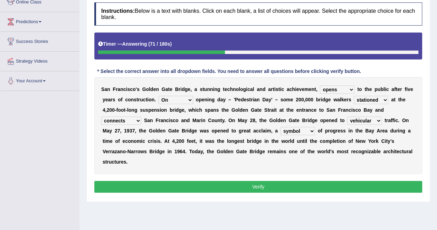
click at [267, 181] on button "Verify" at bounding box center [258, 187] width 328 height 12
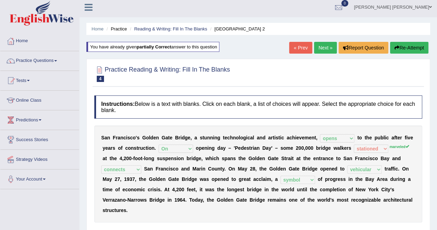
scroll to position [0, 0]
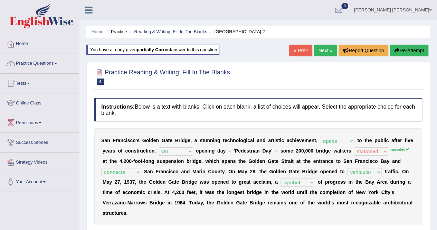
click at [323, 49] on link "Next »" at bounding box center [325, 51] width 23 height 12
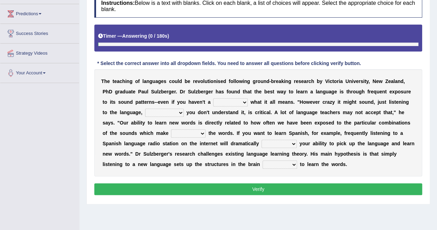
drag, startPoint x: 441, startPoint y: 41, endPoint x: 442, endPoint y: 99, distance: 58.1
click at [437, 99] on html "Toggle navigation Home Practice Questions Speaking Practice Read Aloud Repeat S…" at bounding box center [218, 6] width 437 height 230
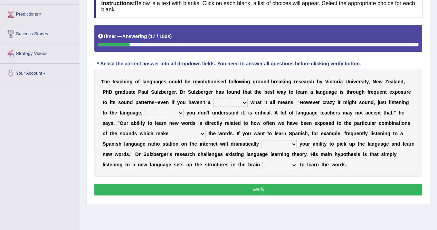
click at [213, 102] on select "dew claw clue due" at bounding box center [230, 103] width 35 height 8
select select "clue"
click at [213, 99] on select "dew claw clue due" at bounding box center [230, 103] width 35 height 8
click at [145, 111] on select "but also all together even though if so" at bounding box center [164, 113] width 39 height 8
select select "even though"
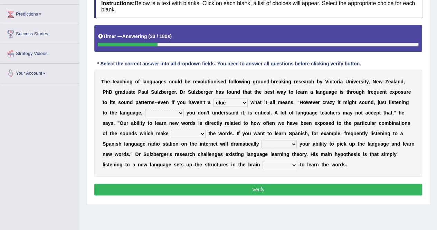
click at [145, 109] on select "but also all together even though if so" at bounding box center [164, 113] width 39 height 8
click at [171, 131] on select "down up of on" at bounding box center [188, 134] width 35 height 8
select select "up"
click at [171, 130] on select "down up of on" at bounding box center [188, 134] width 35 height 8
click at [262, 144] on select "evaluate exaggerate describe boost" at bounding box center [279, 144] width 35 height 8
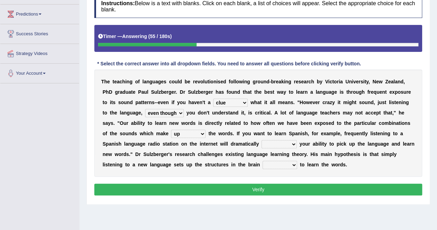
select select "boost"
click at [262, 140] on select "evaluate exaggerate describe boost" at bounding box center [279, 144] width 35 height 8
click at [263, 163] on select "requiring required directed to require" at bounding box center [280, 165] width 35 height 8
select select "requiring"
click at [263, 161] on select "requiring required directed to require" at bounding box center [280, 165] width 35 height 8
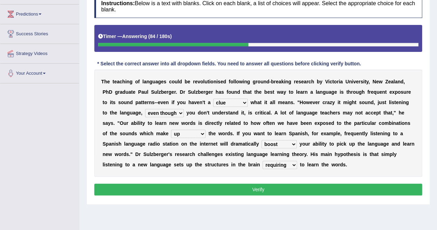
click at [180, 184] on button "Verify" at bounding box center [258, 190] width 328 height 12
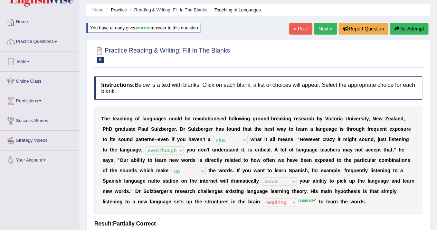
scroll to position [19, 0]
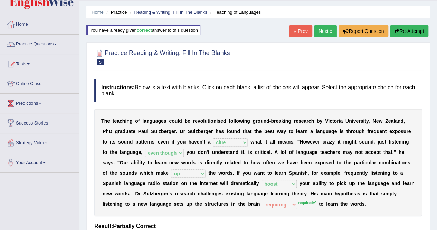
click at [320, 27] on link "Next »" at bounding box center [325, 31] width 23 height 12
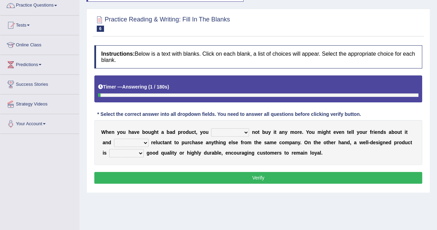
scroll to position [80, 0]
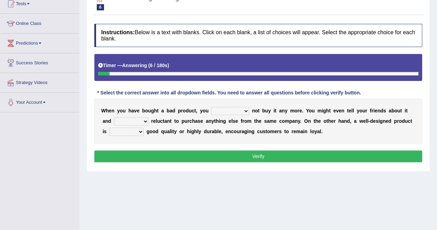
click at [228, 107] on select "would have should have should" at bounding box center [230, 111] width 38 height 8
select select "should"
click at [211, 107] on select "would have should have should" at bounding box center [230, 111] width 38 height 8
click at [131, 121] on select "is are be being" at bounding box center [131, 121] width 35 height 8
select select "are"
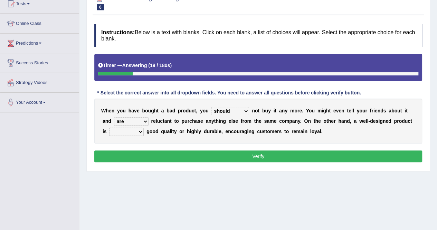
click at [114, 117] on select "is are be being" at bounding box center [131, 121] width 35 height 8
click at [132, 132] on select "both also neither either" at bounding box center [126, 132] width 35 height 8
select select "either"
click at [109, 128] on select "both also neither either" at bounding box center [126, 132] width 35 height 8
click at [229, 155] on button "Verify" at bounding box center [258, 156] width 328 height 12
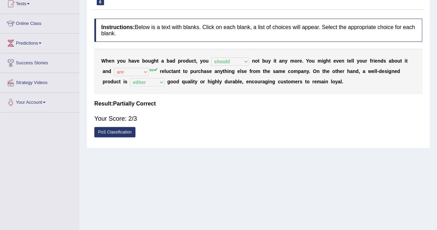
scroll to position [0, 0]
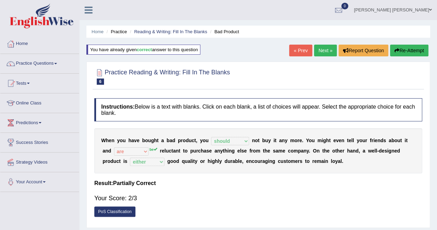
click at [327, 51] on link "Next »" at bounding box center [325, 51] width 23 height 12
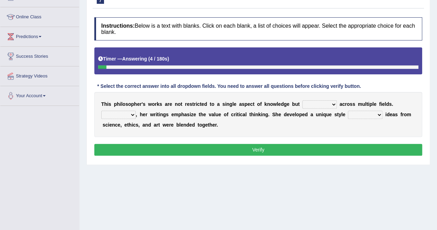
scroll to position [86, 0]
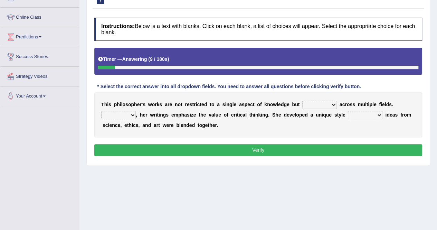
click at [316, 102] on select "constrain contain assemble extend" at bounding box center [319, 105] width 35 height 8
select select "extend"
click at [302, 101] on select "constrain contain assemble extend" at bounding box center [319, 105] width 35 height 8
click at [136, 111] on select "Rather So Moreover Likely" at bounding box center [118, 115] width 35 height 8
select select "Moreover"
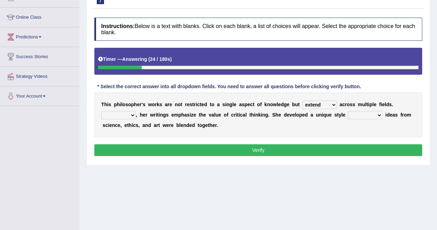
click at [136, 111] on select "Rather So Moreover Likely" at bounding box center [118, 115] width 35 height 8
click at [348, 113] on select "in that that which in which" at bounding box center [365, 115] width 35 height 8
select select "in which"
click at [348, 111] on select "in that that which in which" at bounding box center [365, 115] width 35 height 8
click at [303, 149] on button "Verify" at bounding box center [258, 150] width 328 height 12
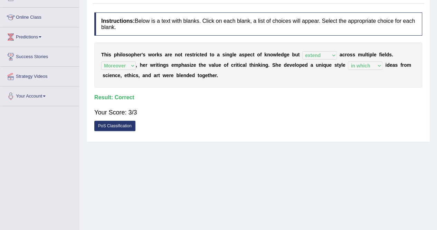
drag, startPoint x: 437, startPoint y: 86, endPoint x: 436, endPoint y: 48, distance: 38.0
click at [436, 48] on div "Home Practice Reading & Writing: Fill In The Blanks Philosopher You have alread…" at bounding box center [259, 87] width 358 height 346
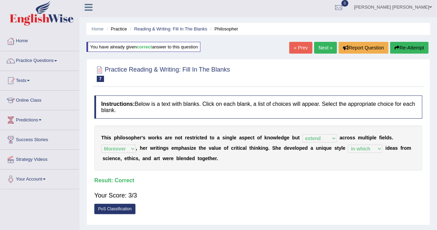
scroll to position [0, 0]
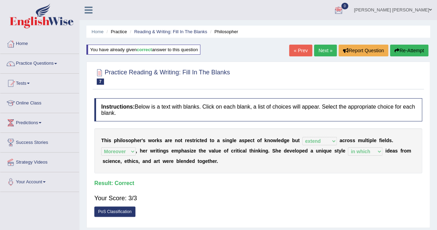
click at [327, 48] on link "Next »" at bounding box center [325, 51] width 23 height 12
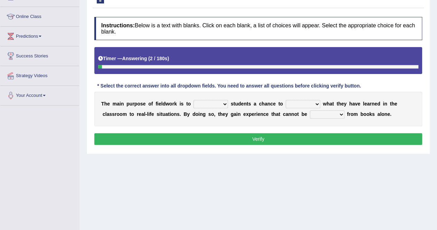
scroll to position [87, 0]
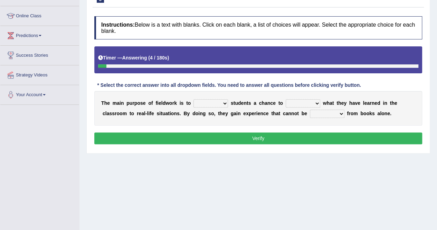
click at [214, 103] on select "resemble stow rave offer" at bounding box center [211, 103] width 35 height 8
select select "offer"
click at [194, 99] on select "resemble stow rave offer" at bounding box center [211, 103] width 35 height 8
click at [301, 102] on select "compare align apply dismount" at bounding box center [303, 103] width 35 height 8
select select "apply"
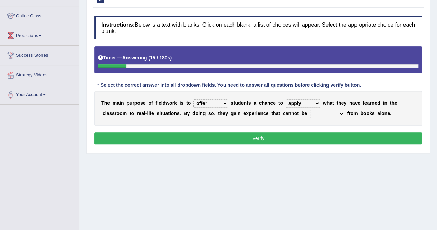
click at [286, 99] on select "compare align apply dismount" at bounding box center [303, 103] width 35 height 8
click at [305, 103] on select "compare align apply dismount" at bounding box center [303, 103] width 35 height 8
click at [310, 112] on select "originated prepared obtained touted" at bounding box center [327, 114] width 35 height 8
select select "obtained"
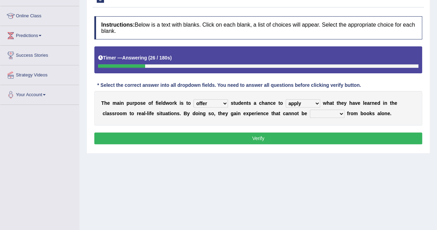
click at [310, 110] on select "originated prepared obtained touted" at bounding box center [327, 114] width 35 height 8
click at [297, 134] on button "Verify" at bounding box center [258, 138] width 328 height 12
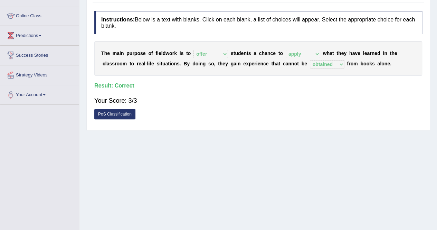
scroll to position [0, 0]
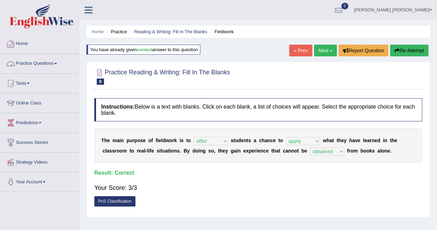
click at [48, 58] on link "Practice Questions" at bounding box center [39, 62] width 79 height 17
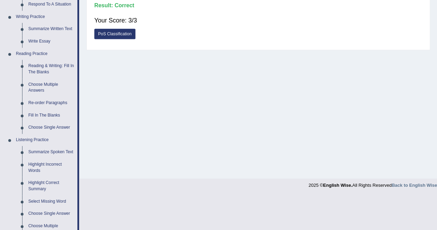
scroll to position [169, 0]
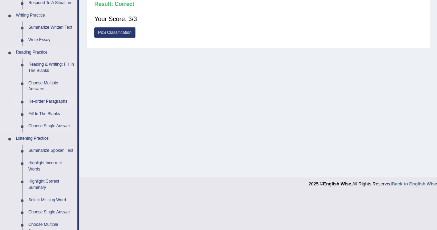
click at [58, 101] on link "Re-order Paragraphs" at bounding box center [51, 101] width 52 height 12
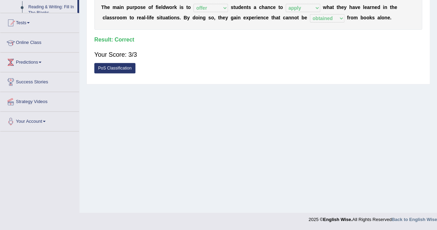
scroll to position [115, 0]
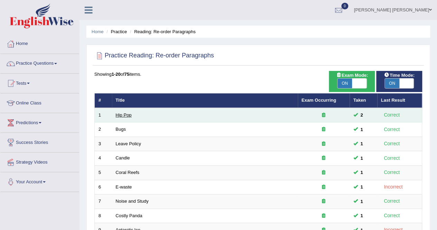
click at [126, 117] on link "Hip Pop" at bounding box center [124, 114] width 16 height 5
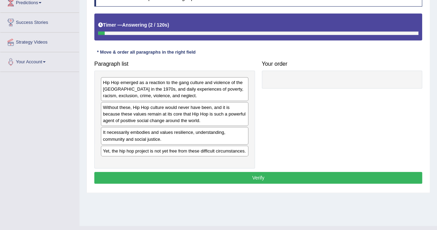
scroll to position [133, 0]
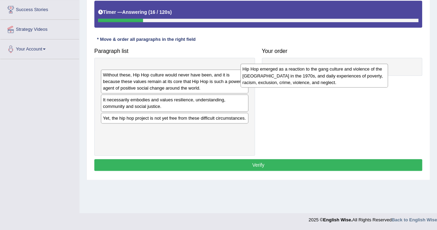
drag, startPoint x: 171, startPoint y: 77, endPoint x: 333, endPoint y: 81, distance: 161.8
click at [333, 81] on div "Hip Hop emerged as a reaction to the gang culture and violence of the [GEOGRAPH…" at bounding box center [315, 76] width 148 height 24
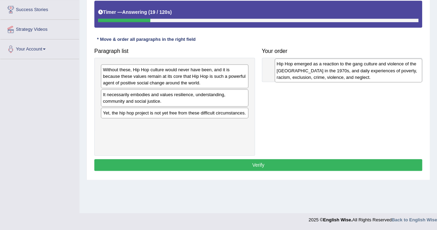
drag, startPoint x: 199, startPoint y: 73, endPoint x: 371, endPoint y: 67, distance: 171.9
click at [371, 67] on div "Hip Hop emerged as a reaction to the gang culture and violence of the [GEOGRAPH…" at bounding box center [349, 70] width 148 height 24
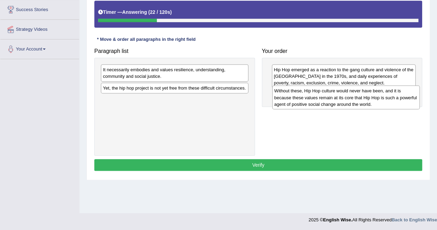
drag, startPoint x: 184, startPoint y: 77, endPoint x: 352, endPoint y: 99, distance: 169.0
click at [352, 99] on div "Without these, Hip Hop culture would never have been, and it is because these v…" at bounding box center [346, 97] width 148 height 24
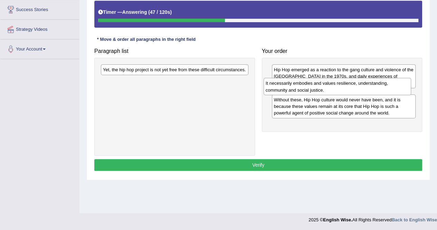
drag, startPoint x: 230, startPoint y: 68, endPoint x: 393, endPoint y: 82, distance: 163.7
click at [393, 82] on div "It necessarily embodies and values resilience, understanding, community and soc…" at bounding box center [338, 86] width 148 height 17
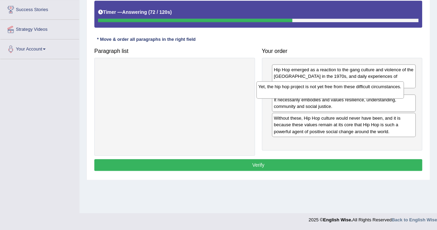
drag, startPoint x: 190, startPoint y: 72, endPoint x: 347, endPoint y: 92, distance: 158.2
click at [347, 92] on div "Yet, the hip hop project is not yet free from these difficult circumstances." at bounding box center [331, 89] width 148 height 17
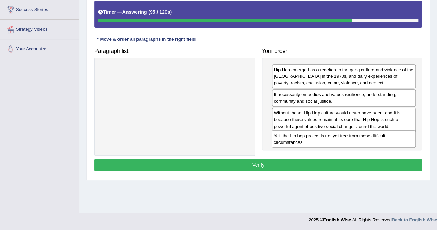
drag, startPoint x: 307, startPoint y: 98, endPoint x: 307, endPoint y: 140, distance: 41.8
click at [307, 140] on div "Yet, the hip hop project is not yet free from these difficult circumstances." at bounding box center [344, 138] width 144 height 17
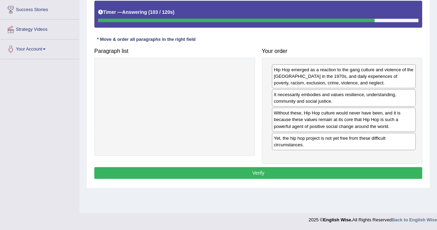
click at [310, 169] on button "Verify" at bounding box center [258, 173] width 328 height 12
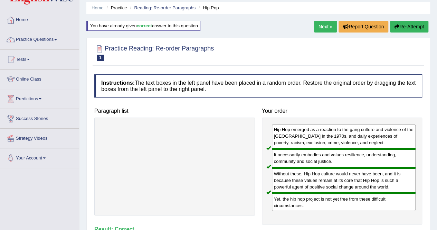
scroll to position [9, 0]
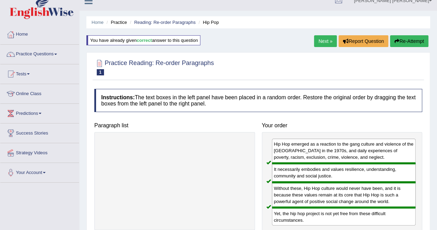
click at [325, 41] on link "Next »" at bounding box center [325, 41] width 23 height 12
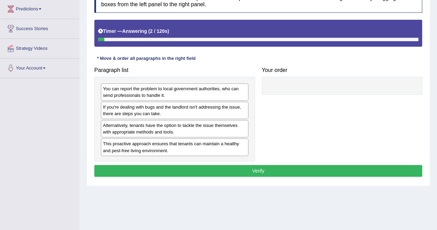
scroll to position [116, 0]
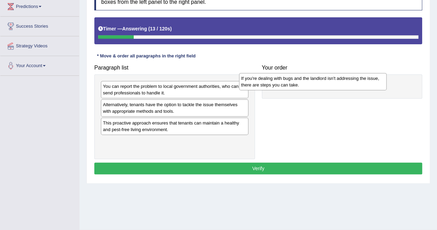
drag, startPoint x: 174, startPoint y: 106, endPoint x: 321, endPoint y: 81, distance: 149.1
click at [321, 81] on div "If you're dealing with bugs and the landlord isn't addressing the issue, there …" at bounding box center [313, 81] width 148 height 17
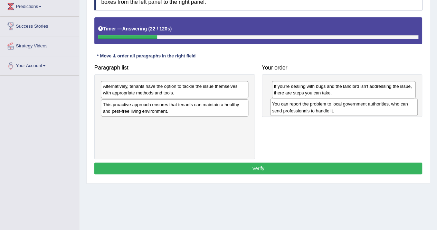
drag, startPoint x: 141, startPoint y: 93, endPoint x: 314, endPoint y: 109, distance: 173.6
click at [314, 109] on div "You can report the problem to local government authorities, who can send profes…" at bounding box center [344, 107] width 148 height 17
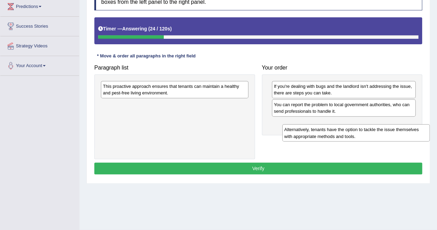
drag, startPoint x: 221, startPoint y: 87, endPoint x: 395, endPoint y: 123, distance: 177.8
click at [395, 124] on div "Alternatively, tenants have the option to tackle the issue themselves with appr…" at bounding box center [356, 132] width 148 height 17
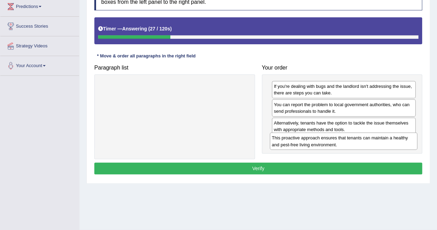
drag, startPoint x: 214, startPoint y: 87, endPoint x: 383, endPoint y: 138, distance: 176.7
click at [383, 138] on div "This proactive approach ensures that tenants can maintain a healthy and pest-fr…" at bounding box center [344, 140] width 148 height 17
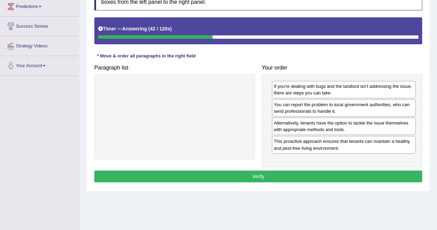
click at [354, 174] on button "Verify" at bounding box center [258, 176] width 328 height 12
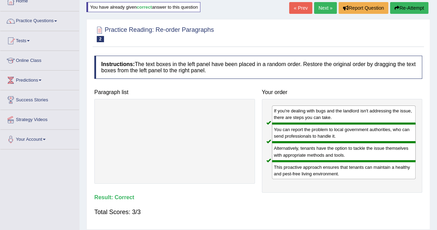
scroll to position [34, 0]
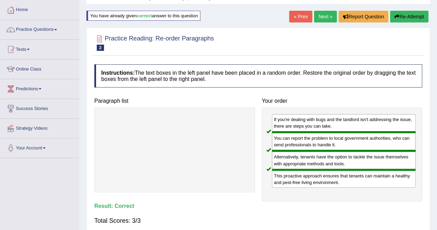
click at [322, 16] on link "Next »" at bounding box center [325, 17] width 23 height 12
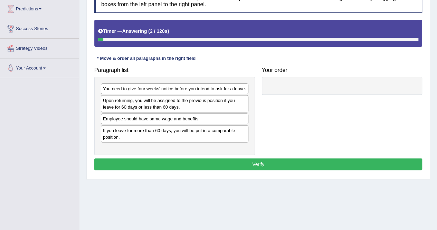
scroll to position [116, 0]
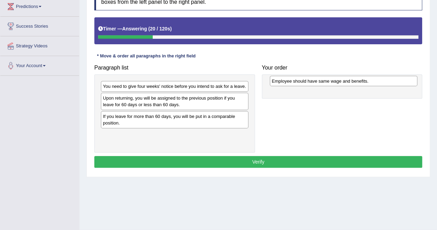
drag, startPoint x: 183, startPoint y: 123, endPoint x: 365, endPoint y: 73, distance: 189.1
click at [365, 76] on div "Employee should have same wage and benefits." at bounding box center [344, 81] width 148 height 10
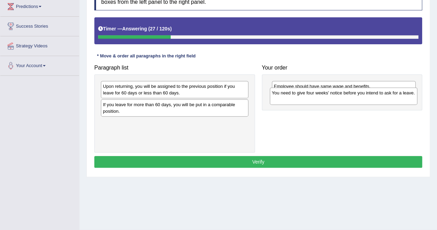
drag, startPoint x: 138, startPoint y: 90, endPoint x: 307, endPoint y: 97, distance: 169.2
click at [307, 97] on div "You need to give four weeks' notice before you intend to ask for a leave." at bounding box center [344, 95] width 148 height 17
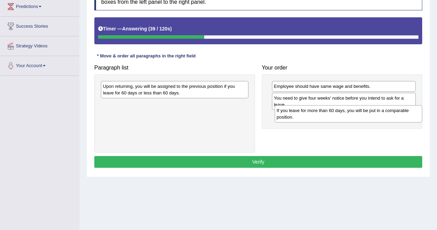
drag, startPoint x: 156, startPoint y: 109, endPoint x: 330, endPoint y: 115, distance: 174.0
click at [330, 115] on div "If you leave for more than 60 days, you will be put in a comparable position." at bounding box center [349, 113] width 148 height 17
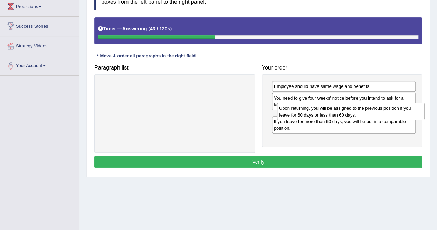
drag, startPoint x: 183, startPoint y: 87, endPoint x: 360, endPoint y: 108, distance: 177.5
click at [360, 108] on div "Upon returning, you will be assigned to the previous position if you leave for …" at bounding box center [351, 111] width 148 height 17
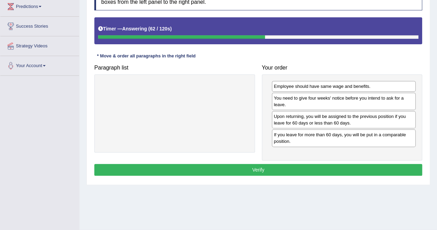
click at [304, 166] on button "Verify" at bounding box center [258, 170] width 328 height 12
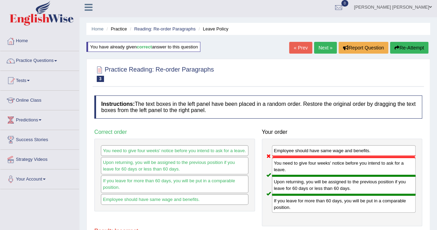
scroll to position [0, 0]
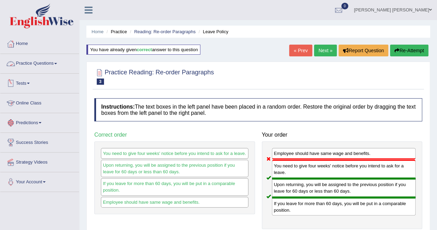
click at [51, 58] on link "Practice Questions" at bounding box center [39, 62] width 79 height 17
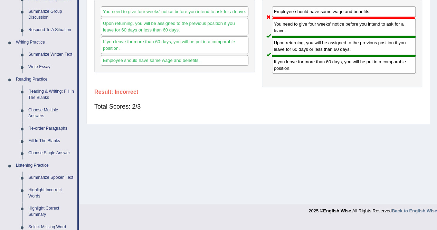
scroll to position [156, 0]
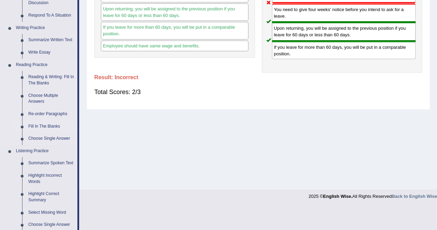
click at [52, 124] on link "Fill In The Blanks" at bounding box center [51, 126] width 52 height 12
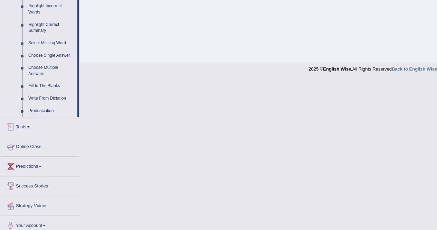
scroll to position [259, 0]
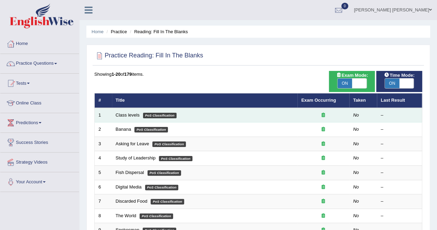
click at [121, 118] on td "Class levels PoS Classification" at bounding box center [205, 115] width 186 height 15
click at [124, 112] on link "Class levels" at bounding box center [128, 114] width 24 height 5
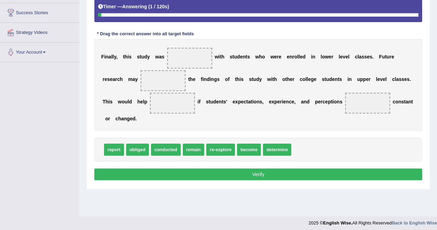
scroll to position [133, 0]
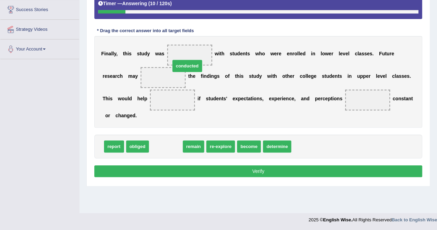
drag, startPoint x: 167, startPoint y: 133, endPoint x: 190, endPoint y: 55, distance: 81.9
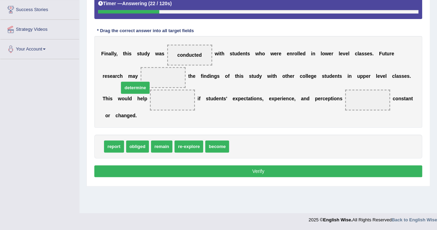
drag, startPoint x: 241, startPoint y: 134, endPoint x: 130, endPoint y: 75, distance: 125.9
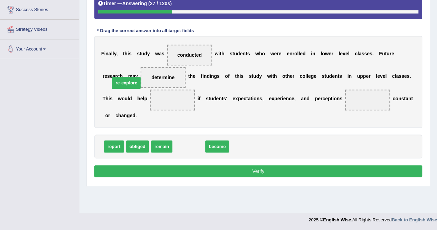
drag, startPoint x: 190, startPoint y: 135, endPoint x: 128, endPoint y: 72, distance: 88.5
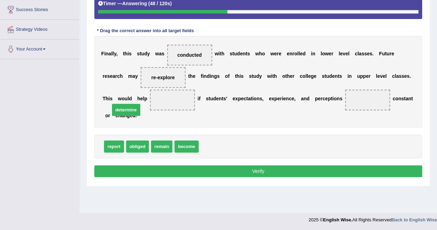
drag, startPoint x: 208, startPoint y: 134, endPoint x: 119, endPoint y: 98, distance: 96.0
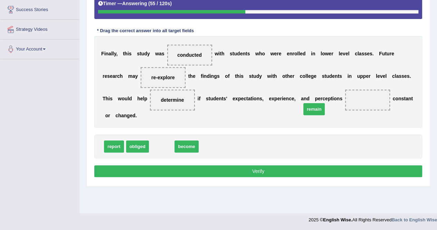
drag, startPoint x: 161, startPoint y: 136, endPoint x: 313, endPoint y: 99, distance: 156.6
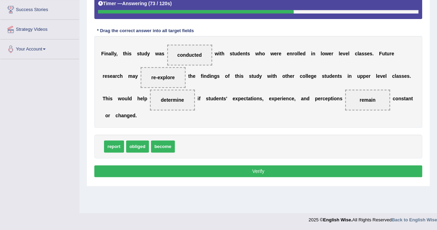
click at [313, 165] on button "Verify" at bounding box center [258, 171] width 328 height 12
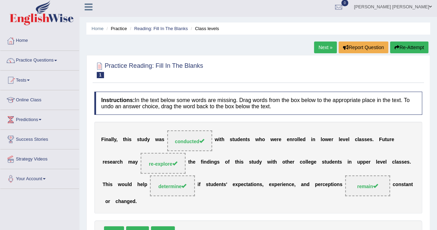
scroll to position [0, 0]
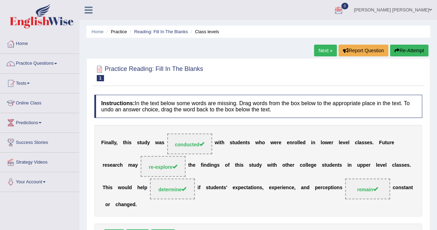
click at [326, 54] on link "Next »" at bounding box center [325, 51] width 23 height 12
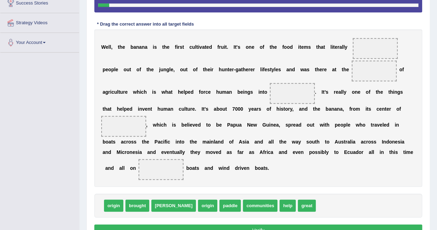
scroll to position [141, 0]
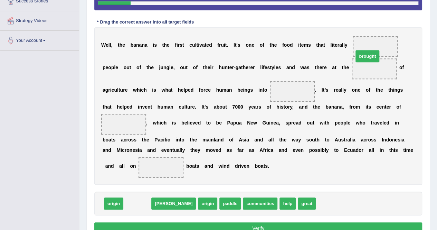
drag, startPoint x: 139, startPoint y: 193, endPoint x: 367, endPoint y: 45, distance: 272.2
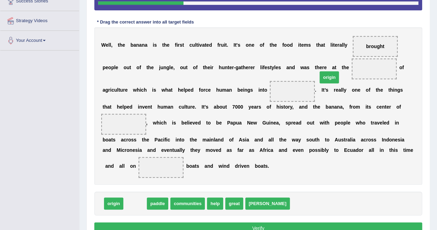
drag, startPoint x: 136, startPoint y: 190, endPoint x: 330, endPoint y: 63, distance: 232.2
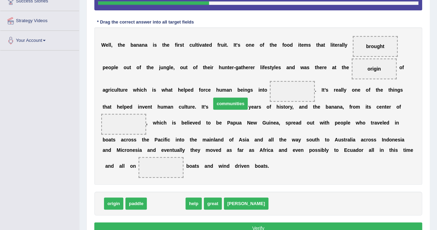
drag, startPoint x: 172, startPoint y: 190, endPoint x: 236, endPoint y: 90, distance: 118.8
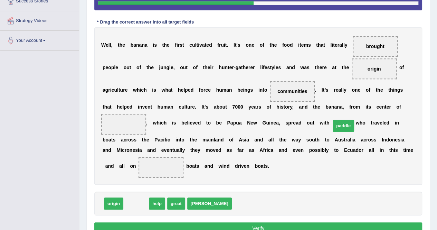
drag, startPoint x: 134, startPoint y: 192, endPoint x: 342, endPoint y: 113, distance: 221.6
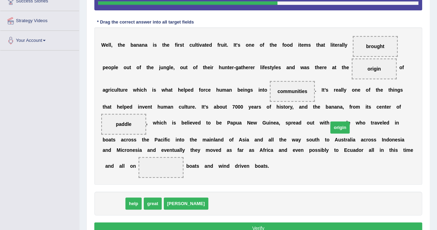
drag, startPoint x: 113, startPoint y: 194, endPoint x: 339, endPoint y: 116, distance: 239.2
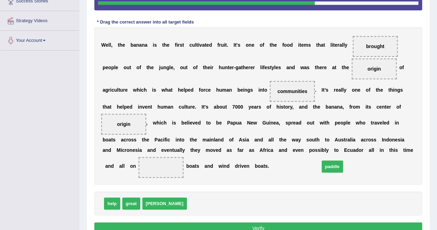
drag, startPoint x: 174, startPoint y: 192, endPoint x: 308, endPoint y: 156, distance: 138.1
click at [305, 222] on button "Verify" at bounding box center [258, 228] width 328 height 12
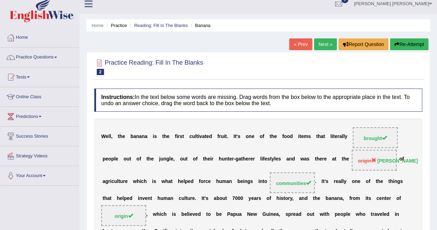
scroll to position [0, 0]
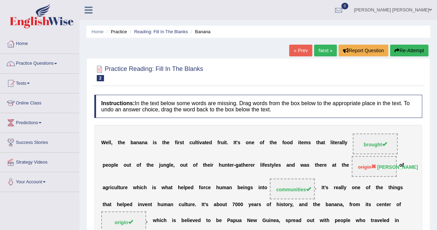
click at [326, 48] on link "Next »" at bounding box center [325, 51] width 23 height 12
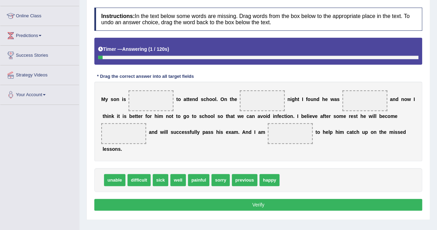
scroll to position [91, 0]
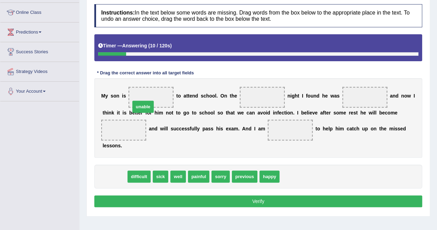
drag, startPoint x: 115, startPoint y: 164, endPoint x: 144, endPoint y: 94, distance: 75.0
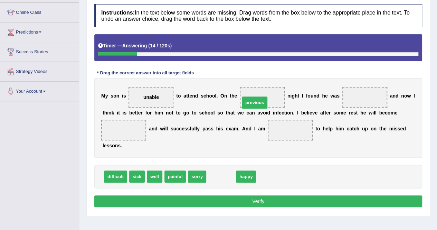
drag, startPoint x: 223, startPoint y: 166, endPoint x: 257, endPoint y: 92, distance: 81.7
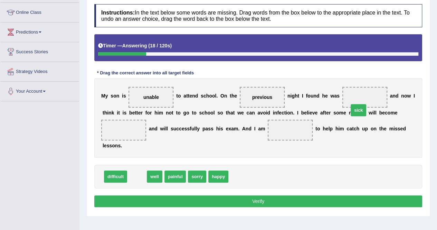
drag, startPoint x: 134, startPoint y: 162, endPoint x: 356, endPoint y: 96, distance: 231.2
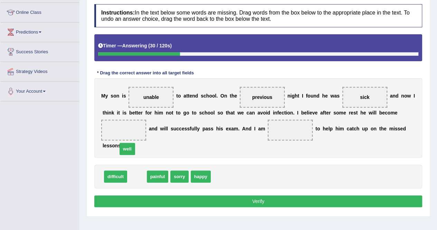
drag, startPoint x: 135, startPoint y: 166, endPoint x: 125, endPoint y: 131, distance: 36.2
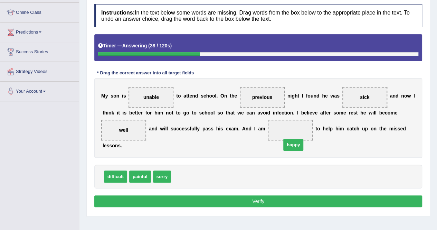
drag, startPoint x: 180, startPoint y: 165, endPoint x: 291, endPoint y: 133, distance: 114.7
click at [290, 195] on button "Verify" at bounding box center [258, 201] width 328 height 12
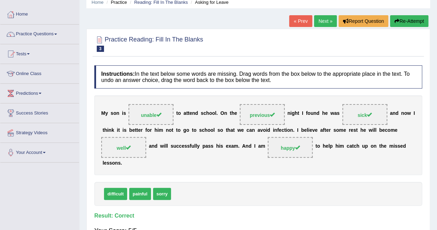
scroll to position [16, 0]
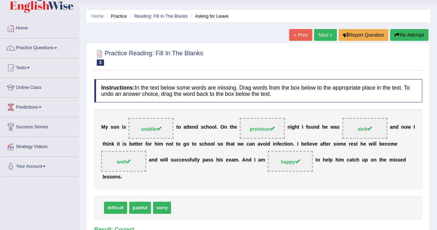
click at [324, 38] on link "Next »" at bounding box center [325, 35] width 23 height 12
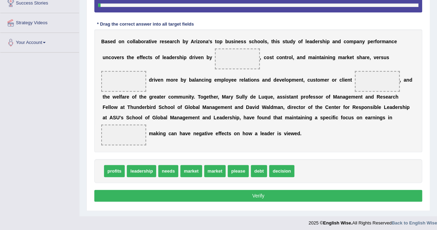
scroll to position [140, 0]
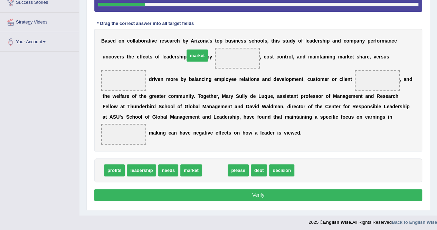
drag, startPoint x: 211, startPoint y: 169, endPoint x: 193, endPoint y: 55, distance: 115.8
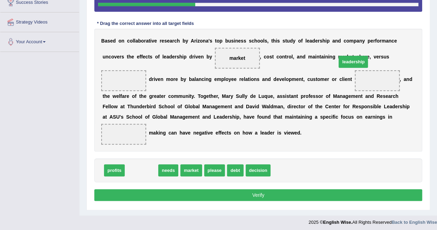
drag, startPoint x: 138, startPoint y: 169, endPoint x: 350, endPoint y: 61, distance: 237.9
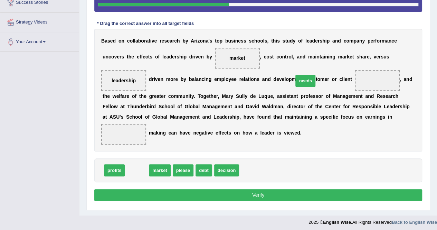
drag, startPoint x: 138, startPoint y: 170, endPoint x: 306, endPoint y: 80, distance: 189.8
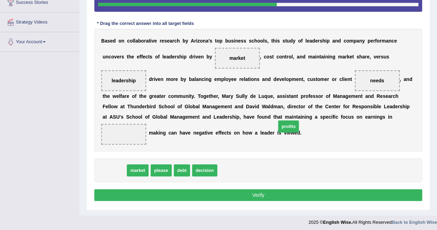
drag, startPoint x: 116, startPoint y: 169, endPoint x: 290, endPoint y: 125, distance: 179.7
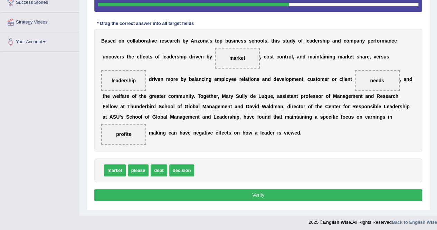
click at [241, 193] on button "Verify" at bounding box center [258, 195] width 328 height 12
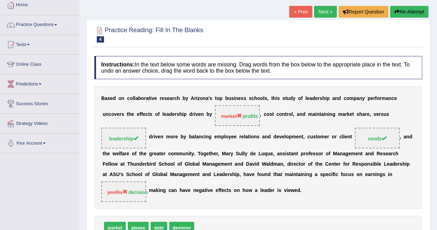
scroll to position [0, 0]
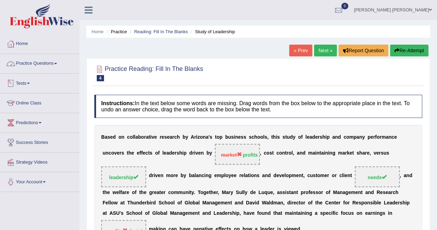
click at [52, 61] on link "Practice Questions" at bounding box center [39, 62] width 79 height 17
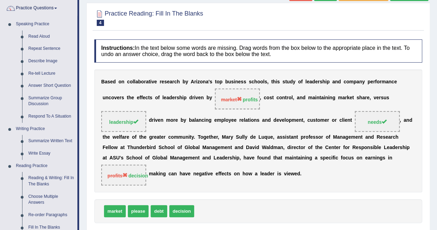
scroll to position [55, 0]
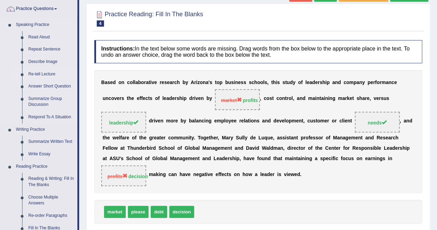
click at [44, 70] on link "Re-tell Lecture" at bounding box center [51, 74] width 52 height 12
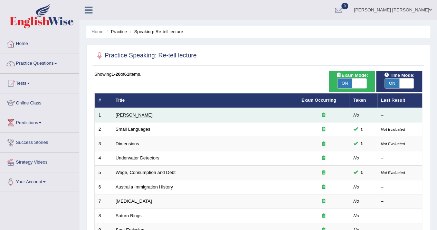
click at [135, 112] on link "[PERSON_NAME]" at bounding box center [134, 114] width 37 height 5
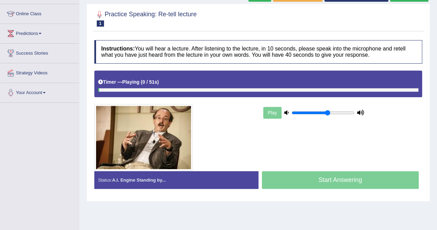
scroll to position [91, 0]
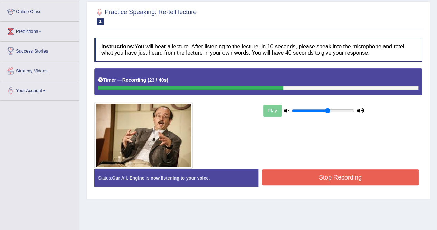
click at [366, 178] on button "Stop Recording" at bounding box center [340, 177] width 157 height 16
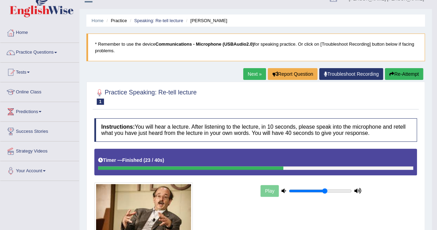
scroll to position [0, 0]
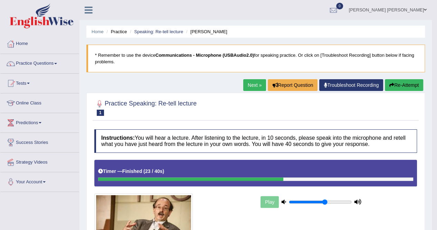
click at [401, 85] on button "Re-Attempt" at bounding box center [404, 85] width 38 height 12
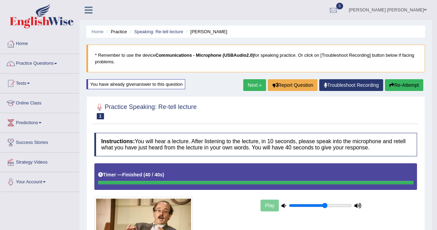
drag, startPoint x: 9, startPoint y: 220, endPoint x: 35, endPoint y: 201, distance: 31.7
click at [248, 86] on link "Next »" at bounding box center [254, 85] width 23 height 12
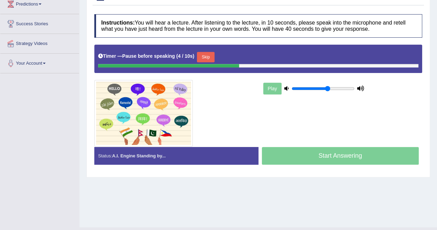
scroll to position [119, 0]
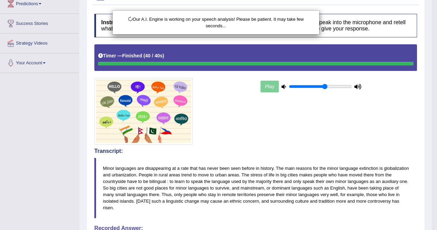
drag, startPoint x: 442, startPoint y: 61, endPoint x: 442, endPoint y: 67, distance: 5.9
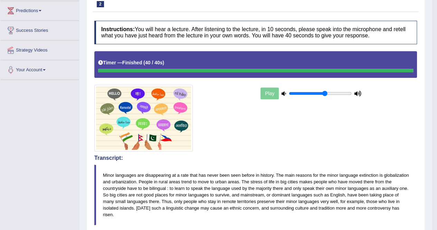
scroll to position [0, 0]
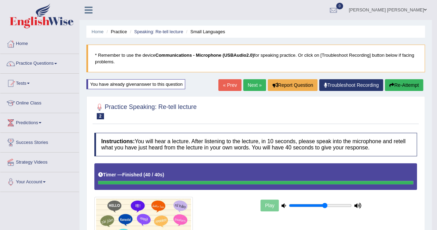
click at [254, 83] on link "Next »" at bounding box center [254, 85] width 23 height 12
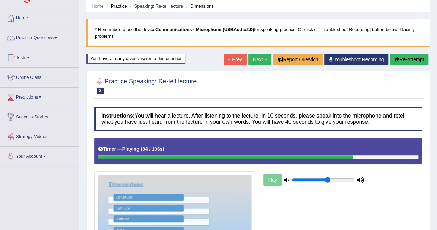
scroll to position [25, 0]
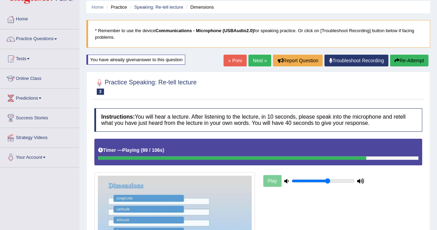
click at [26, 18] on link "Home" at bounding box center [39, 18] width 79 height 17
